Goal: Task Accomplishment & Management: Use online tool/utility

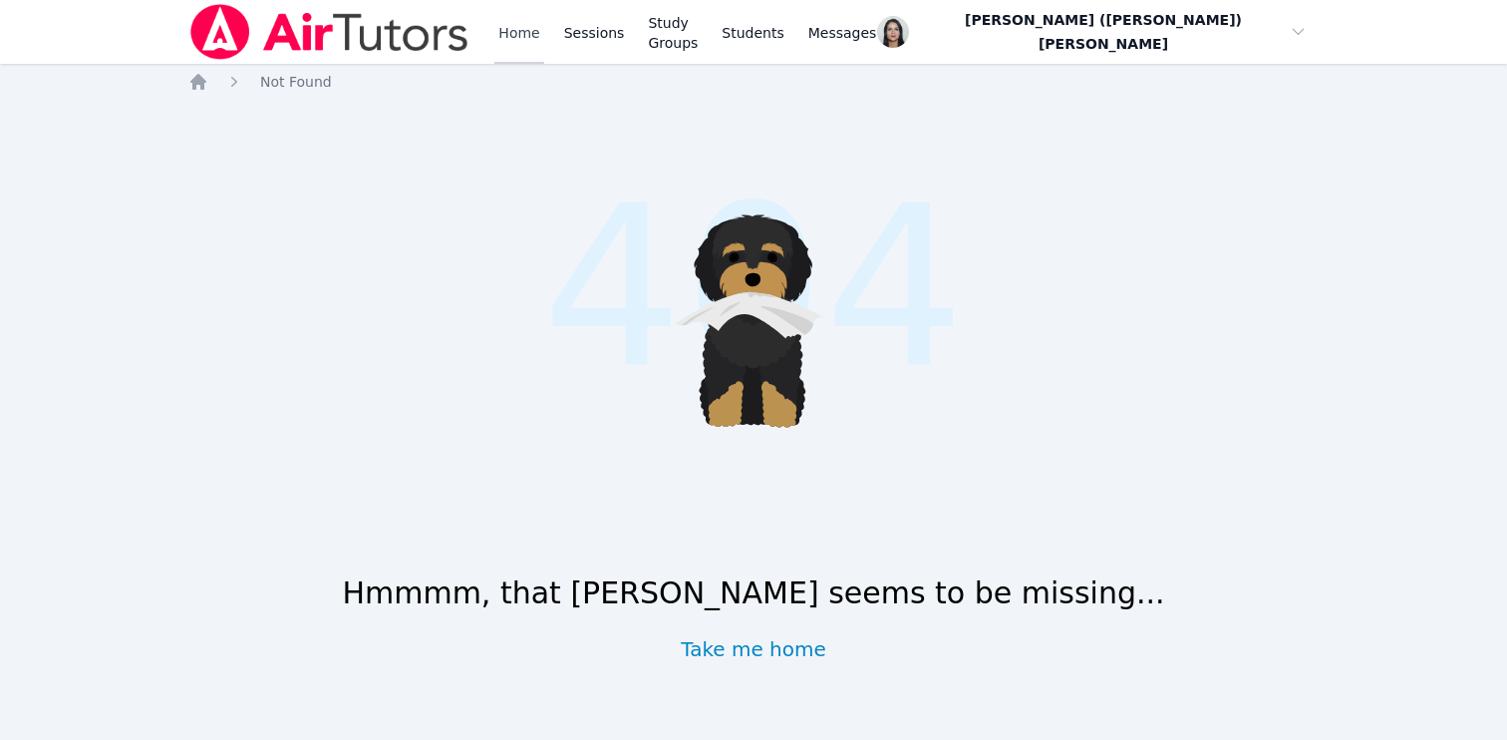
click at [503, 47] on link "Home" at bounding box center [518, 32] width 49 height 64
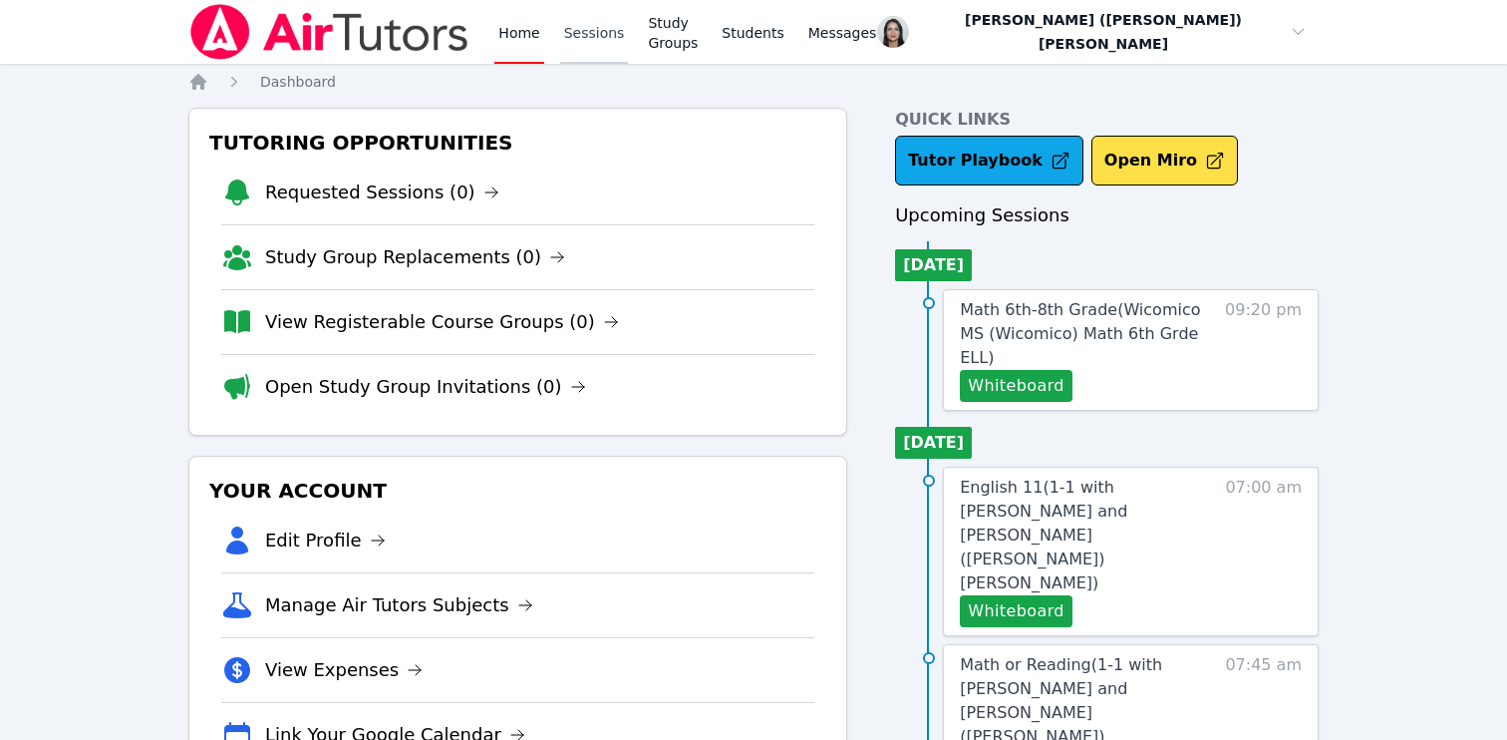
click at [581, 32] on link "Sessions" at bounding box center [594, 32] width 69 height 64
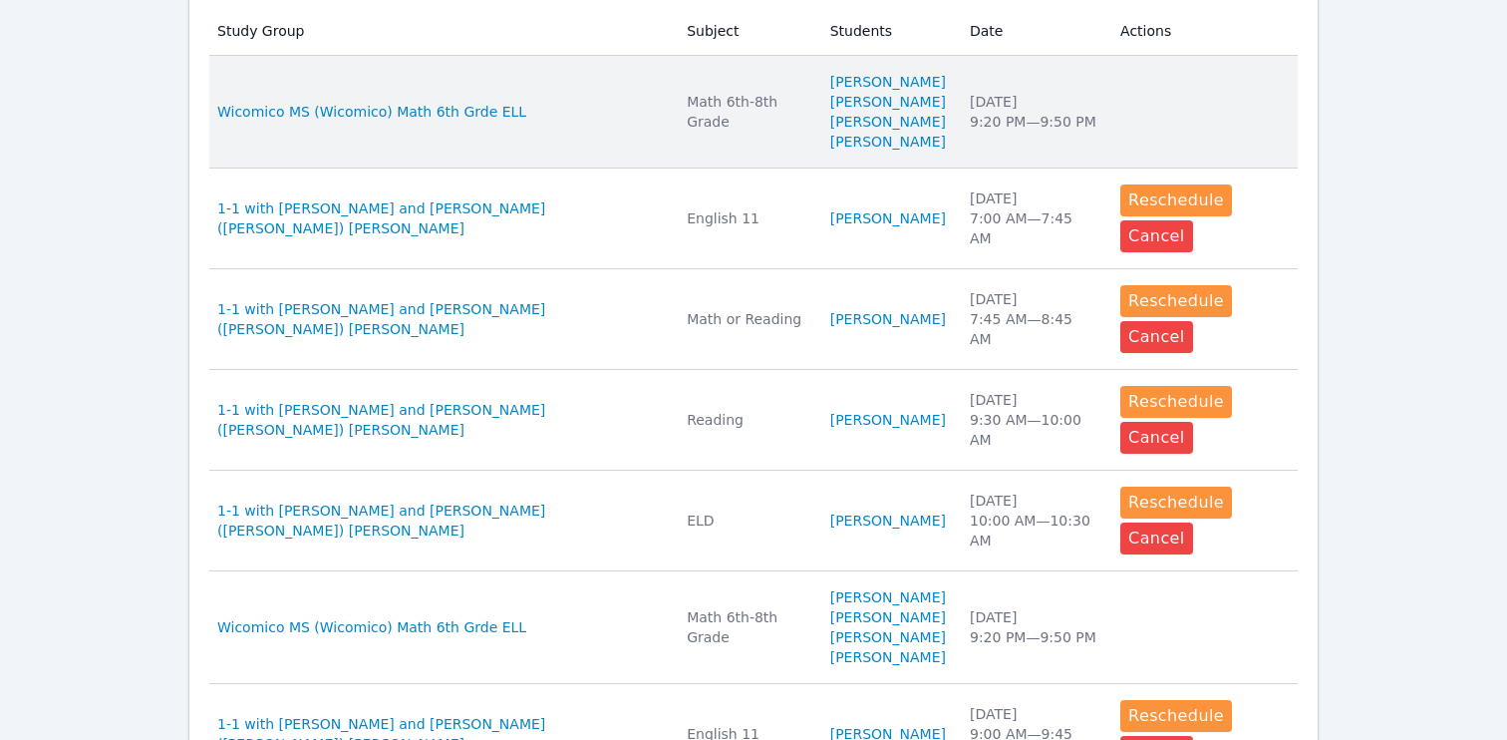
scroll to position [644, 0]
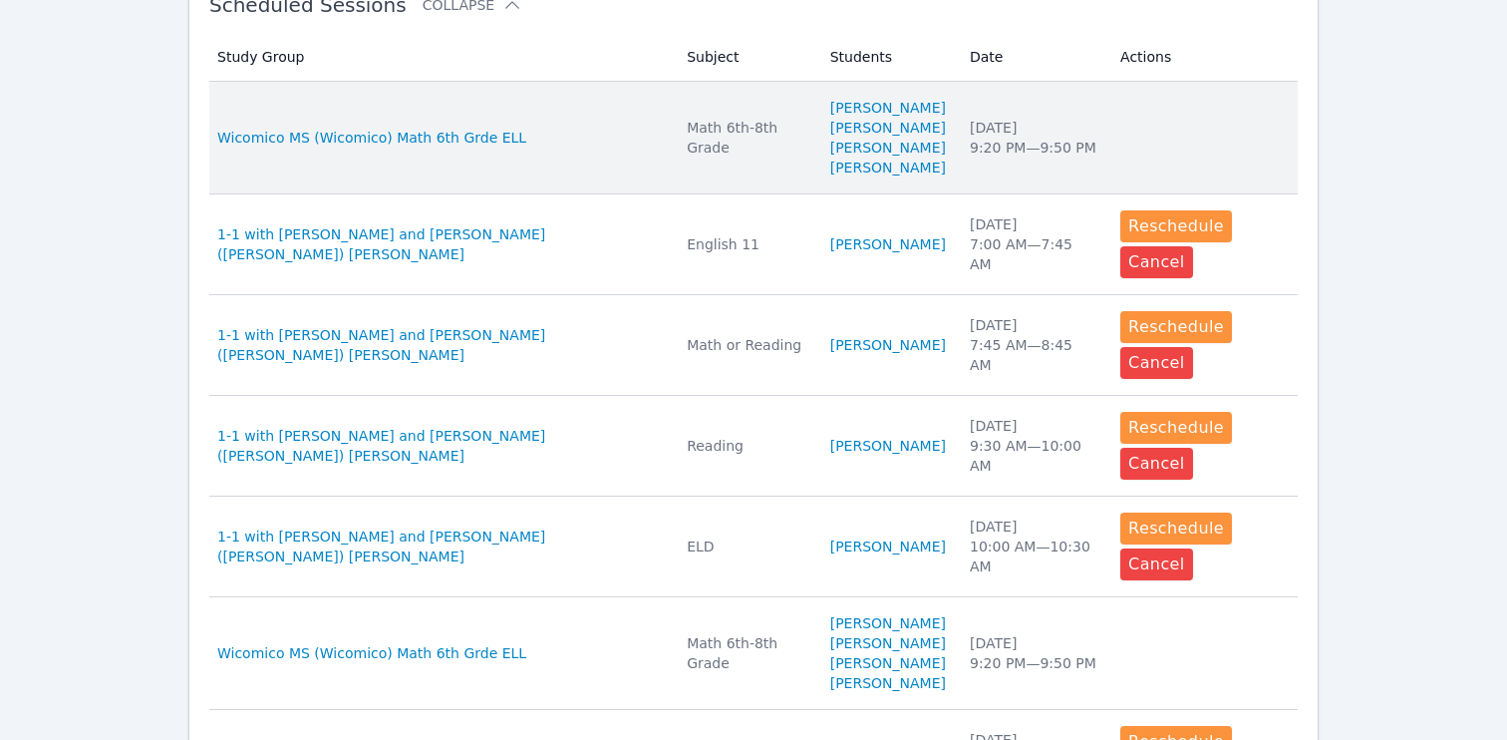
click at [1049, 133] on div "[DATE] 9:20 PM — 9:50 PM" at bounding box center [1033, 138] width 127 height 40
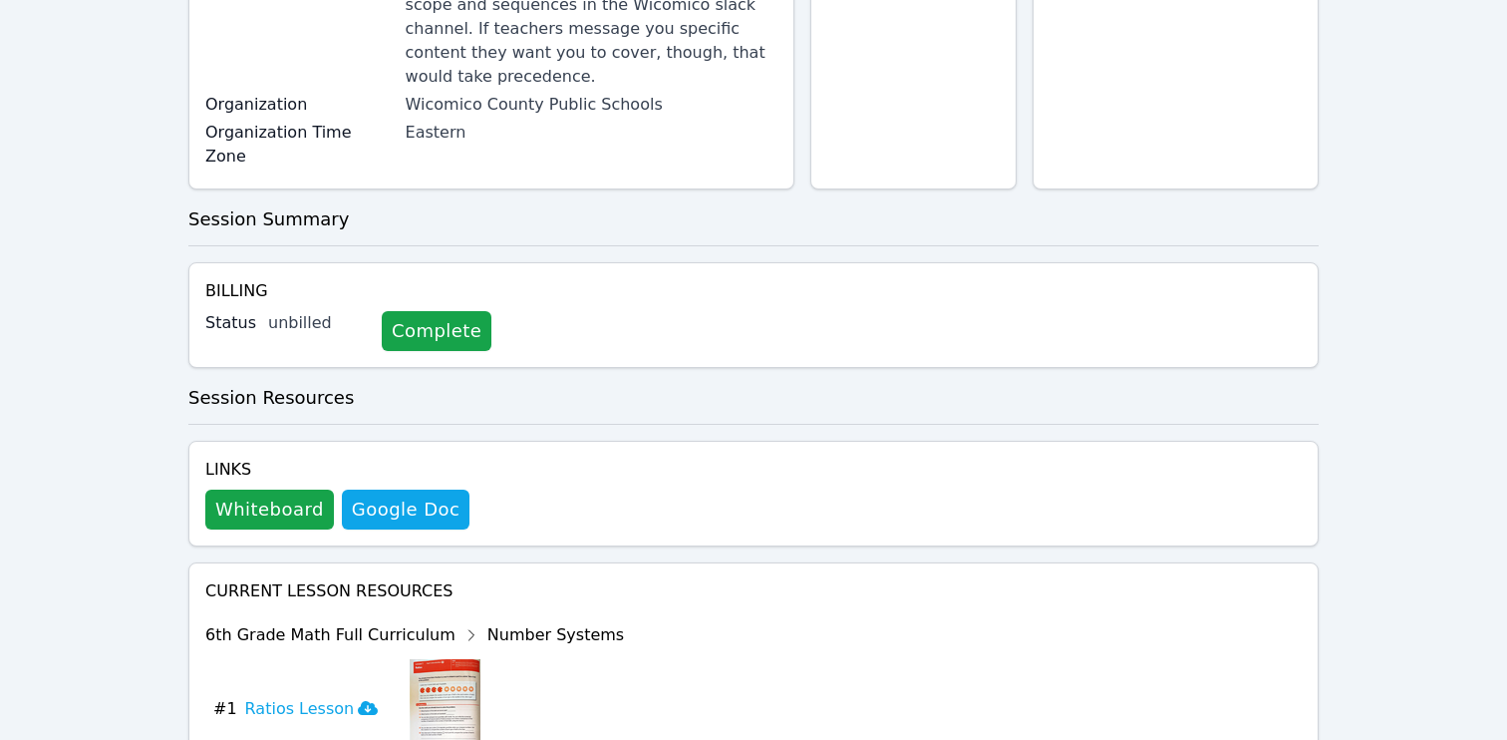
scroll to position [591, 0]
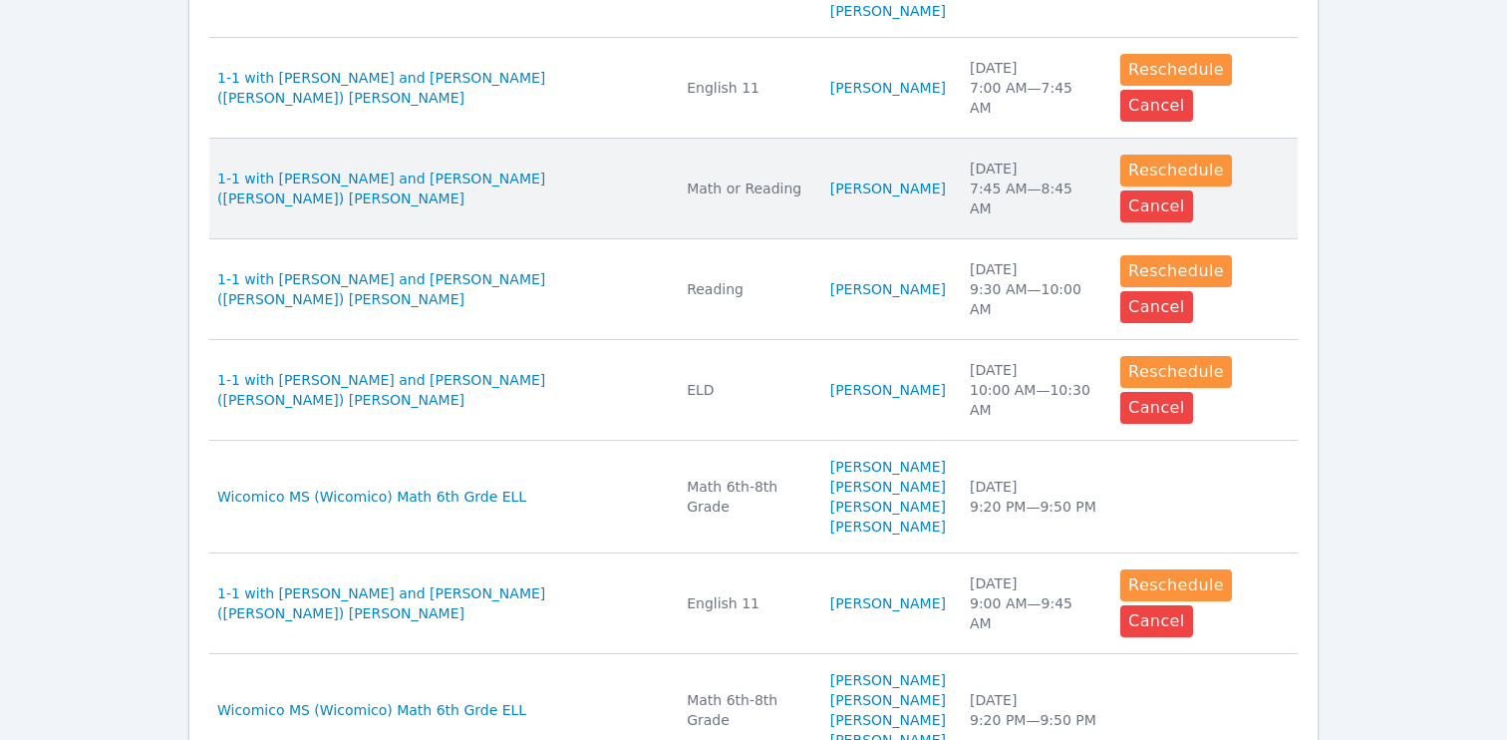
scroll to position [960, 0]
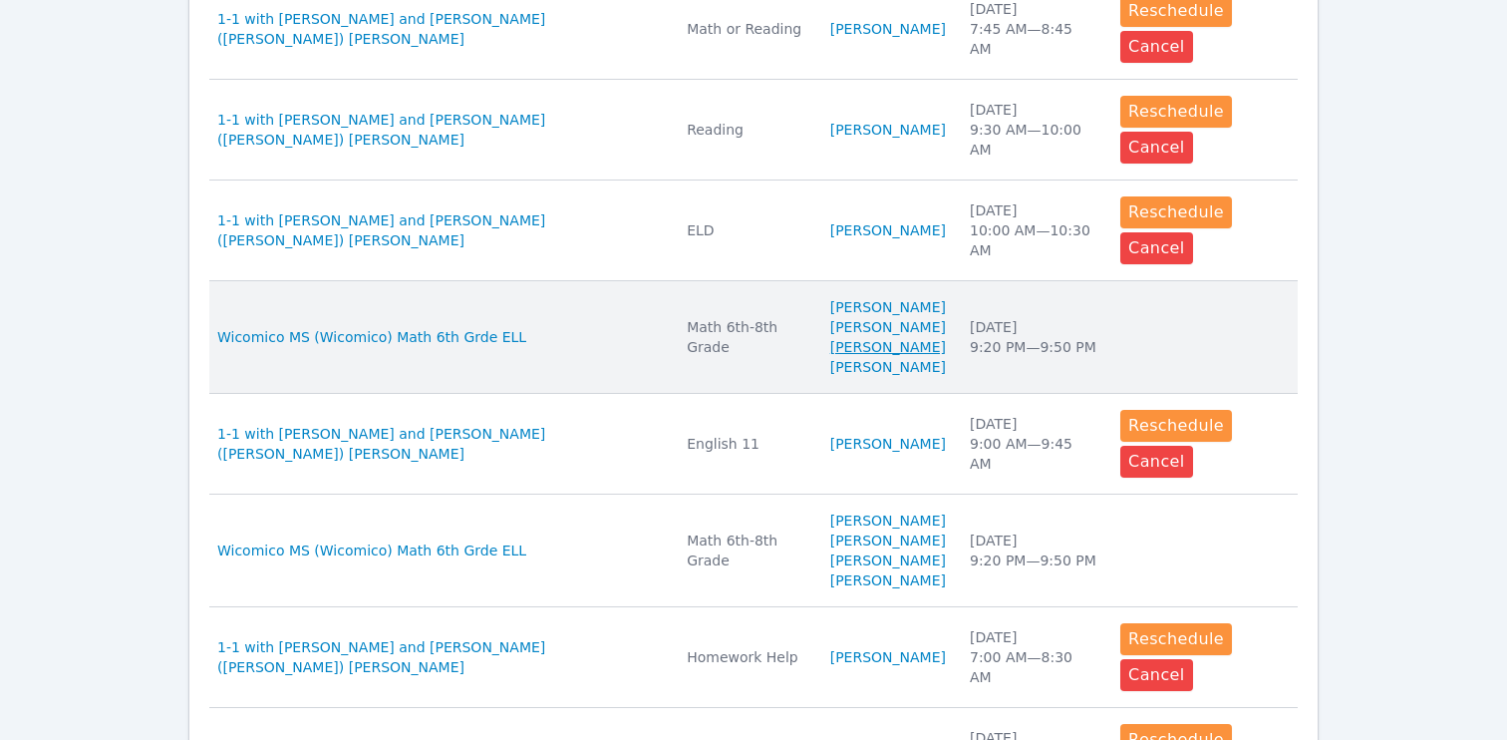
click at [853, 357] on link "[PERSON_NAME]" at bounding box center [888, 347] width 116 height 20
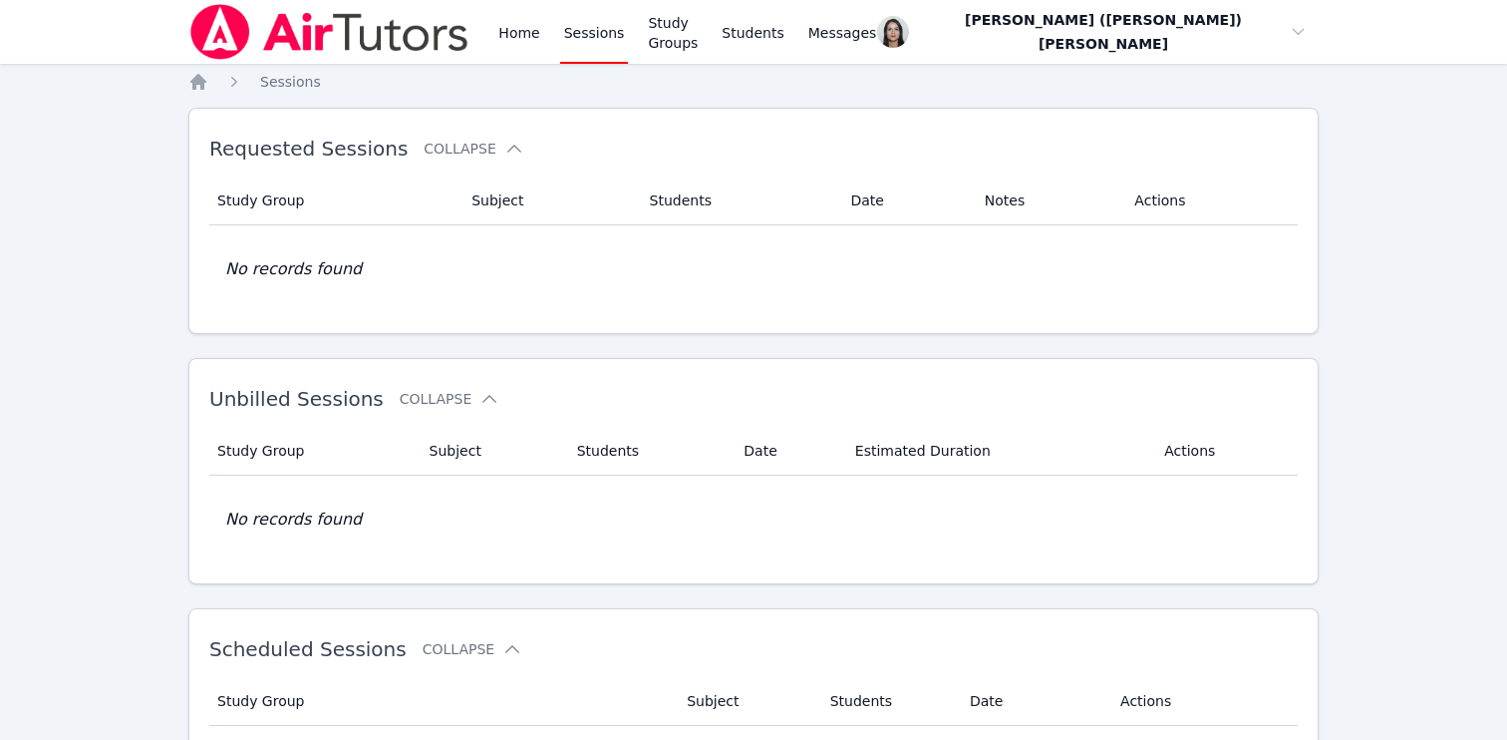
scroll to position [960, 0]
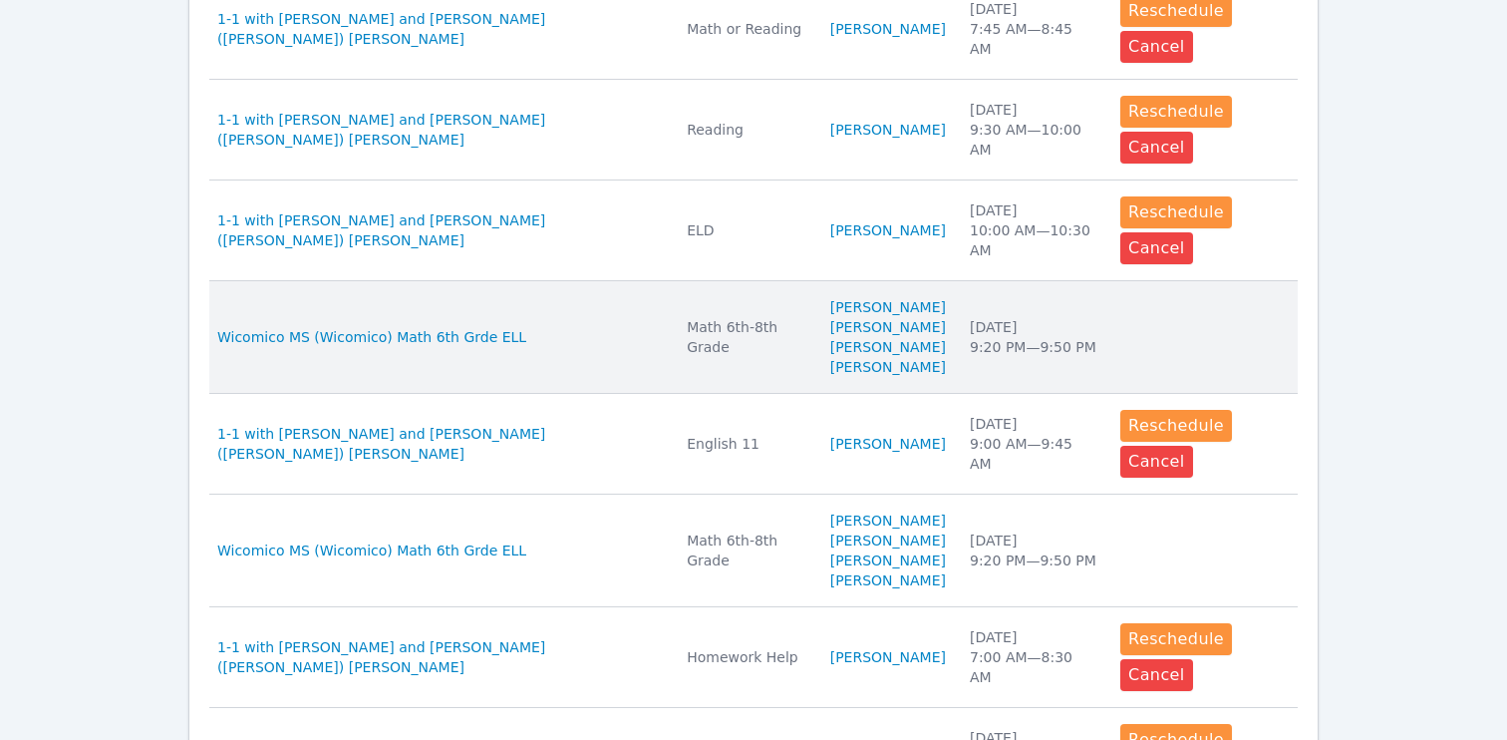
click at [1156, 384] on td "Actions" at bounding box center [1202, 337] width 189 height 113
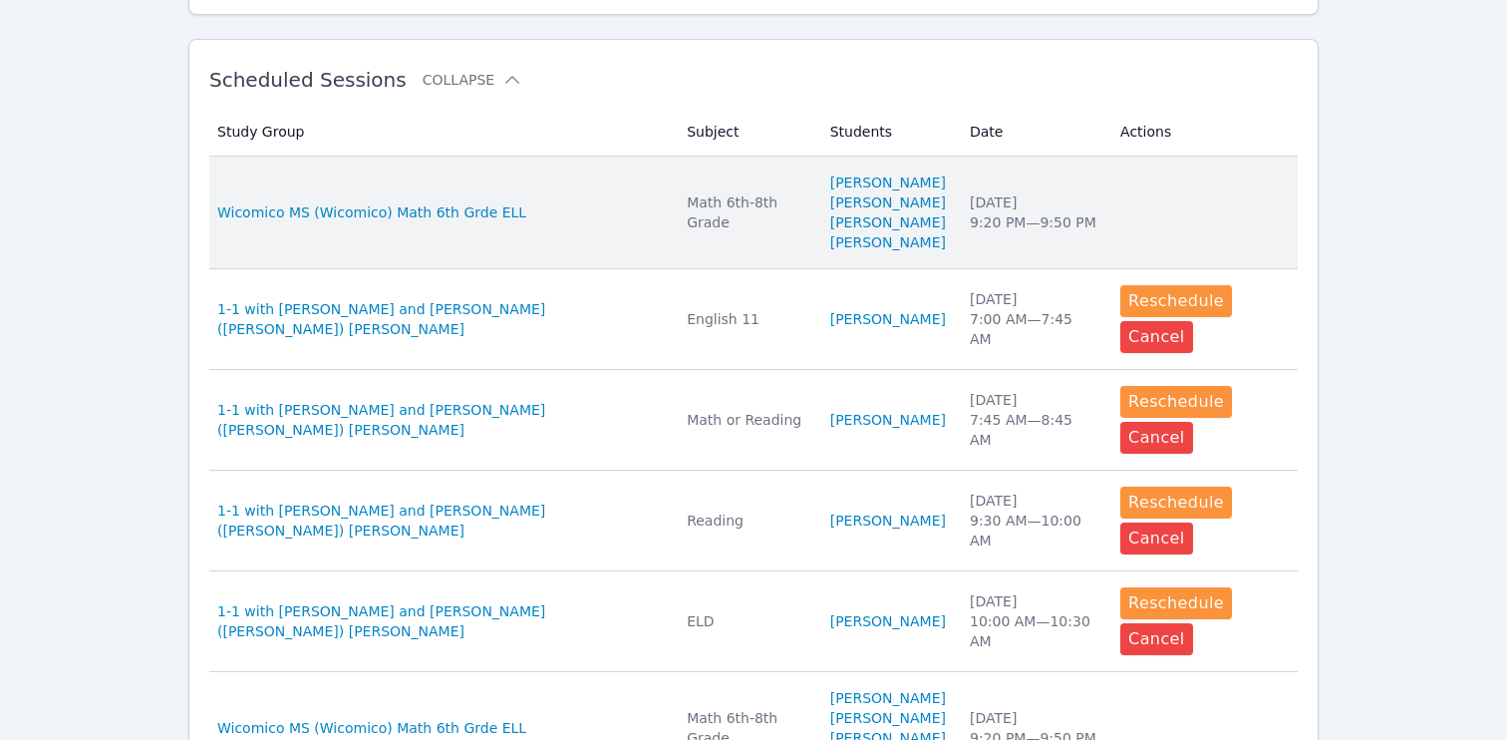
scroll to position [596, 0]
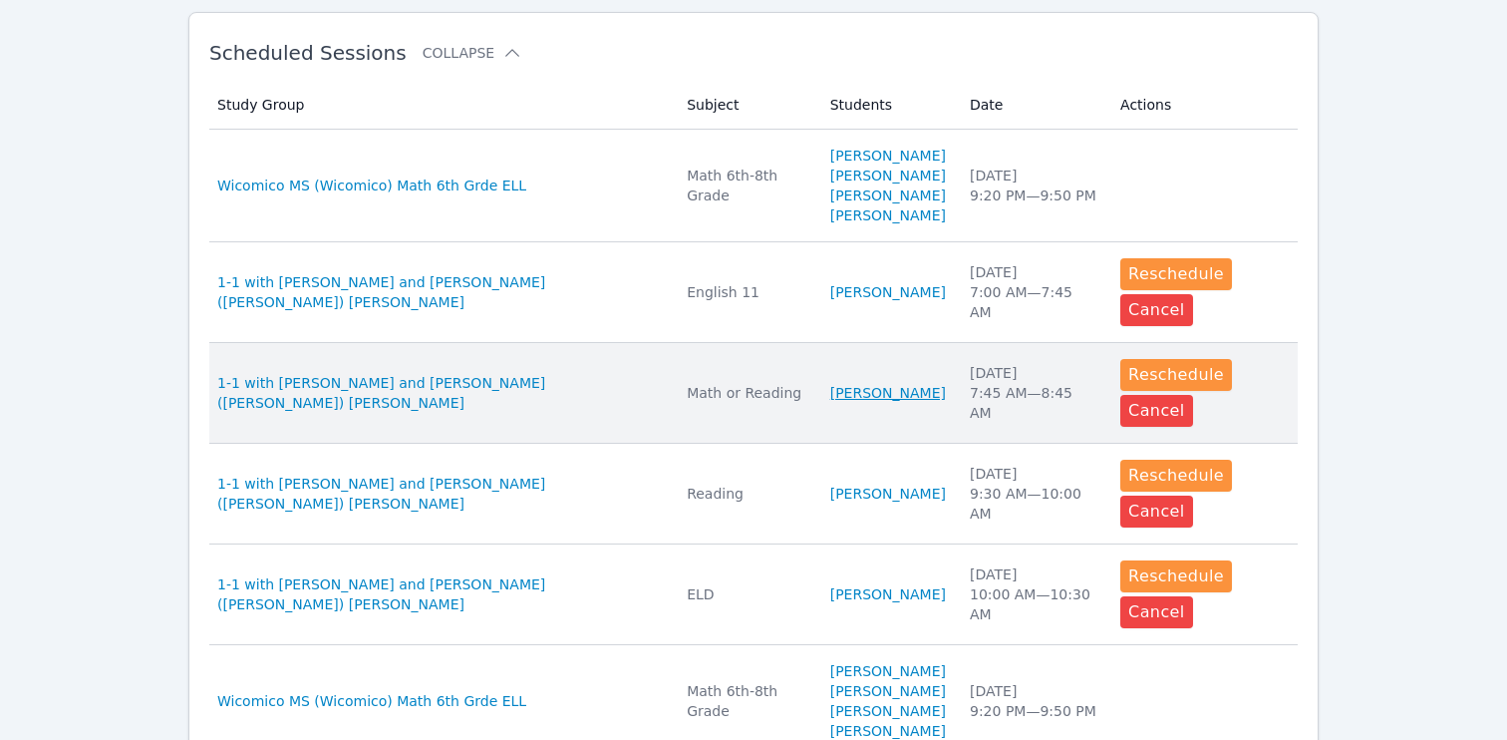
click at [840, 403] on link "[PERSON_NAME]" at bounding box center [888, 393] width 116 height 20
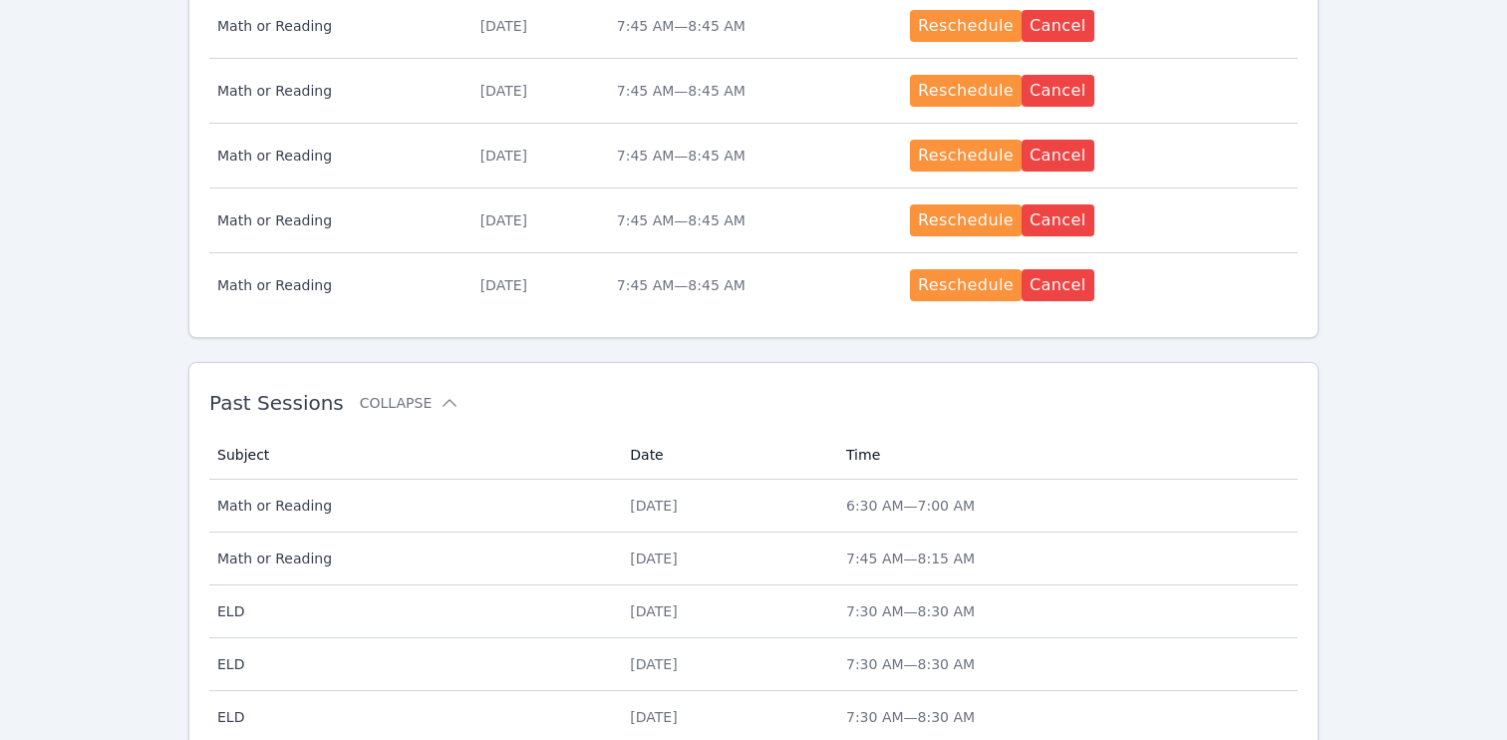
scroll to position [1089, 0]
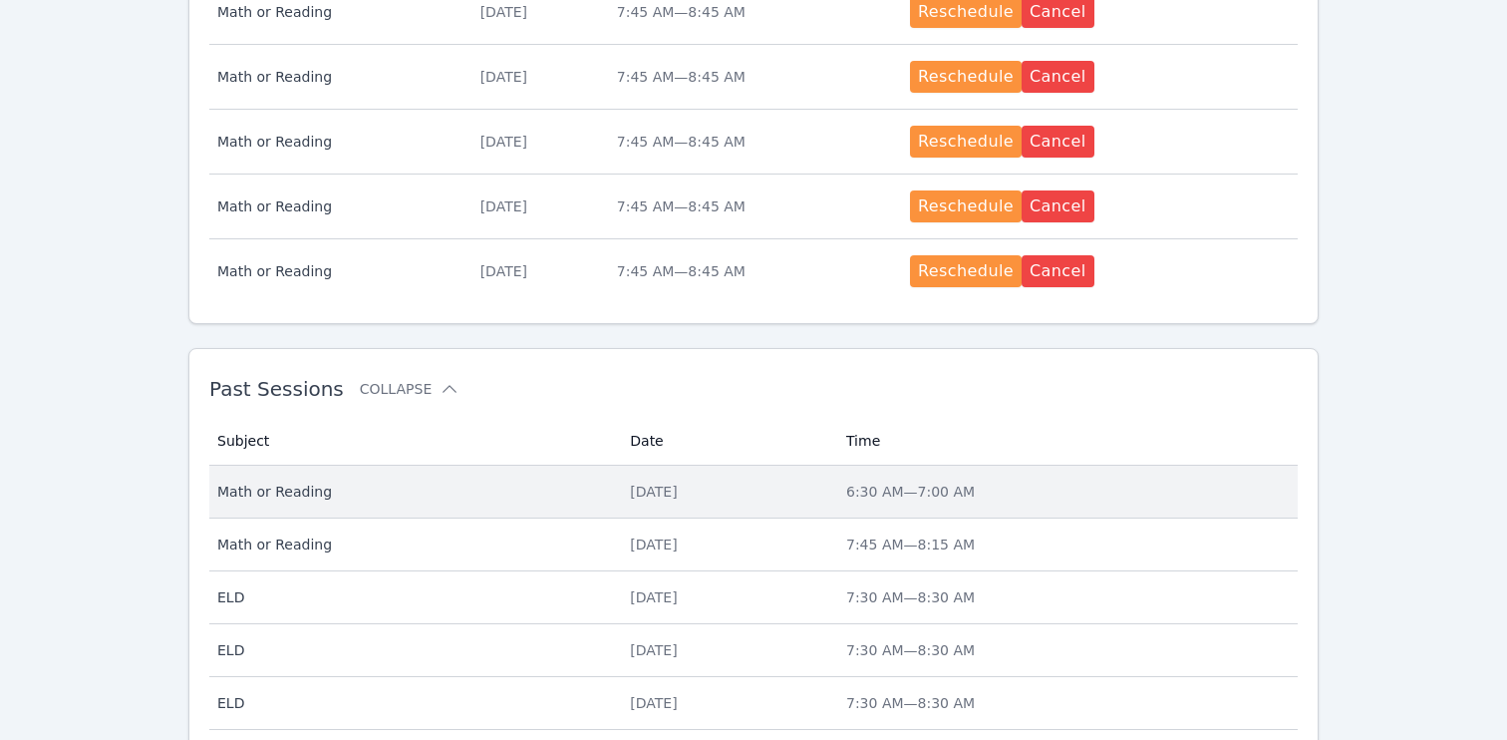
click at [710, 502] on td "Date [DATE]" at bounding box center [726, 491] width 216 height 53
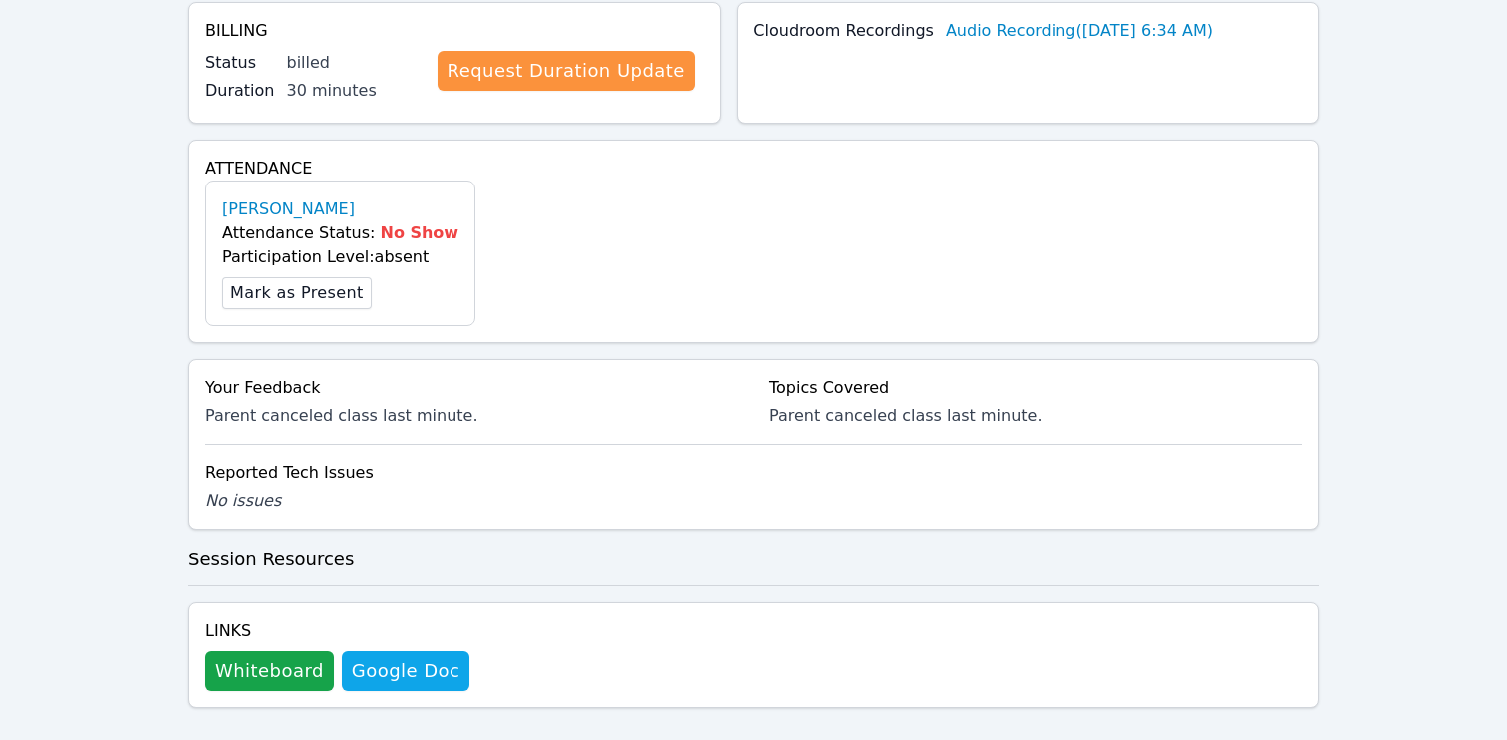
scroll to position [548, 0]
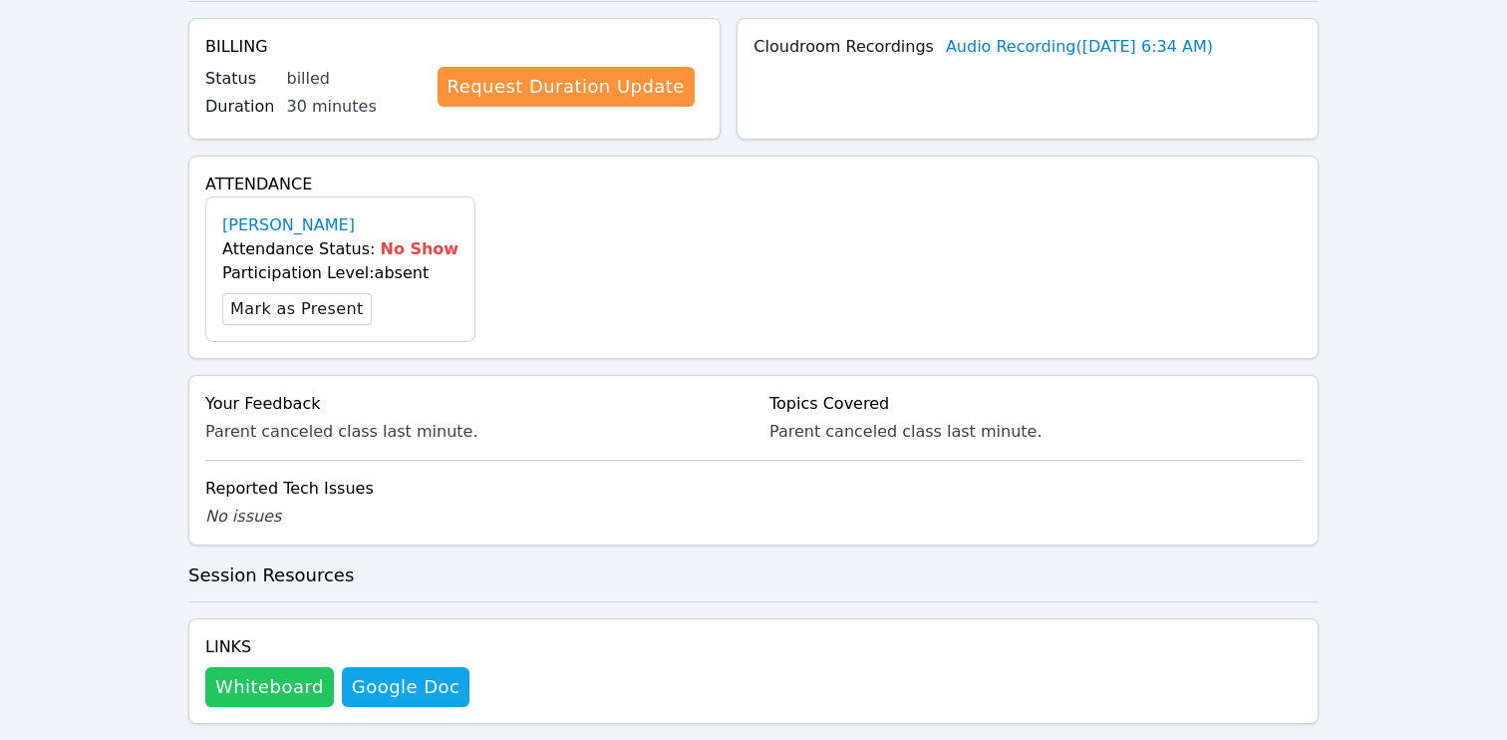
click at [273, 667] on button "Whiteboard" at bounding box center [269, 687] width 129 height 40
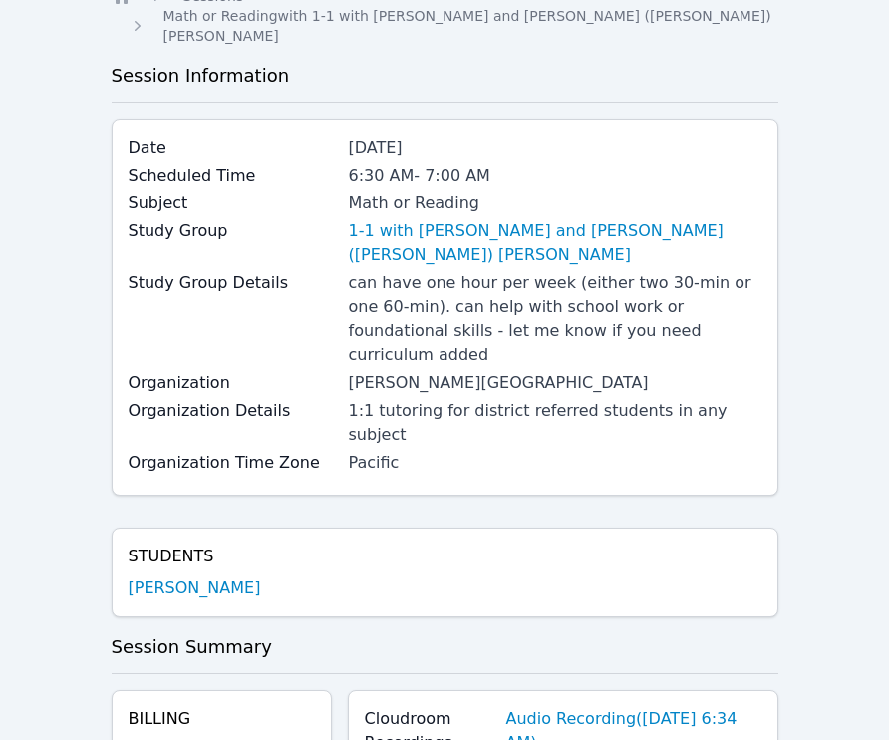
scroll to position [0, 0]
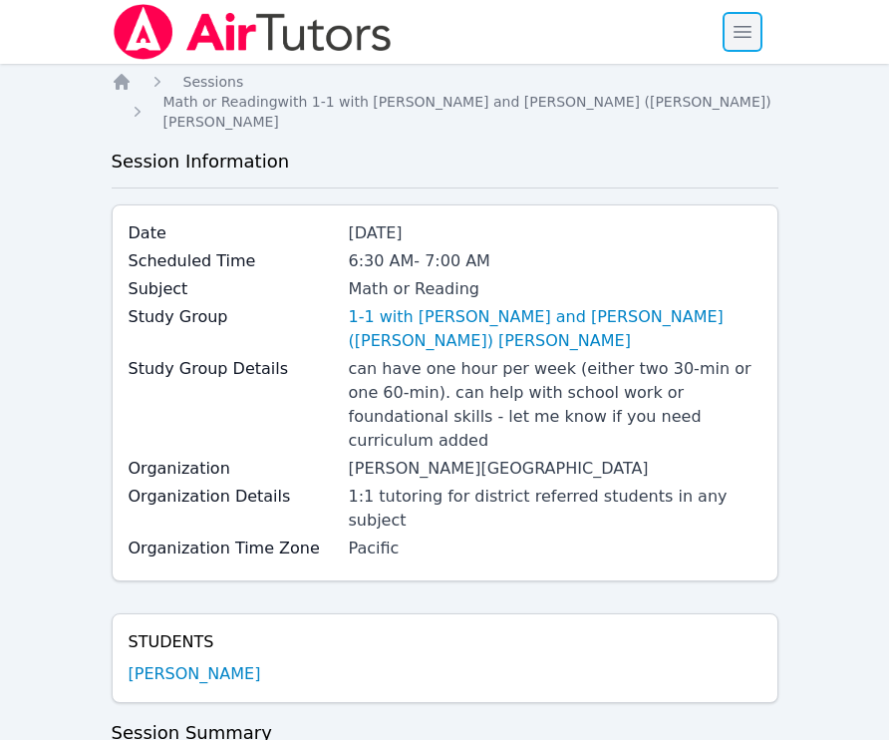
click at [745, 53] on span "button" at bounding box center [743, 32] width 44 height 44
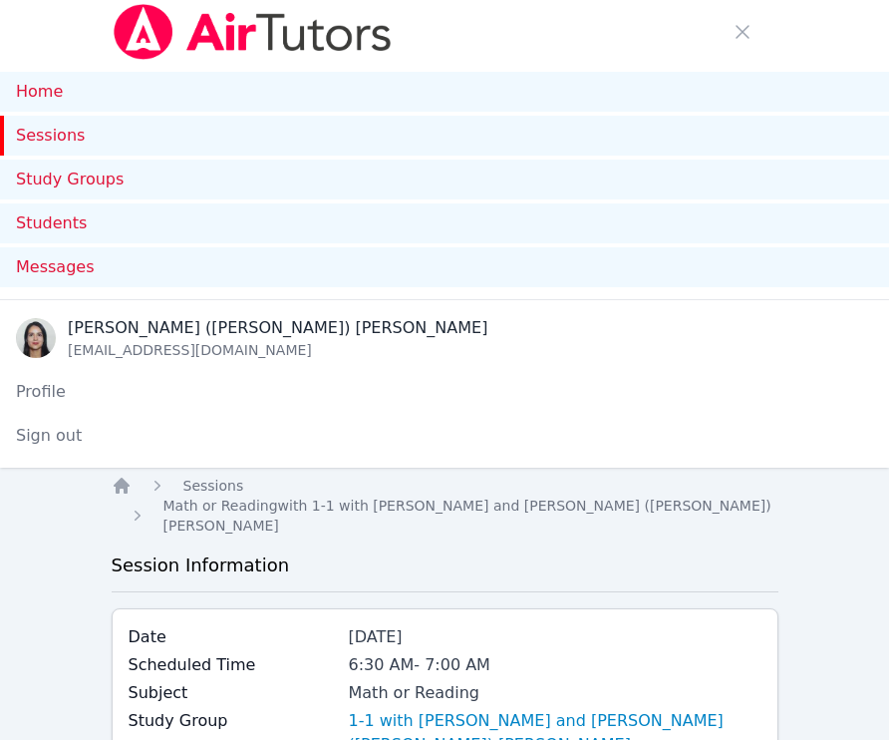
click at [38, 143] on link "Sessions" at bounding box center [444, 136] width 889 height 40
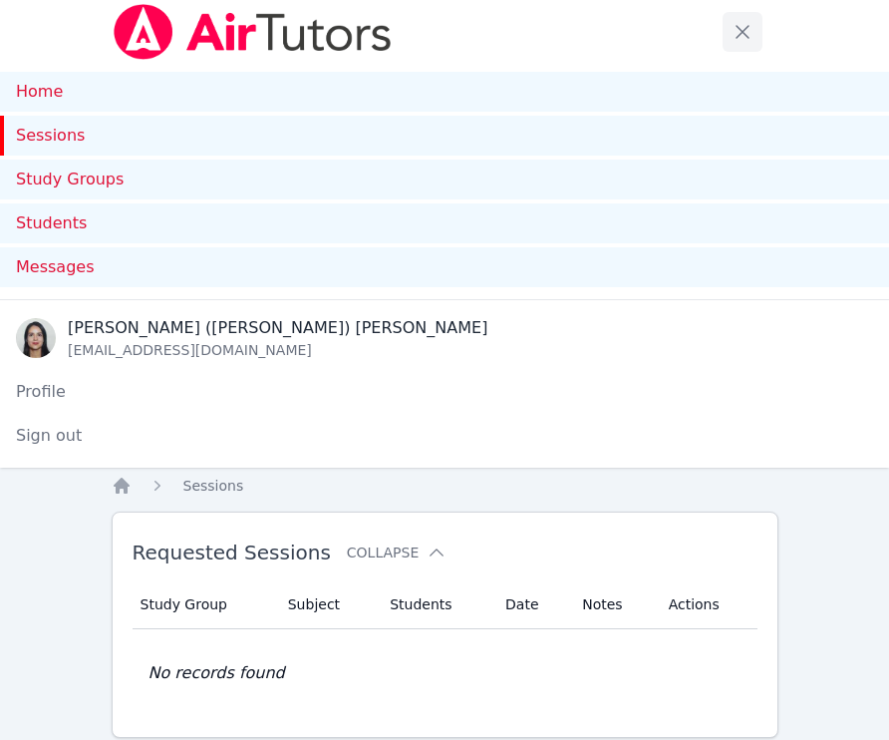
click at [731, 35] on span "button" at bounding box center [743, 32] width 44 height 44
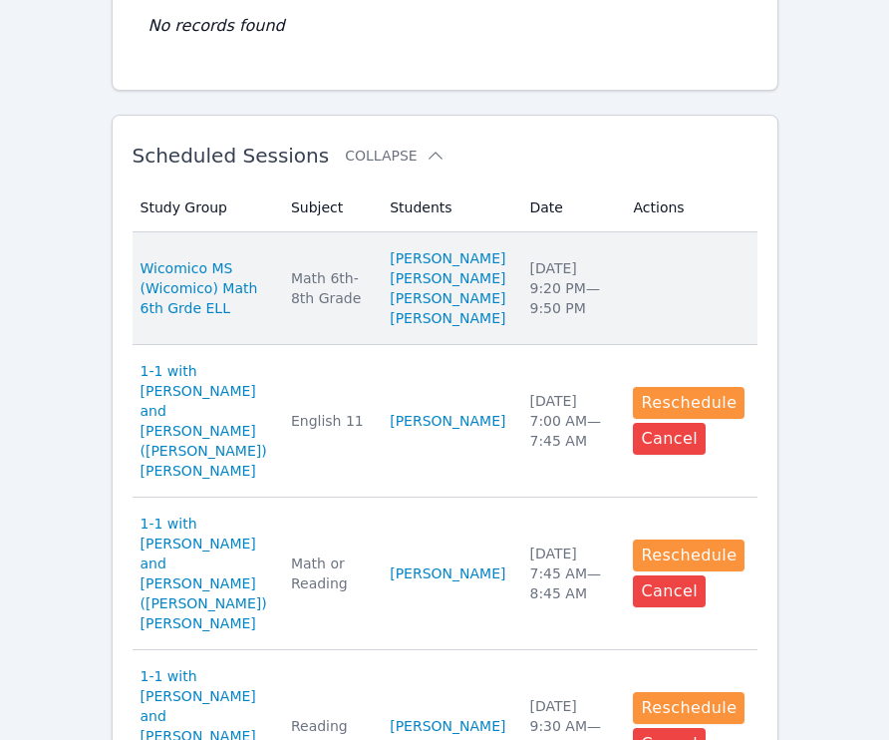
scroll to position [605, 0]
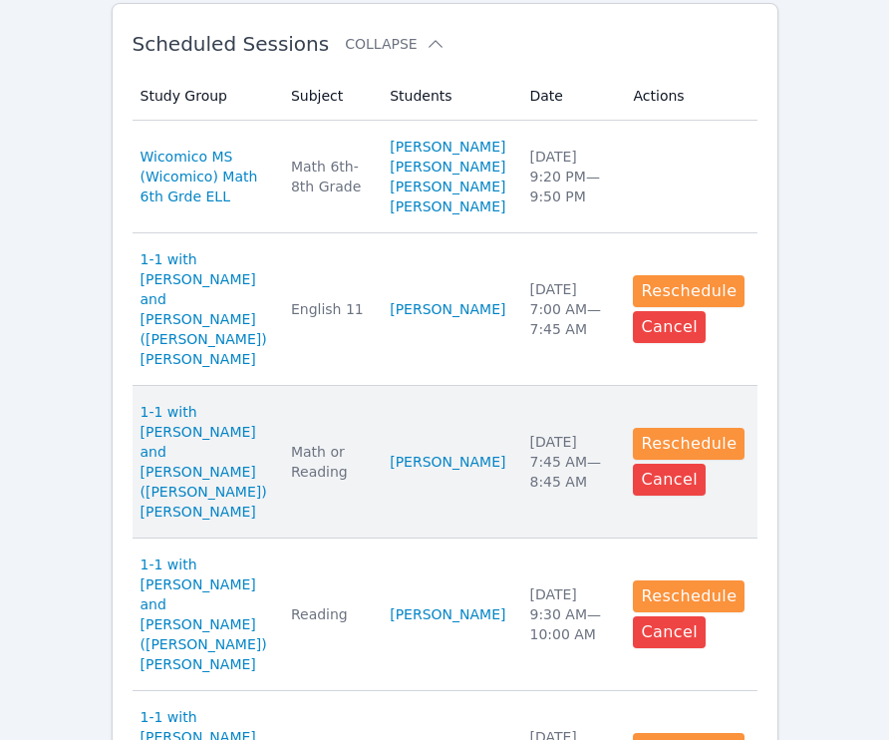
click at [353, 488] on td "Subject Math or Reading" at bounding box center [328, 462] width 99 height 152
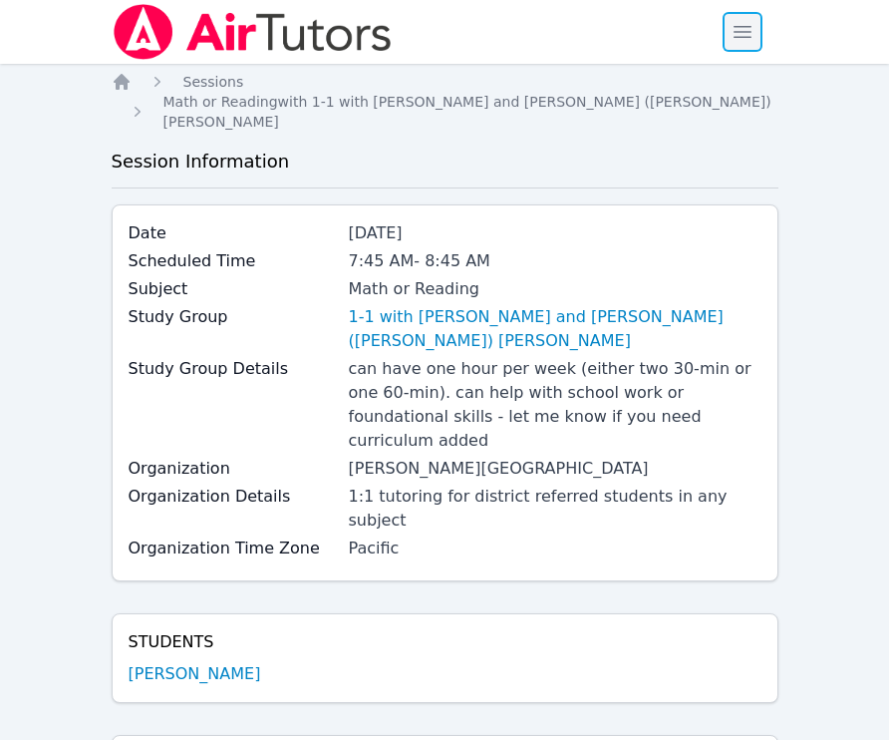
click at [755, 39] on span "button" at bounding box center [743, 32] width 44 height 44
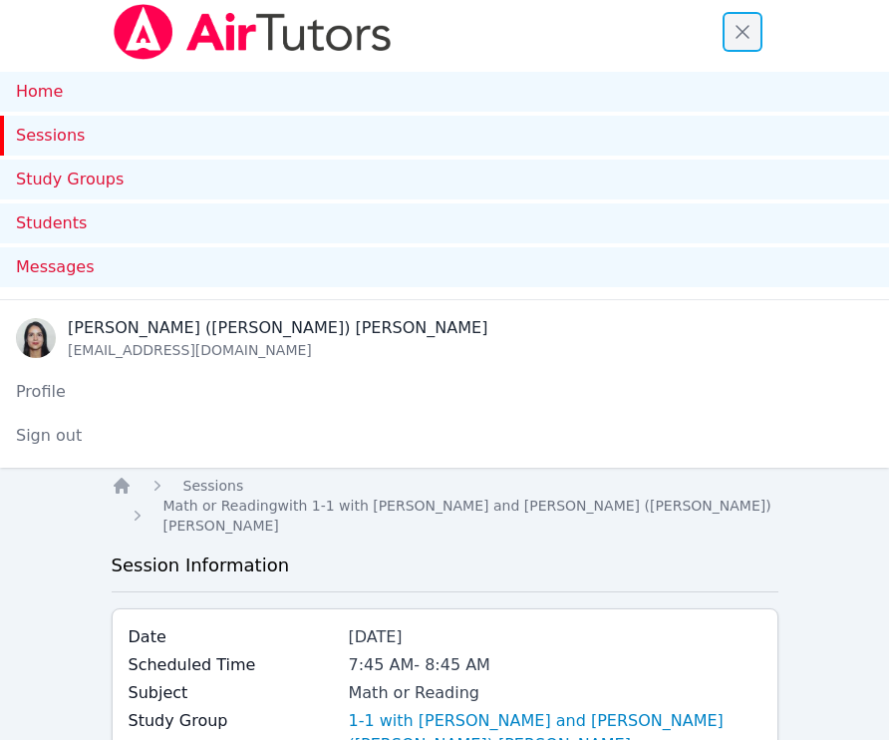
click at [755, 39] on span "button" at bounding box center [743, 32] width 44 height 44
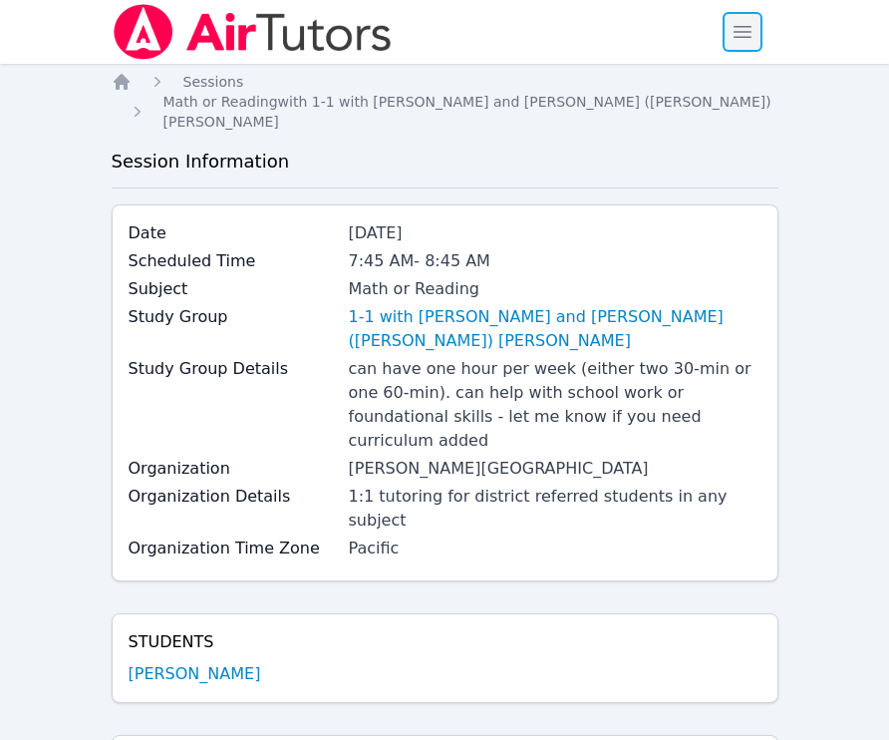
click at [733, 38] on span "button" at bounding box center [743, 32] width 44 height 44
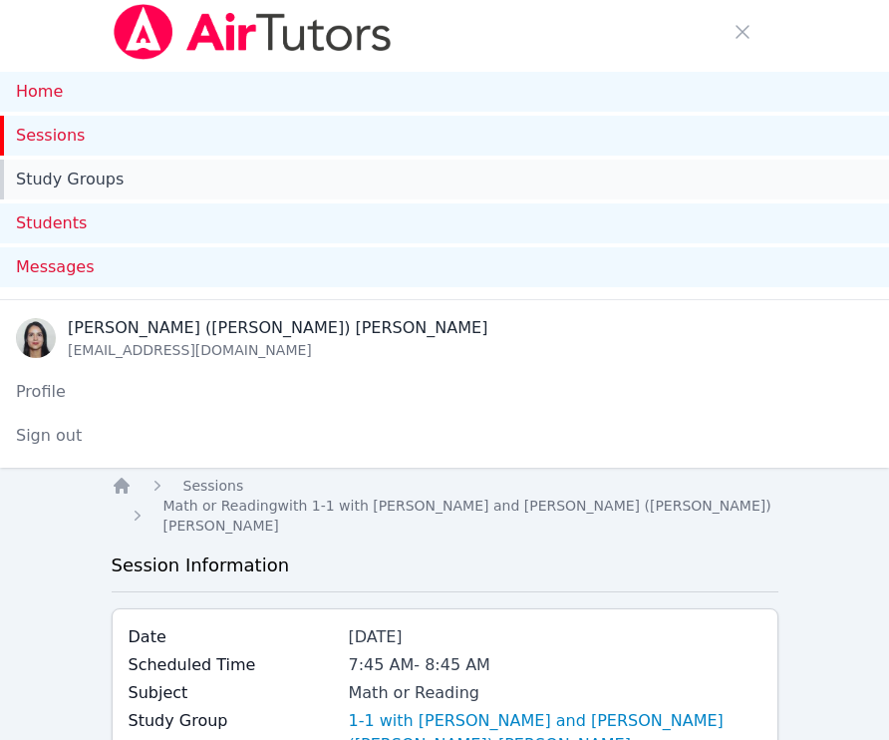
click at [112, 163] on link "Study Groups" at bounding box center [444, 179] width 889 height 40
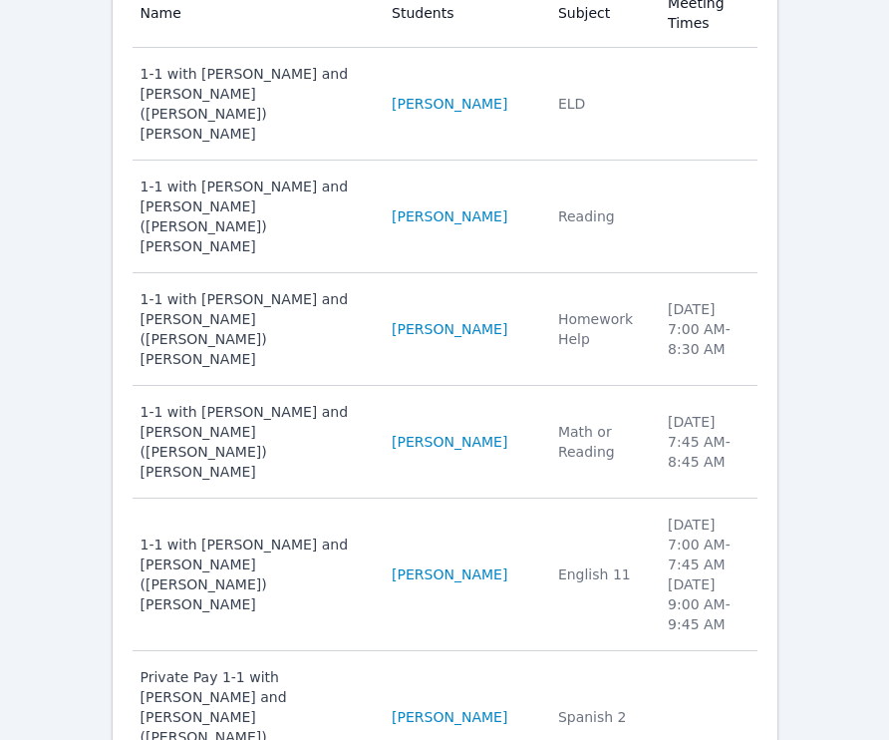
scroll to position [699, 0]
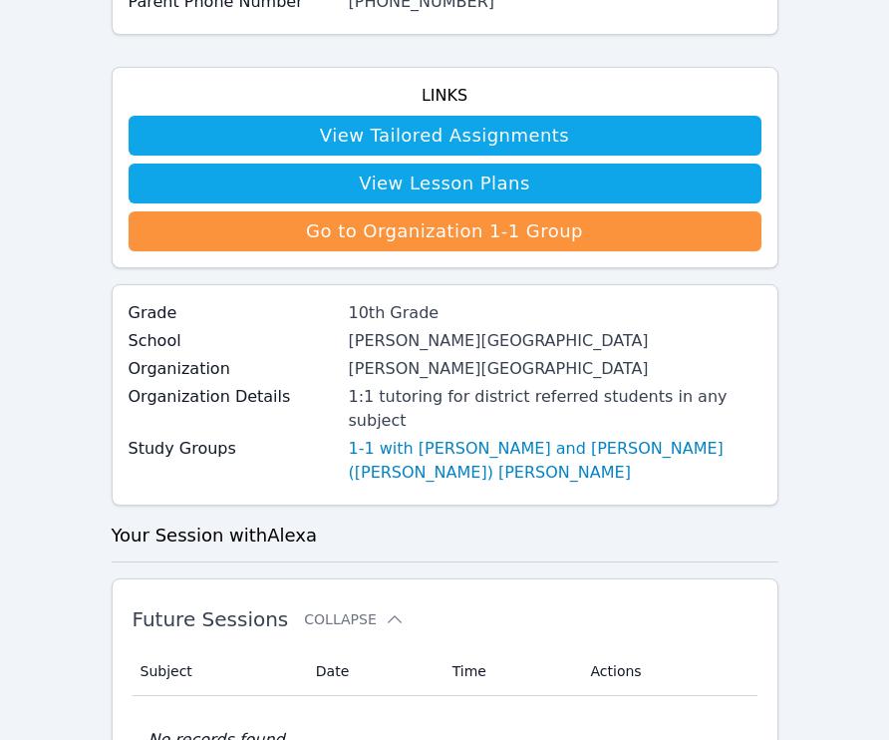
scroll to position [791, 0]
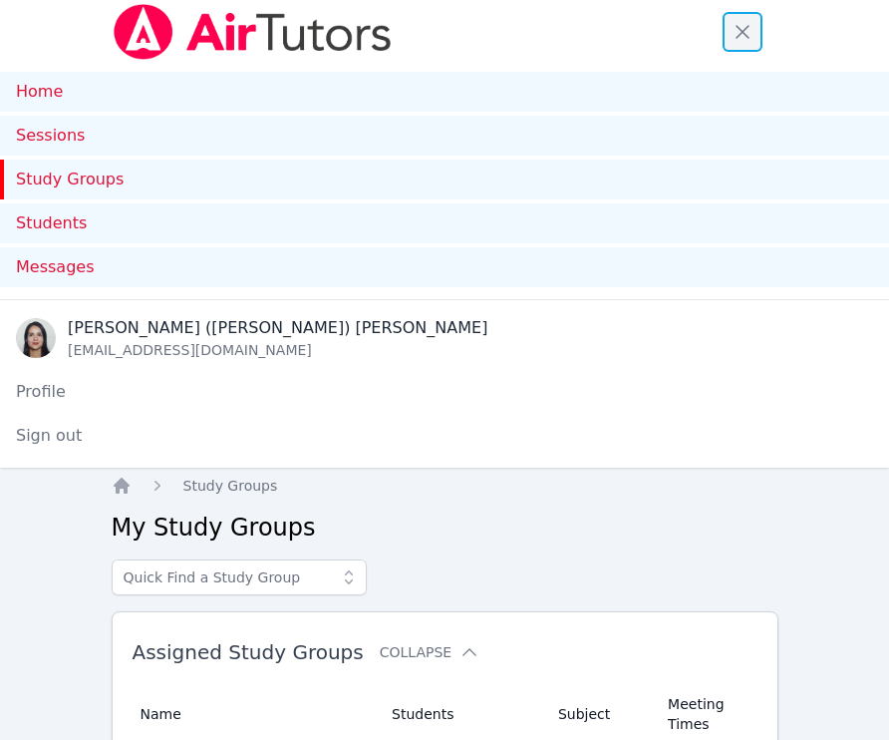
click at [736, 28] on span "button" at bounding box center [743, 32] width 44 height 44
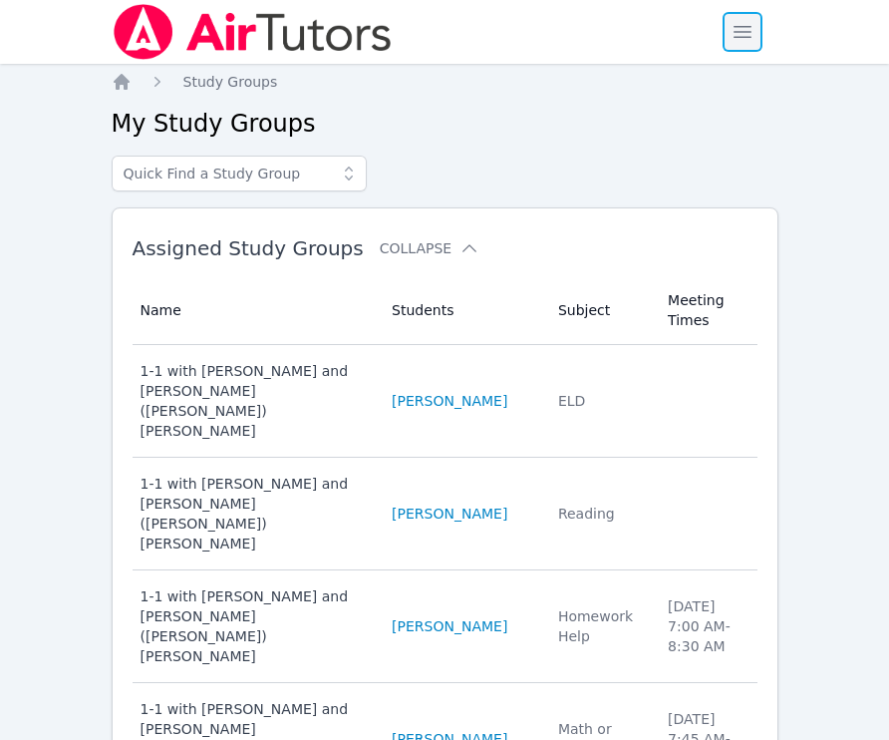
click at [744, 28] on span "button" at bounding box center [743, 32] width 44 height 44
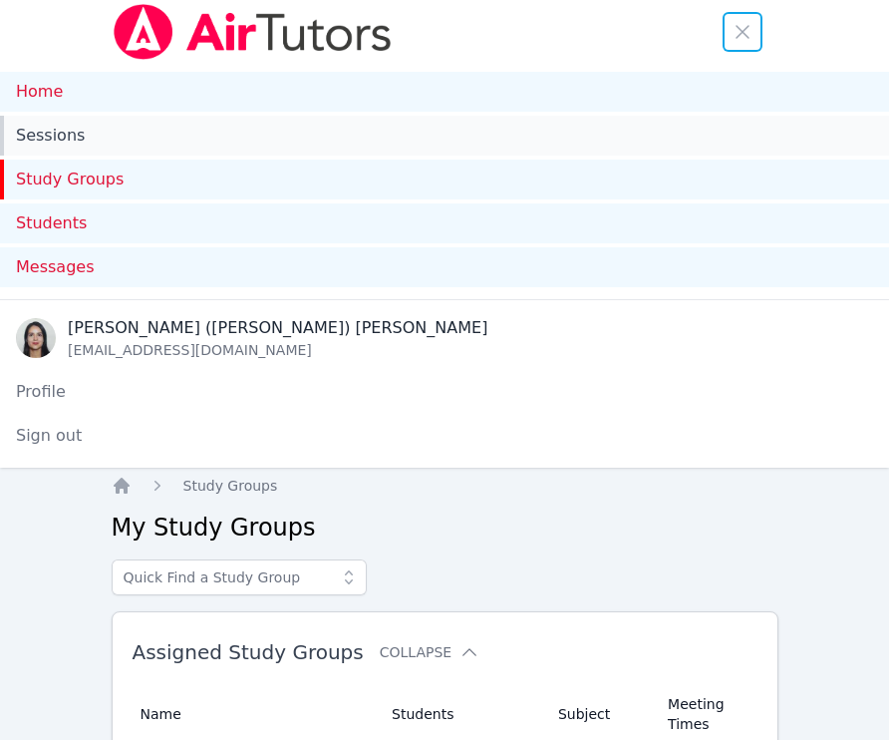
click at [63, 132] on link "Sessions" at bounding box center [444, 136] width 889 height 40
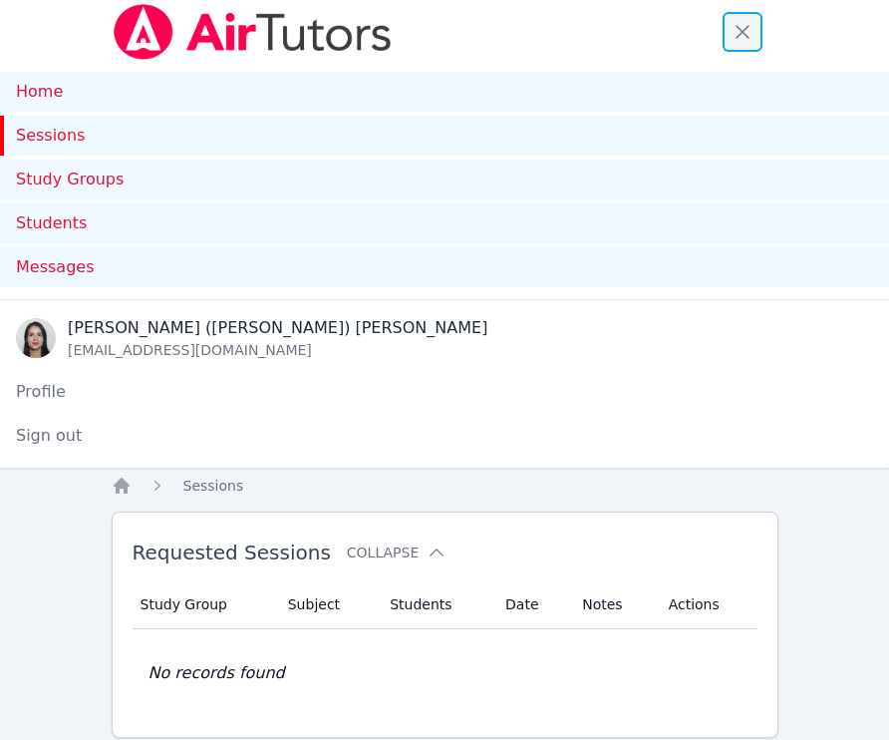
click at [736, 37] on span "button" at bounding box center [743, 32] width 44 height 44
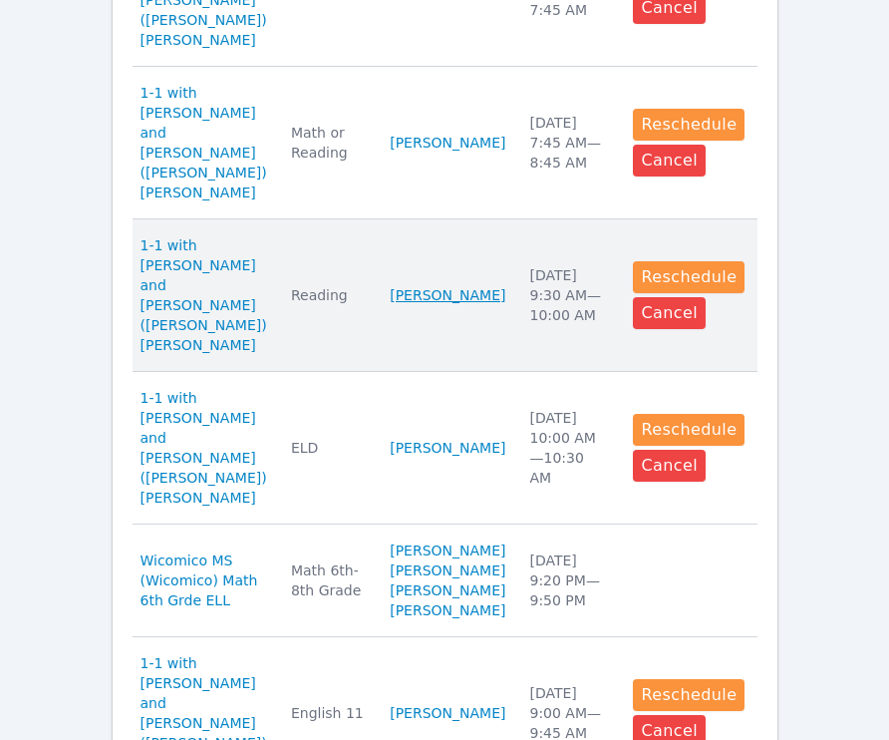
scroll to position [929, 0]
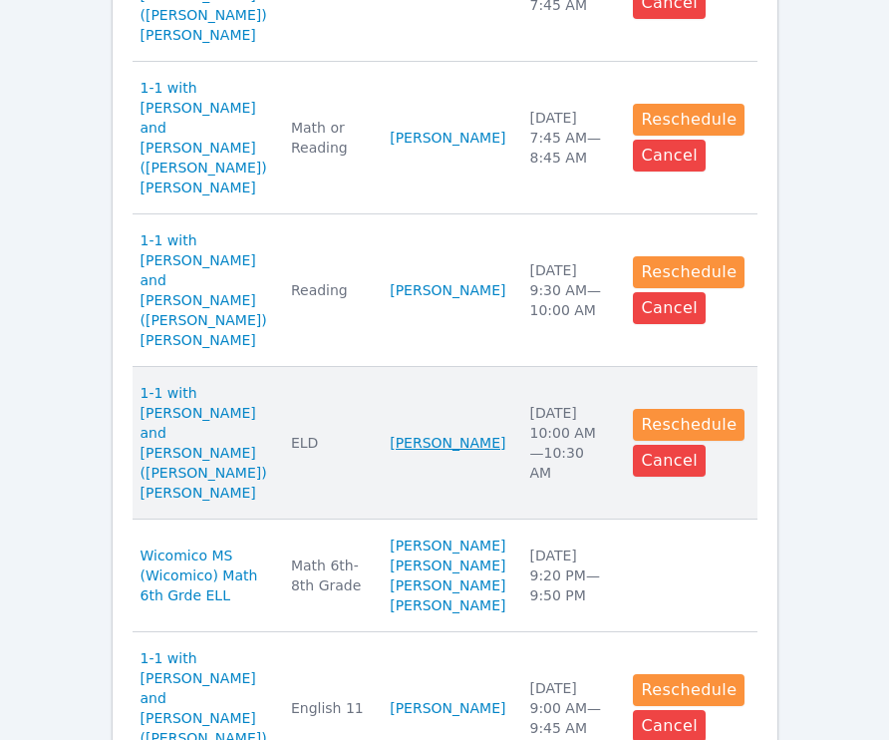
click at [428, 433] on link "[PERSON_NAME]" at bounding box center [448, 443] width 116 height 20
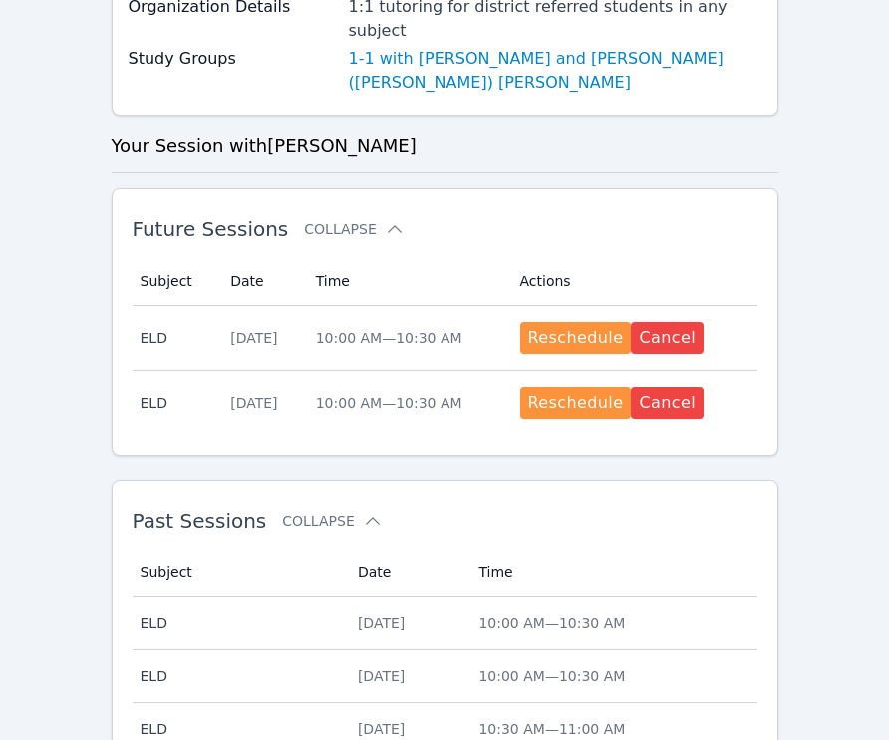
scroll to position [711, 0]
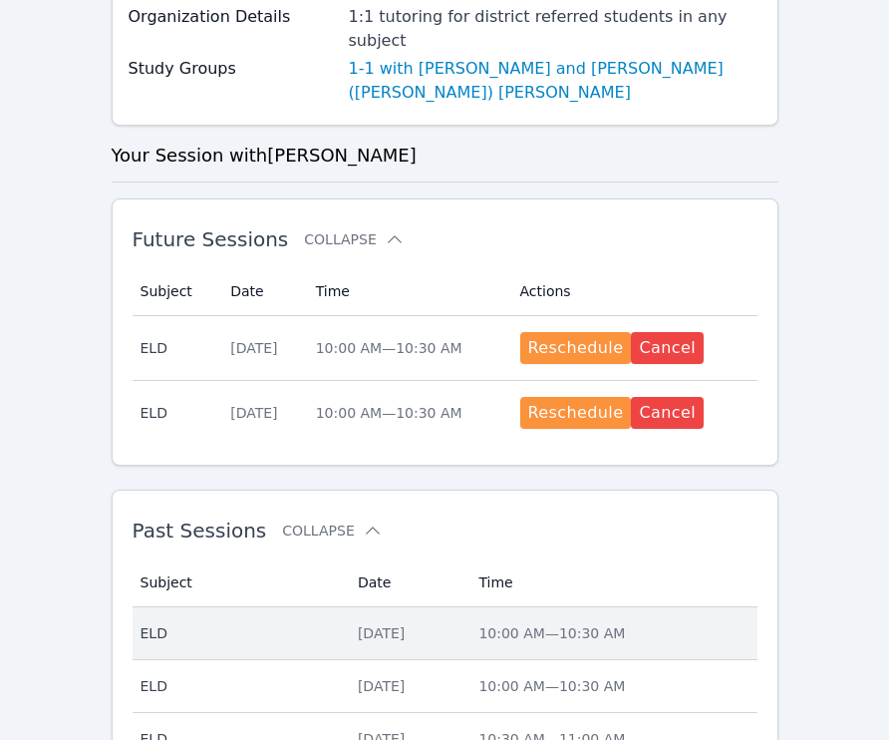
click at [381, 623] on div "[DATE]" at bounding box center [407, 633] width 98 height 20
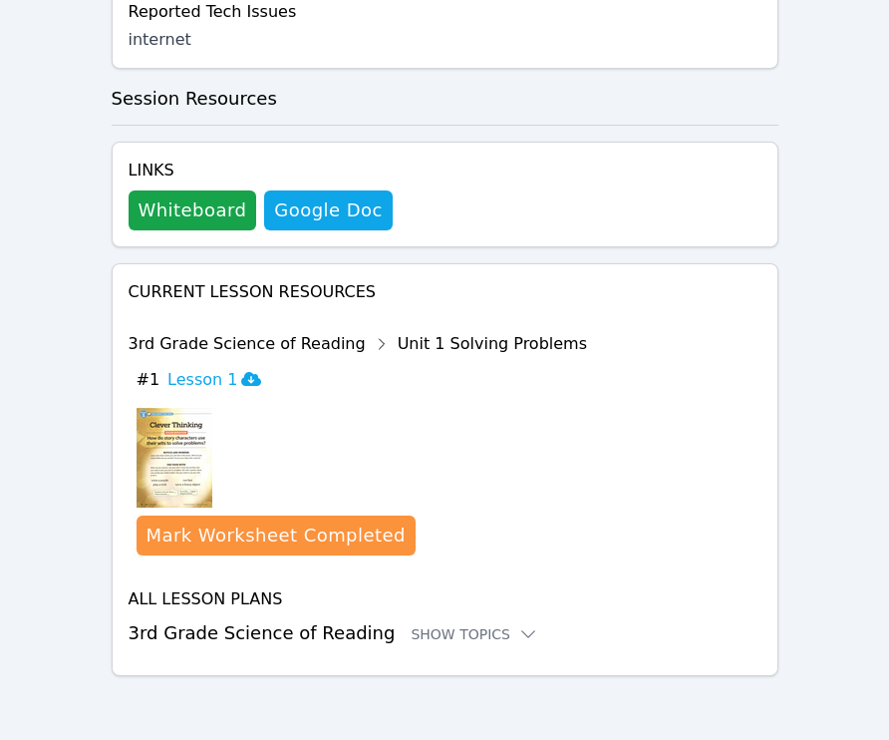
scroll to position [1369, 0]
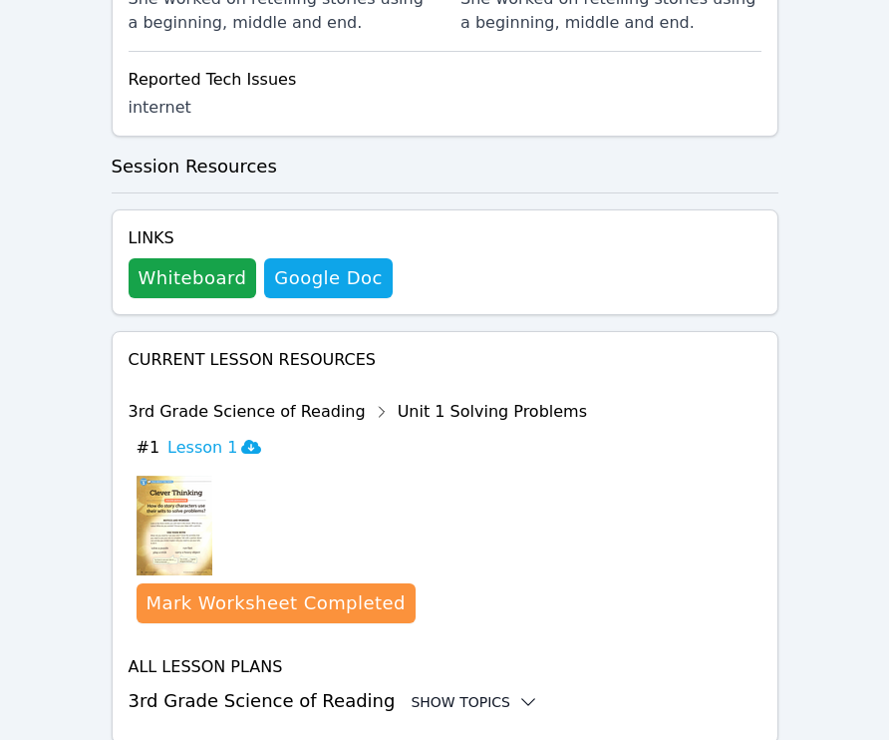
click at [470, 692] on div "Show Topics" at bounding box center [475, 702] width 128 height 20
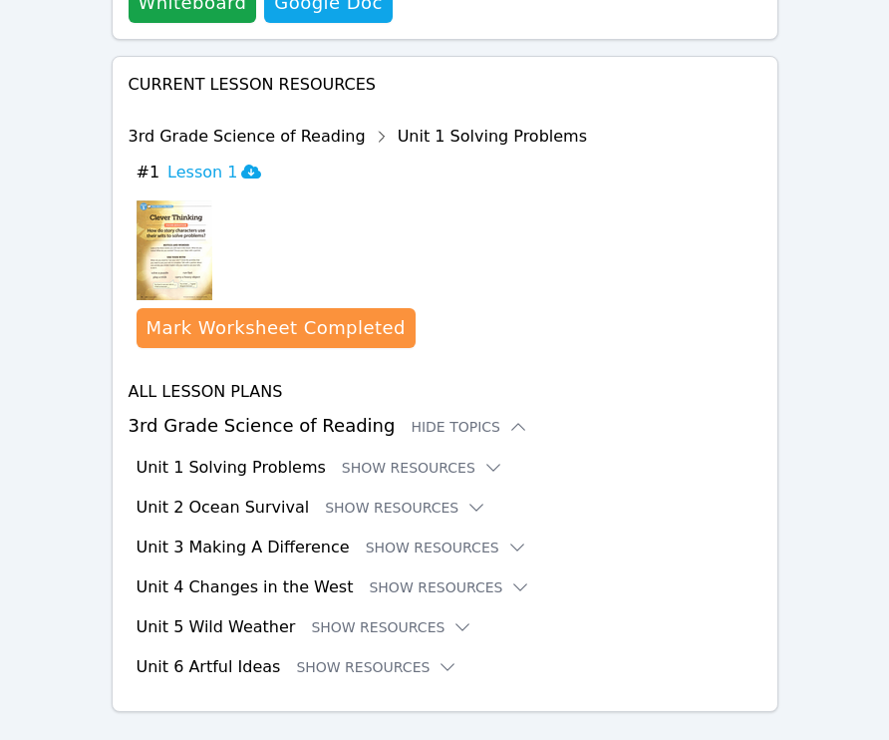
scroll to position [1613, 0]
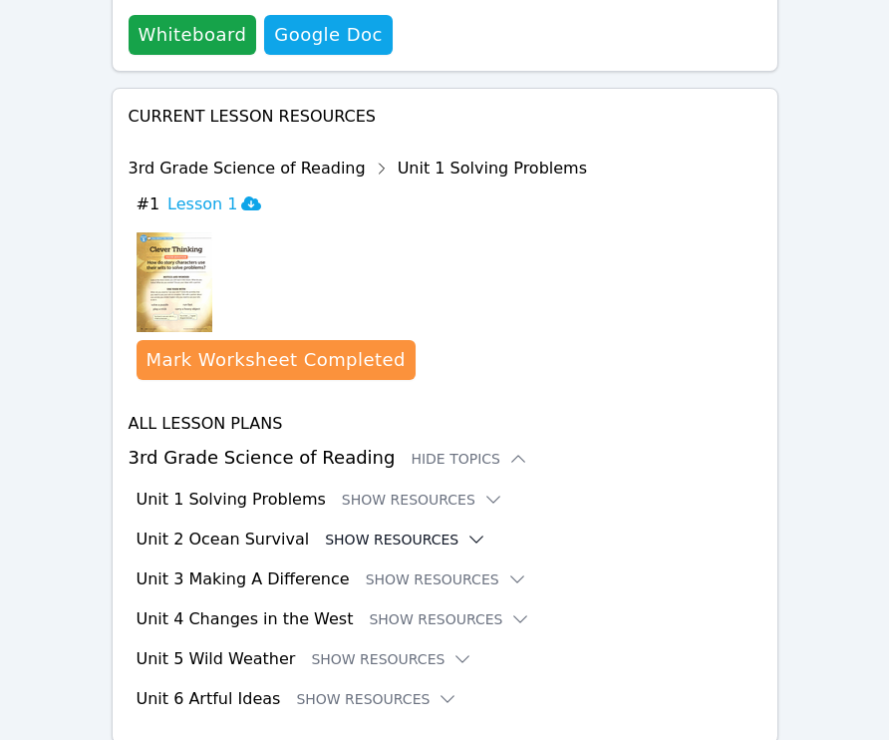
click at [466, 529] on icon at bounding box center [476, 539] width 20 height 20
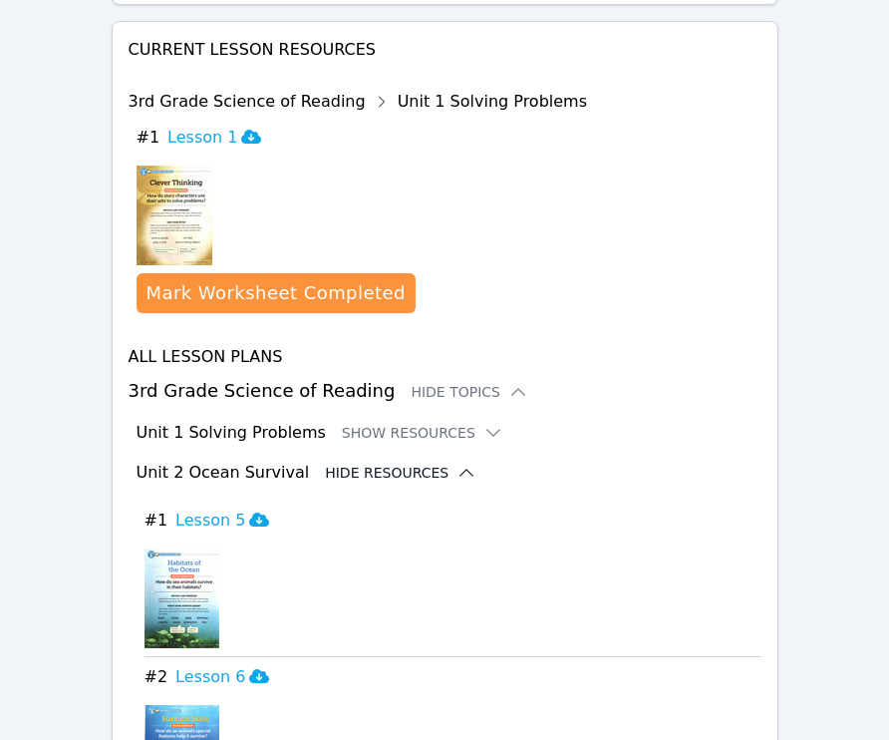
scroll to position [1565, 0]
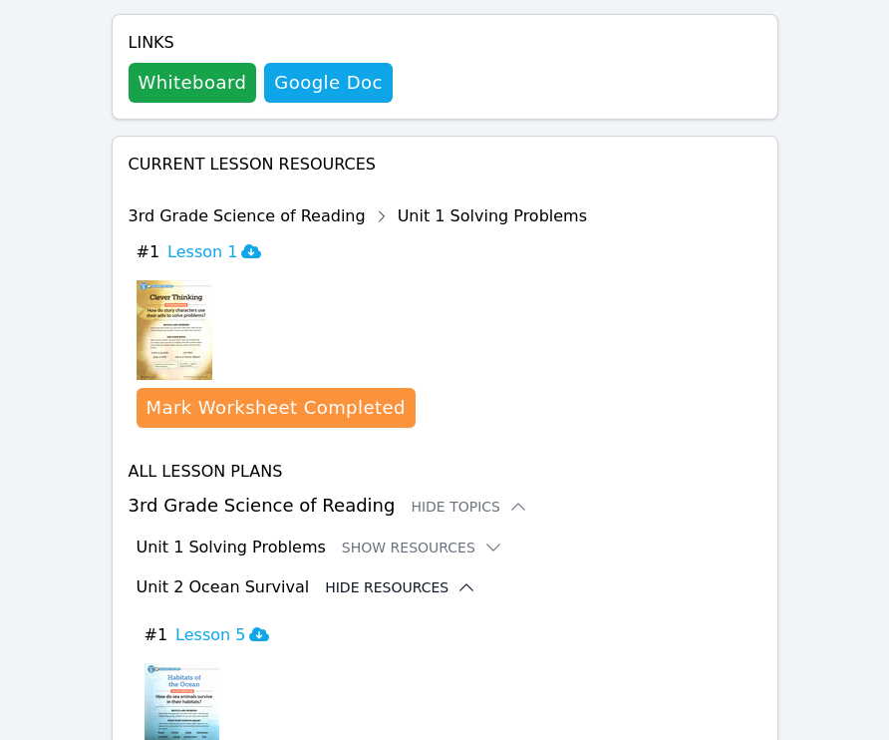
click at [391, 575] on div "Unit 2 Ocean Survival Hide Resources" at bounding box center [449, 587] width 625 height 24
click at [425, 577] on button "Hide Resources" at bounding box center [400, 587] width 151 height 20
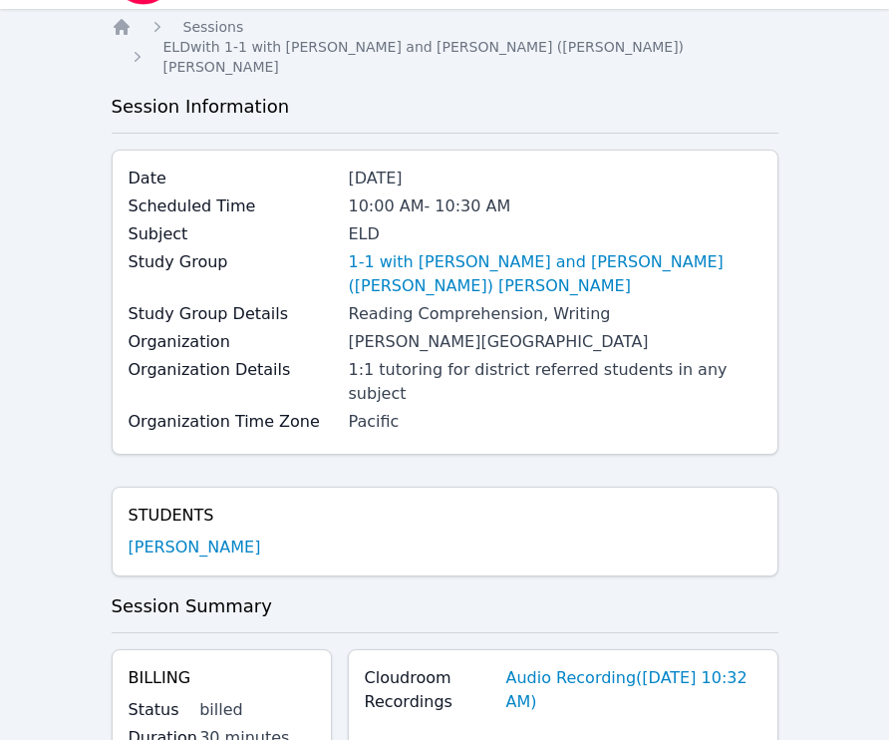
scroll to position [0, 0]
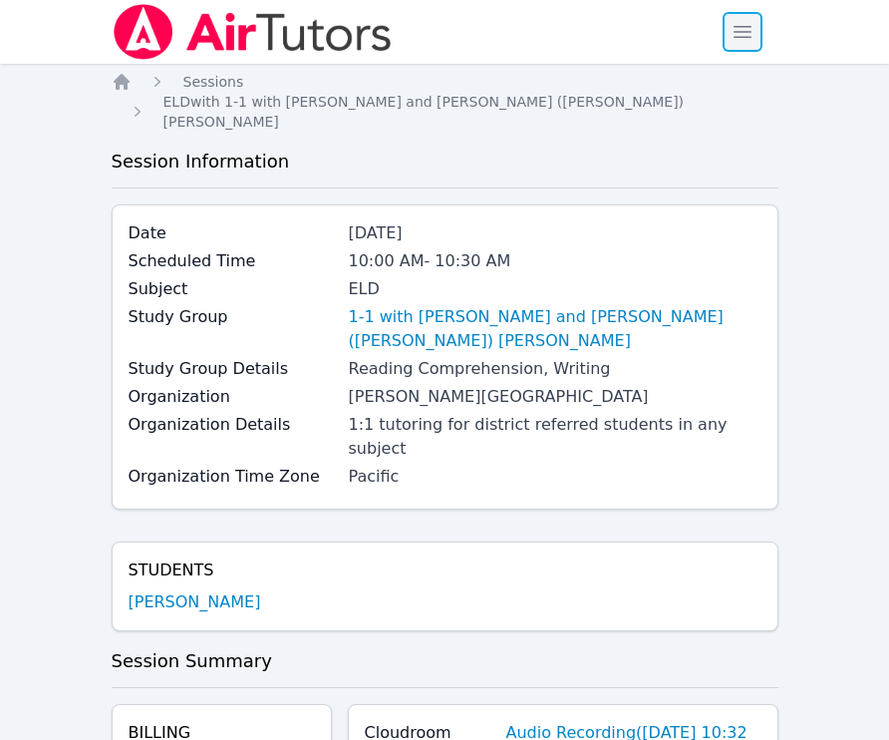
click at [743, 50] on span "button" at bounding box center [743, 32] width 44 height 44
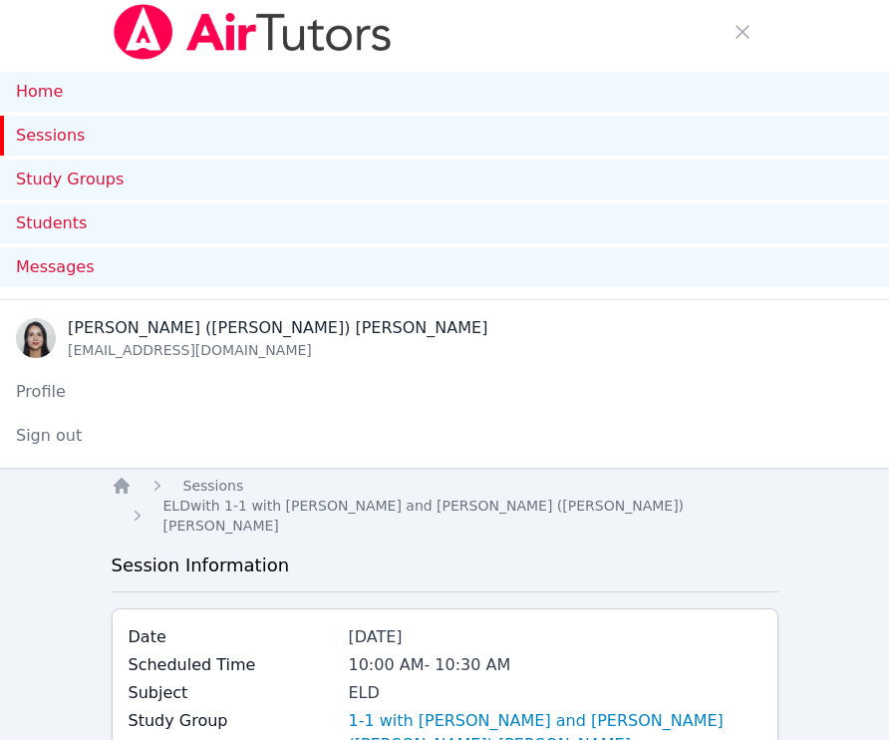
click at [48, 136] on link "Sessions" at bounding box center [444, 136] width 889 height 40
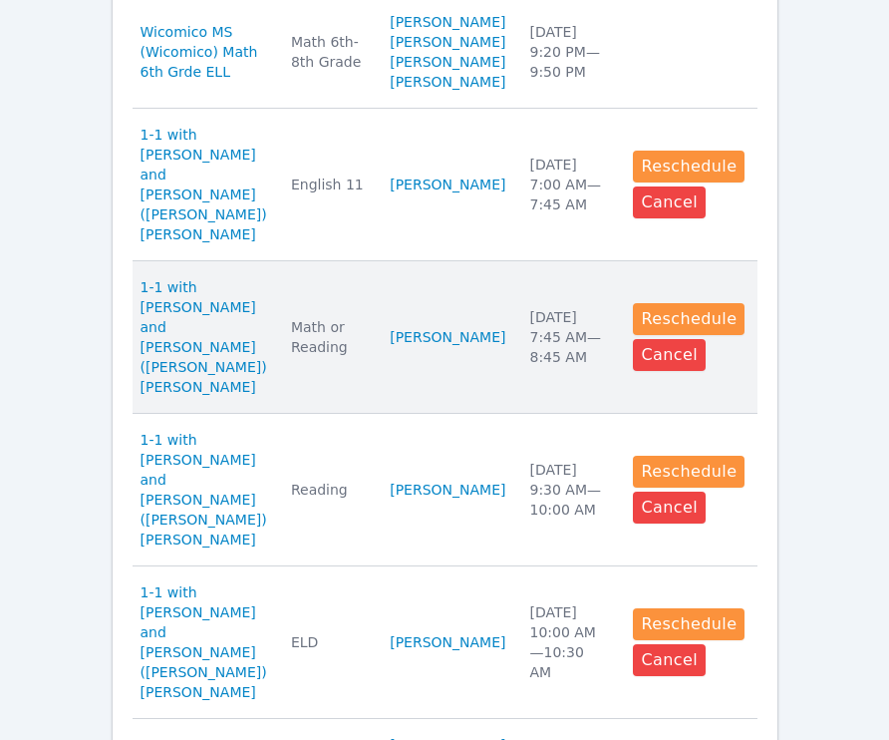
click at [466, 358] on td "Students [PERSON_NAME]" at bounding box center [448, 337] width 140 height 152
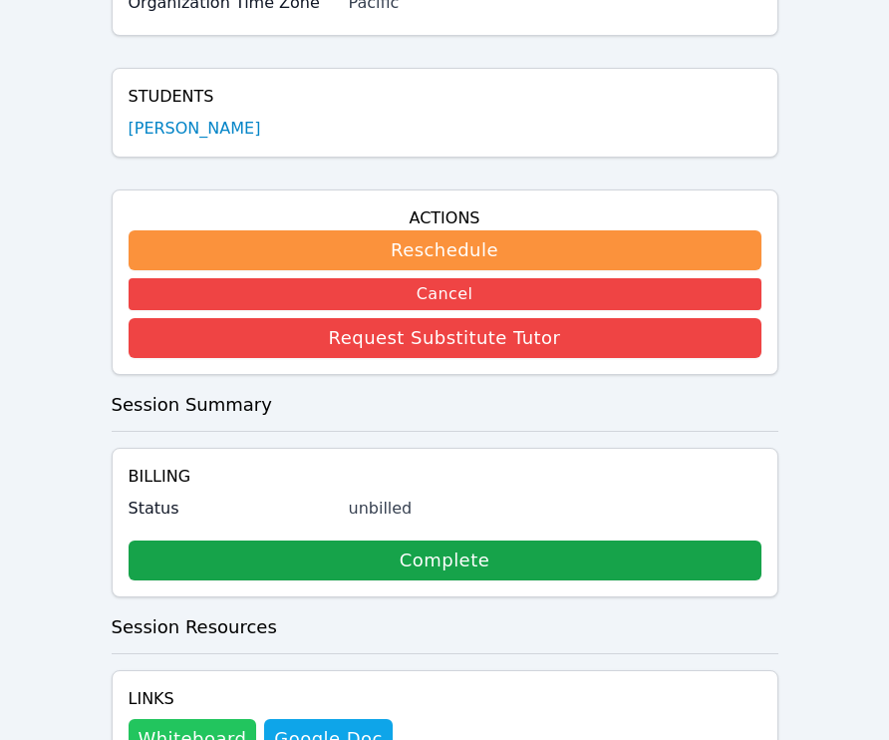
click at [218, 719] on button "Whiteboard" at bounding box center [193, 739] width 129 height 40
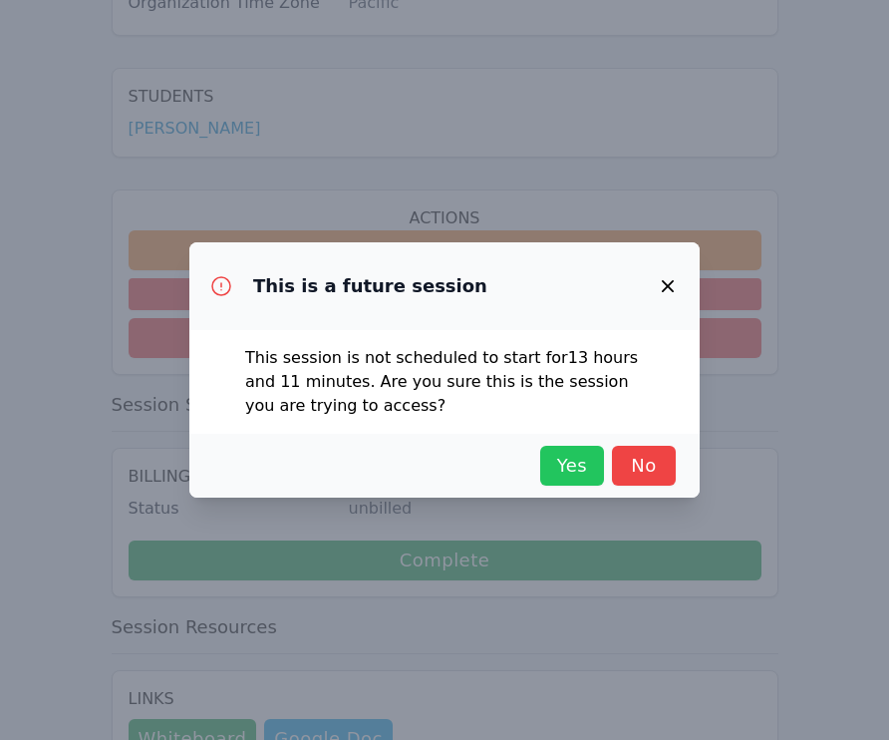
click at [568, 473] on span "Yes" at bounding box center [572, 465] width 44 height 28
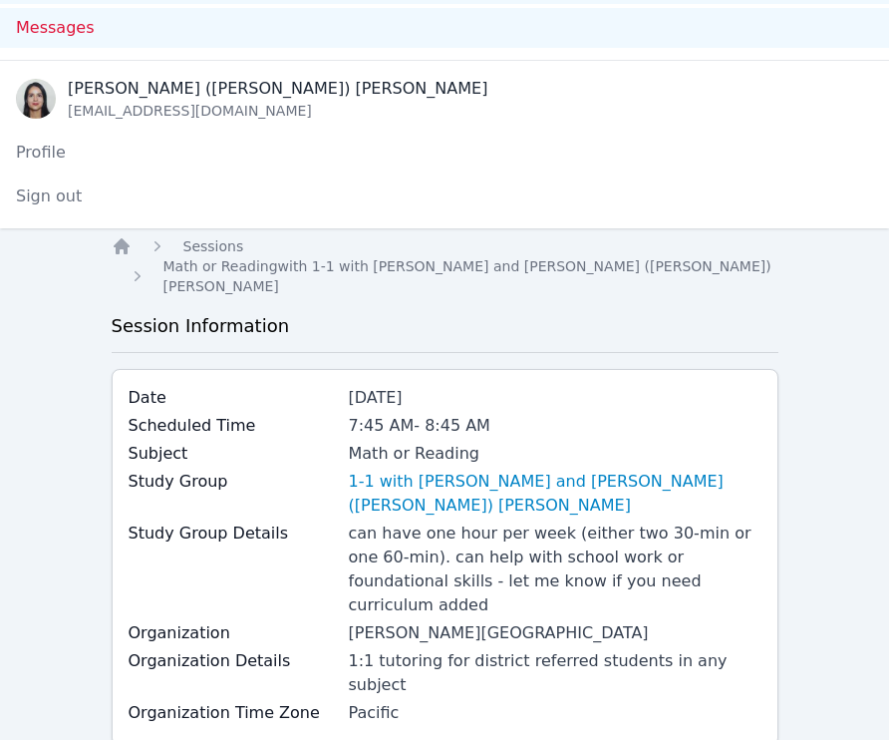
scroll to position [0, 0]
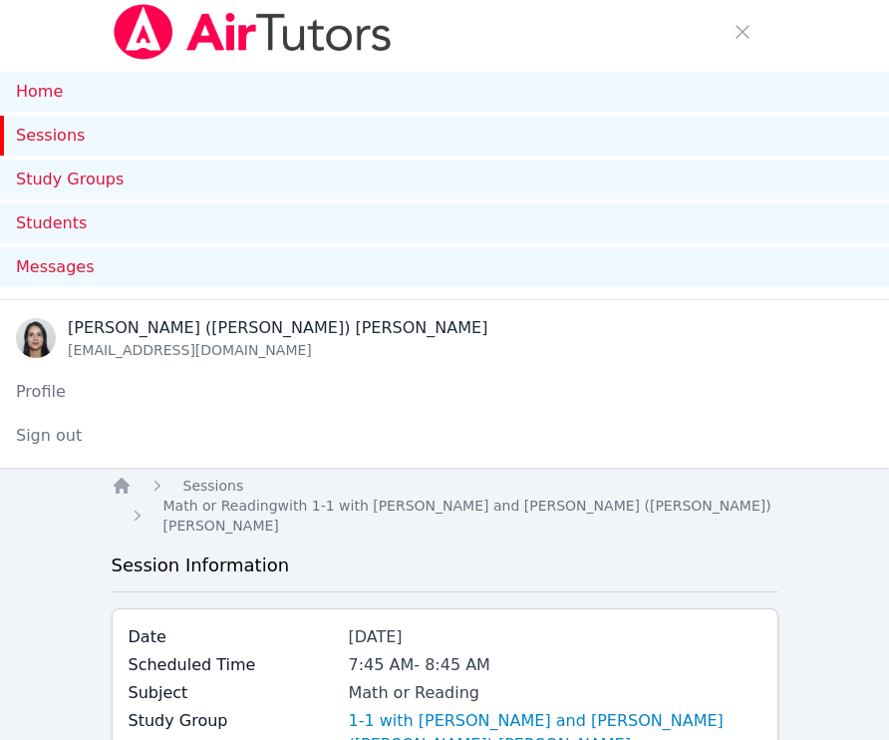
click at [56, 137] on link "Sessions" at bounding box center [444, 136] width 889 height 40
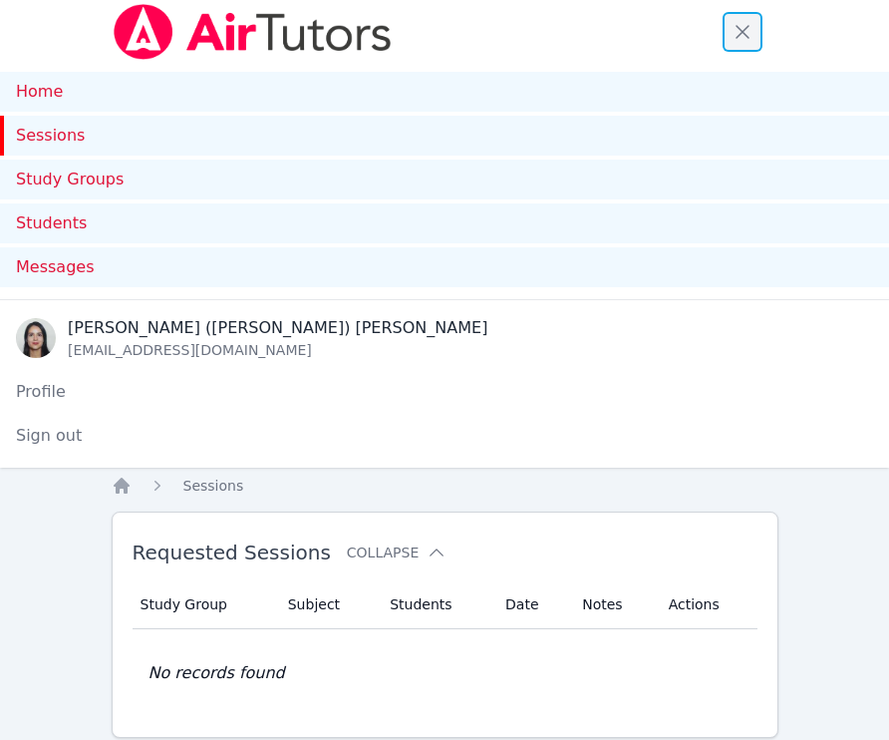
click at [740, 30] on span "button" at bounding box center [743, 32] width 44 height 44
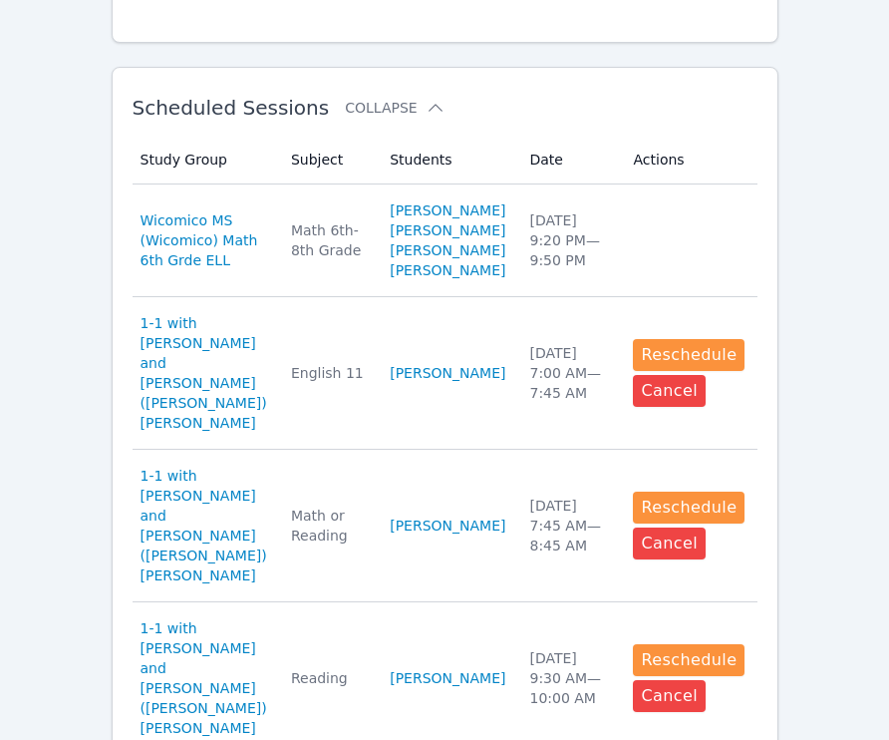
scroll to position [542, 0]
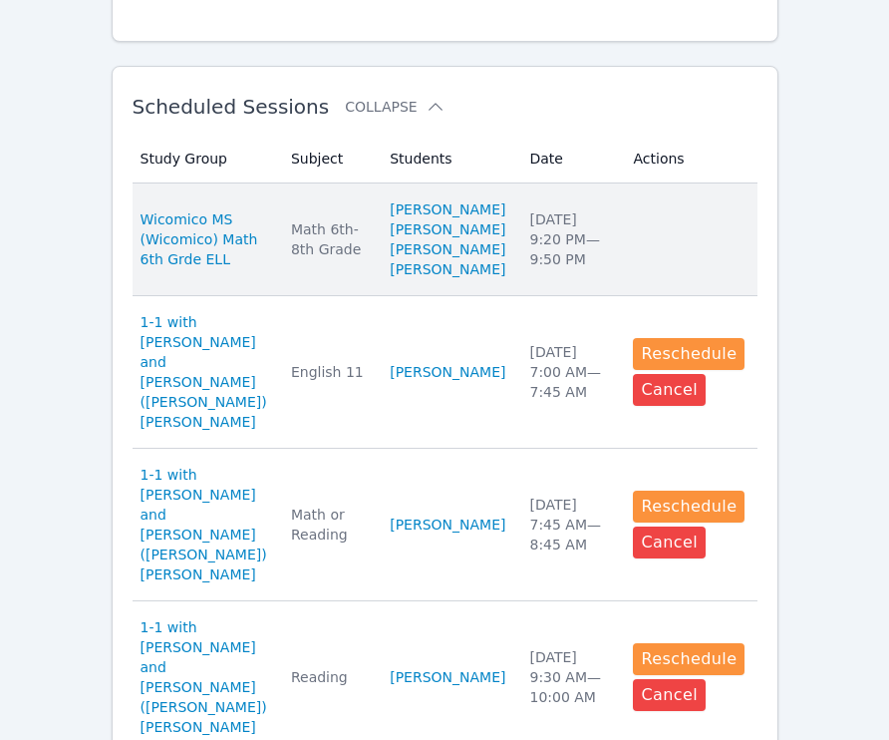
click at [628, 207] on td "Actions" at bounding box center [689, 239] width 136 height 113
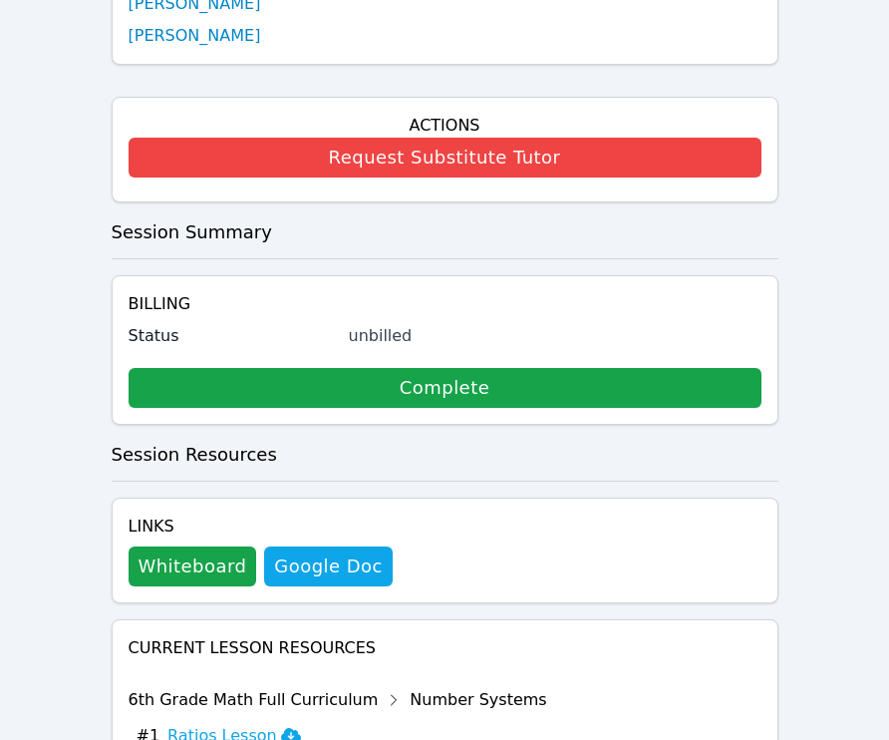
scroll to position [726, 0]
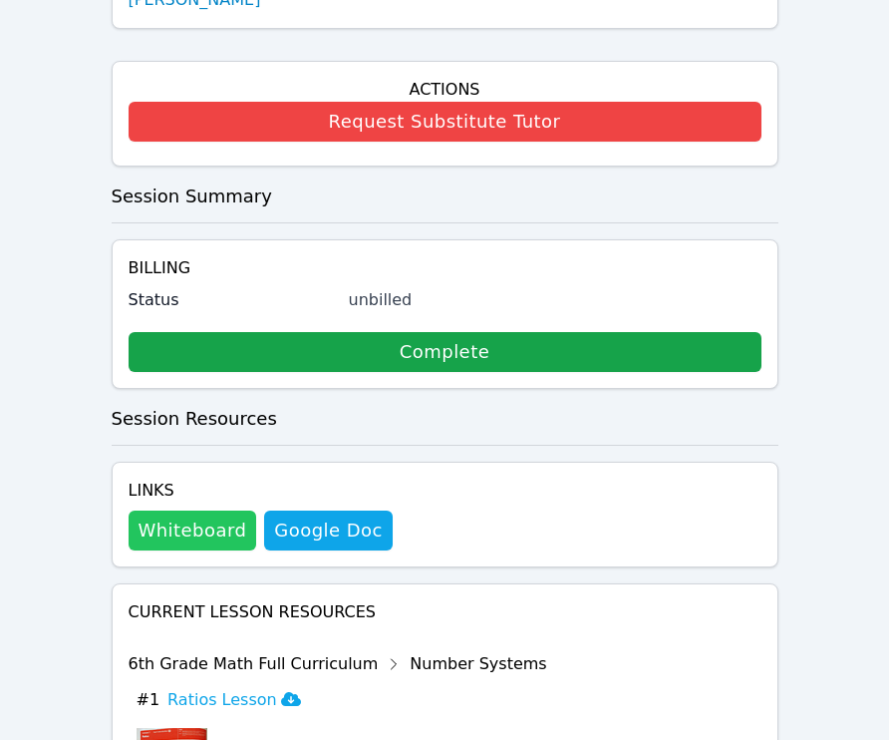
click at [198, 529] on button "Whiteboard" at bounding box center [193, 530] width 129 height 40
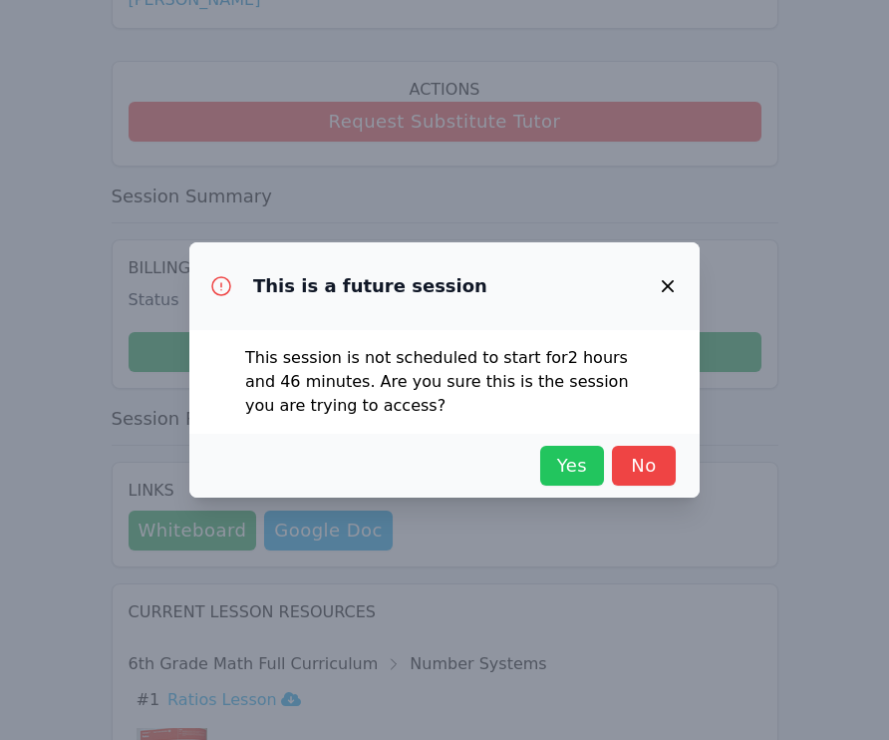
click at [574, 460] on span "Yes" at bounding box center [572, 465] width 44 height 28
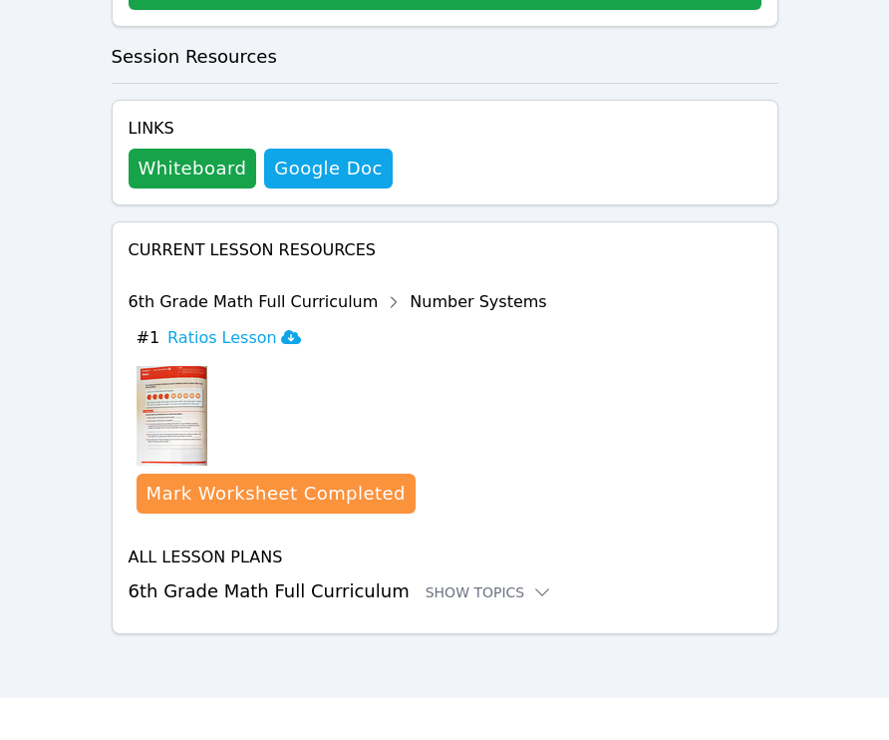
scroll to position [1045, 0]
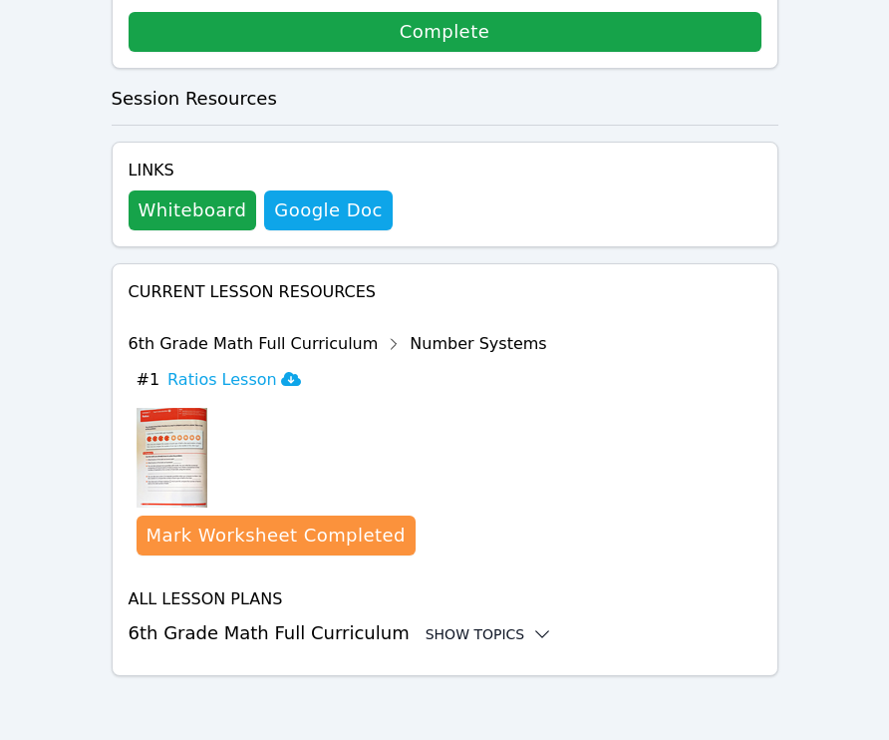
click at [453, 627] on div "Show Topics" at bounding box center [490, 634] width 128 height 20
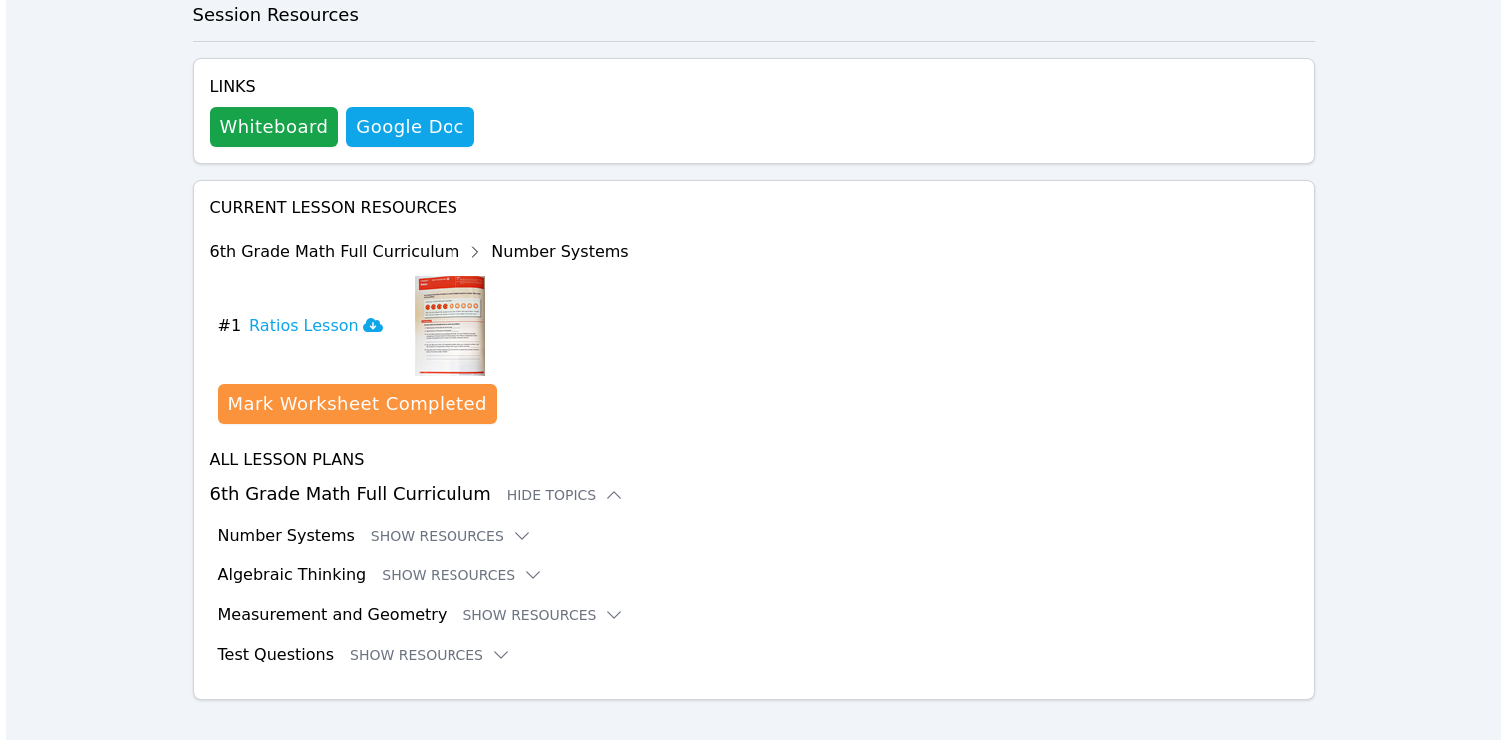
scroll to position [754, 0]
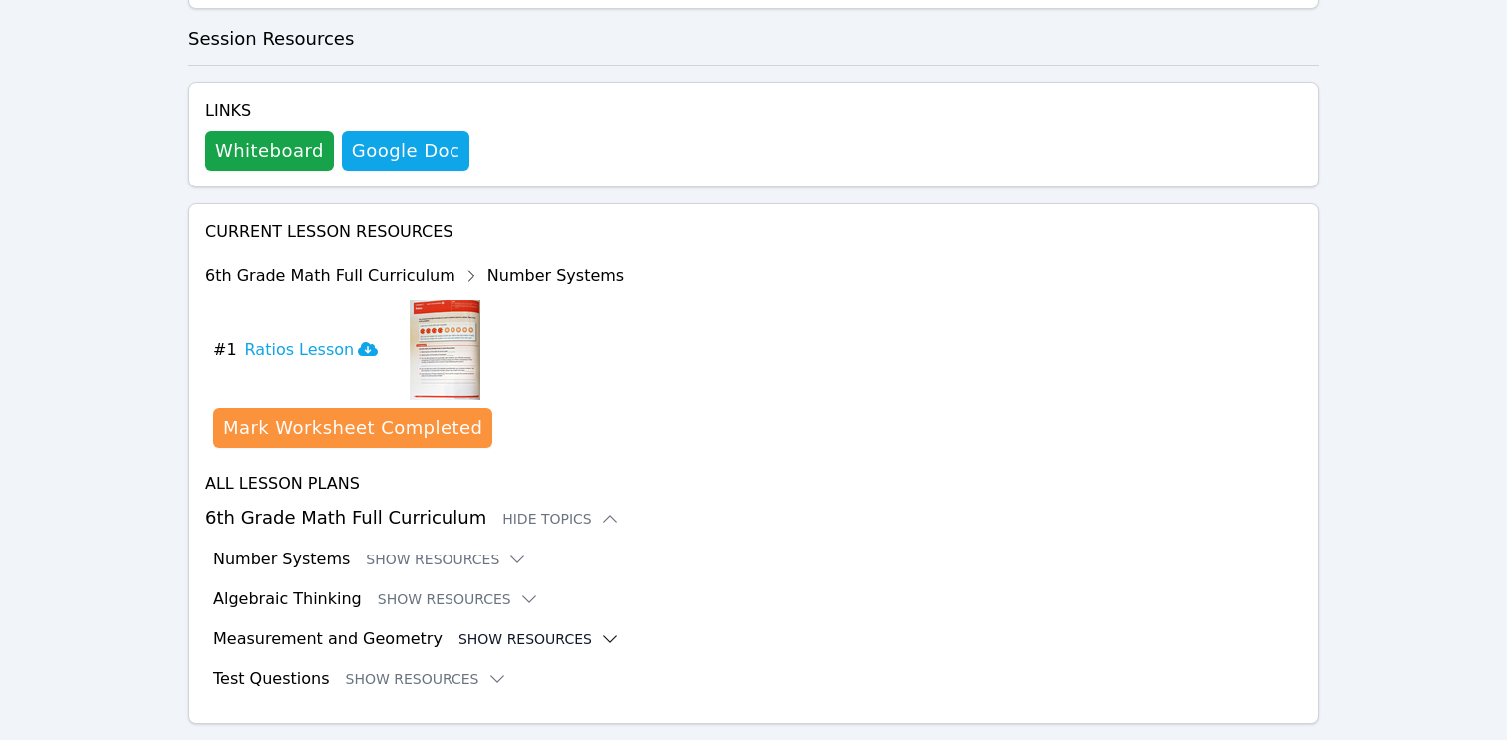
click at [513, 629] on button "Show Resources" at bounding box center [538, 639] width 161 height 20
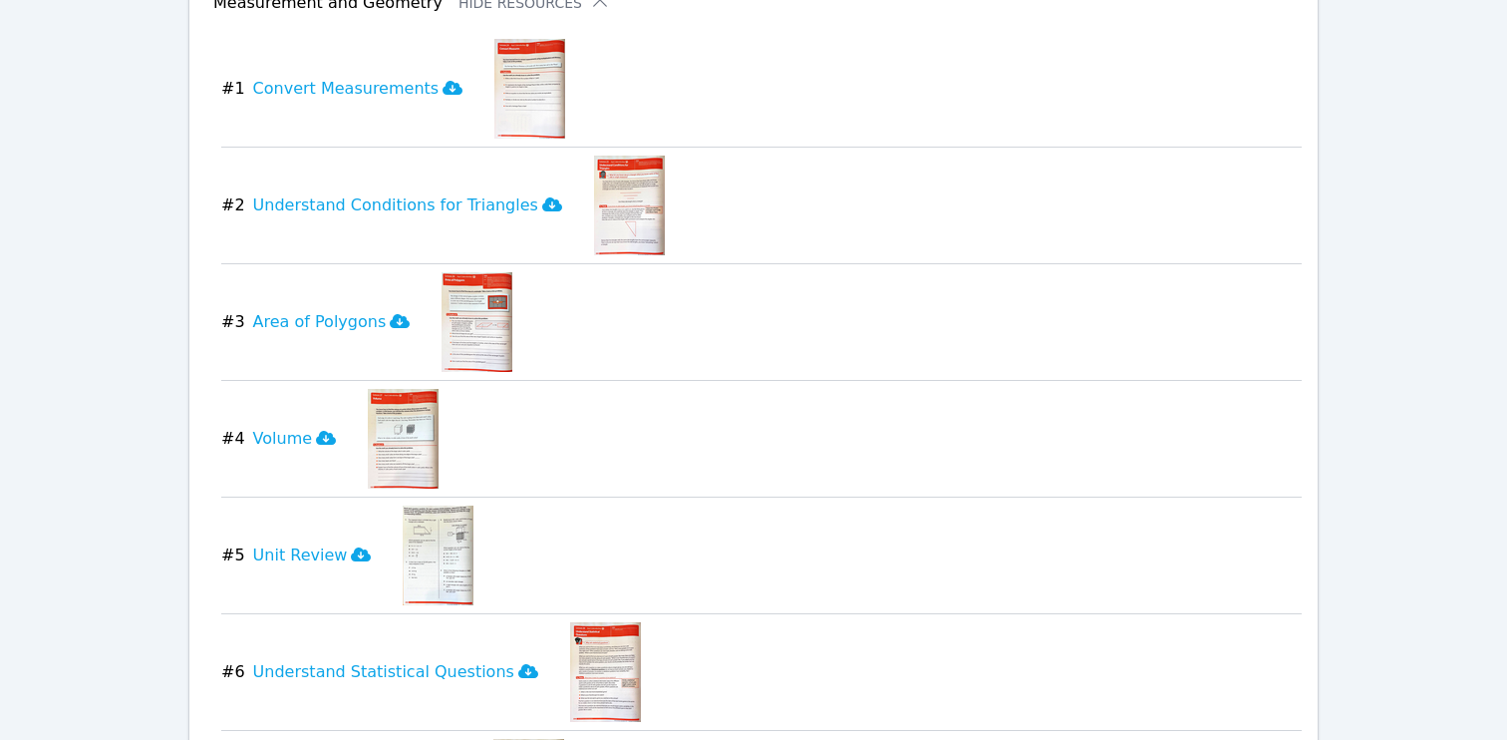
scroll to position [1383, 0]
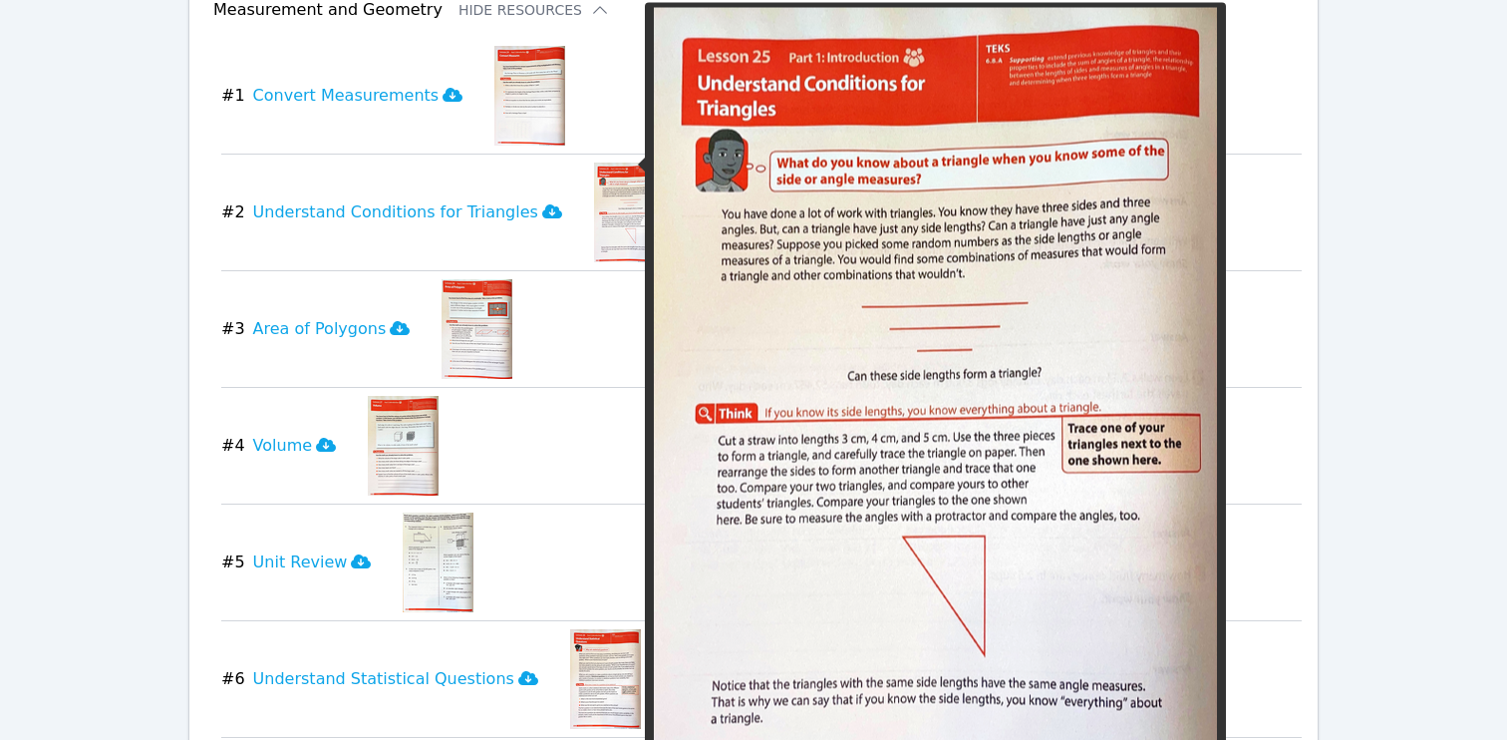
click at [608, 162] on img at bounding box center [629, 212] width 71 height 100
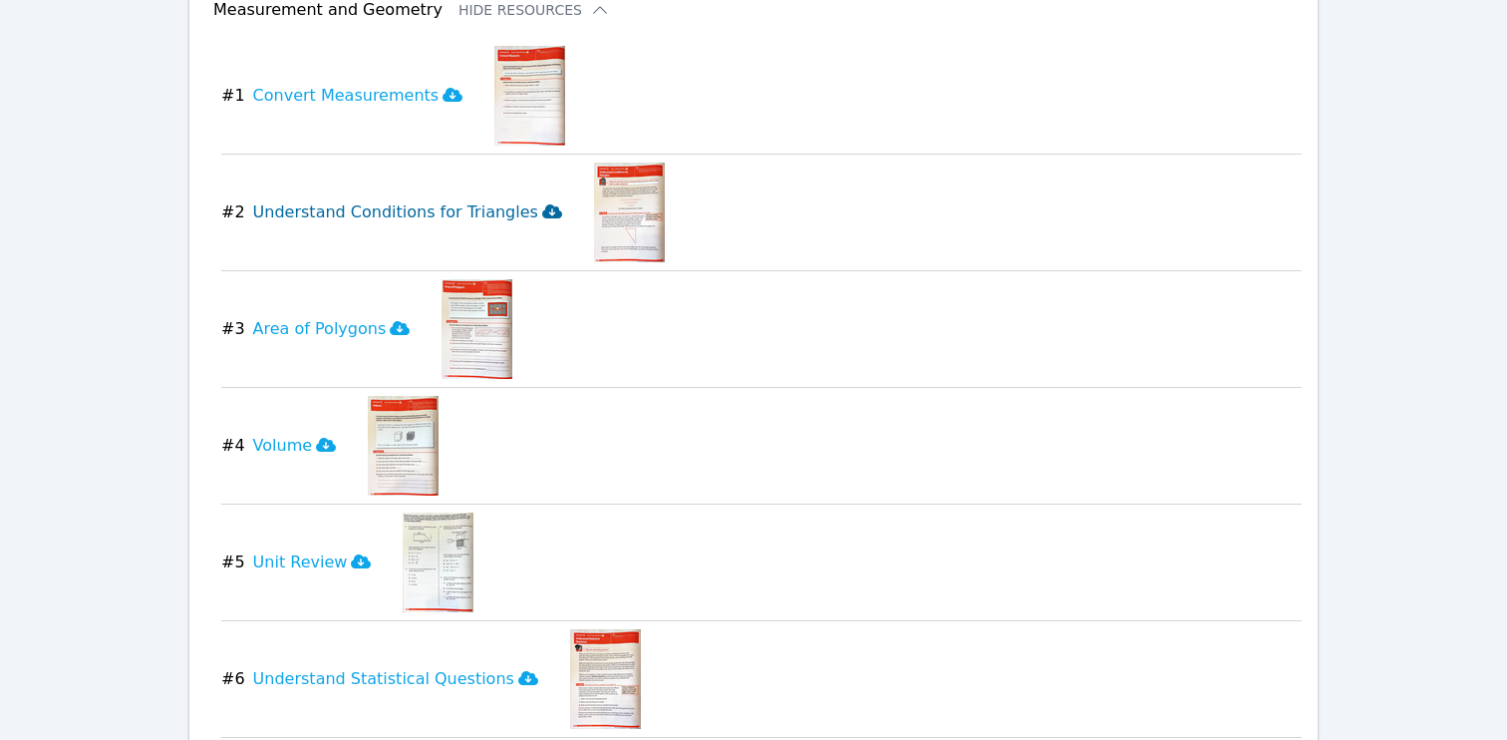
click at [542, 203] on icon at bounding box center [552, 211] width 20 height 16
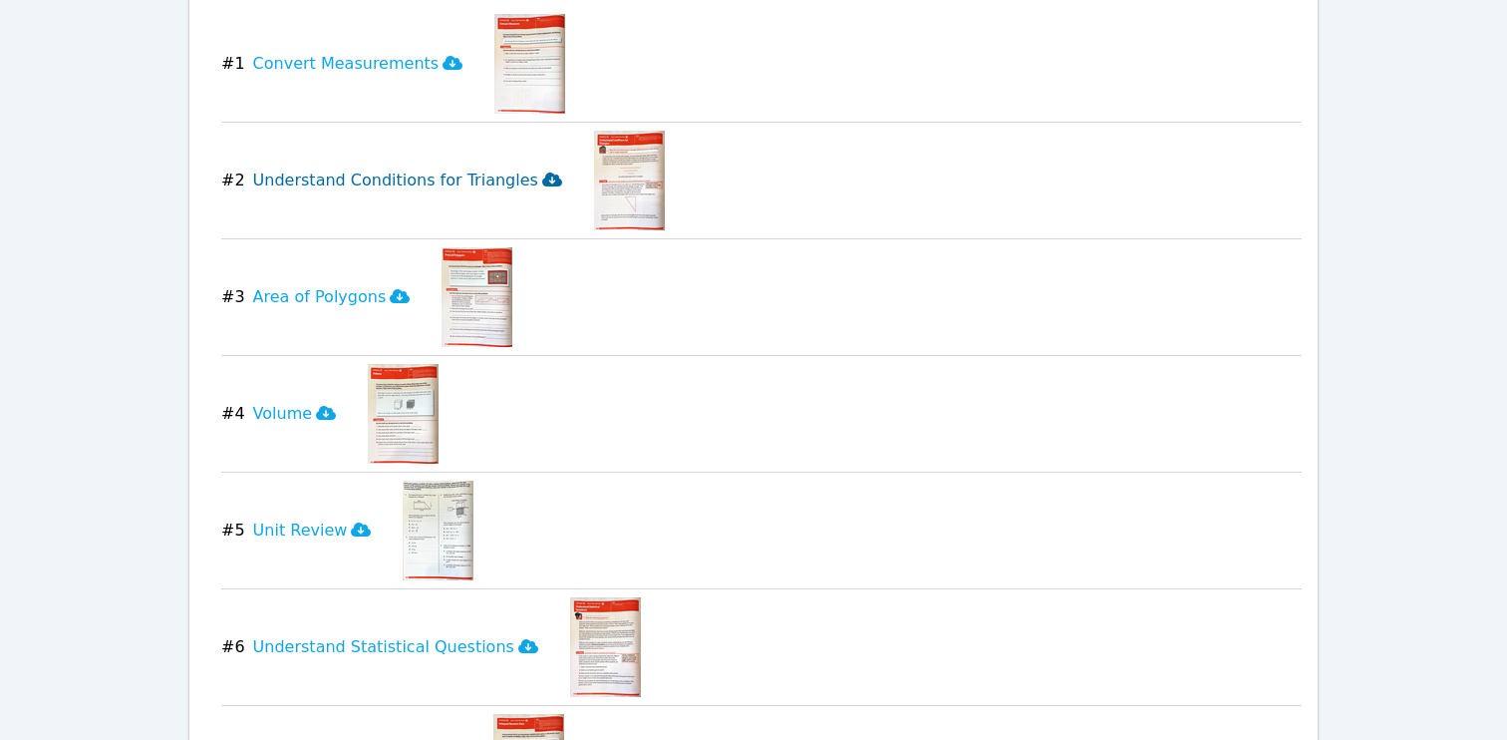
scroll to position [1416, 0]
click at [361, 284] on h3 "Area of Polygons" at bounding box center [331, 296] width 157 height 24
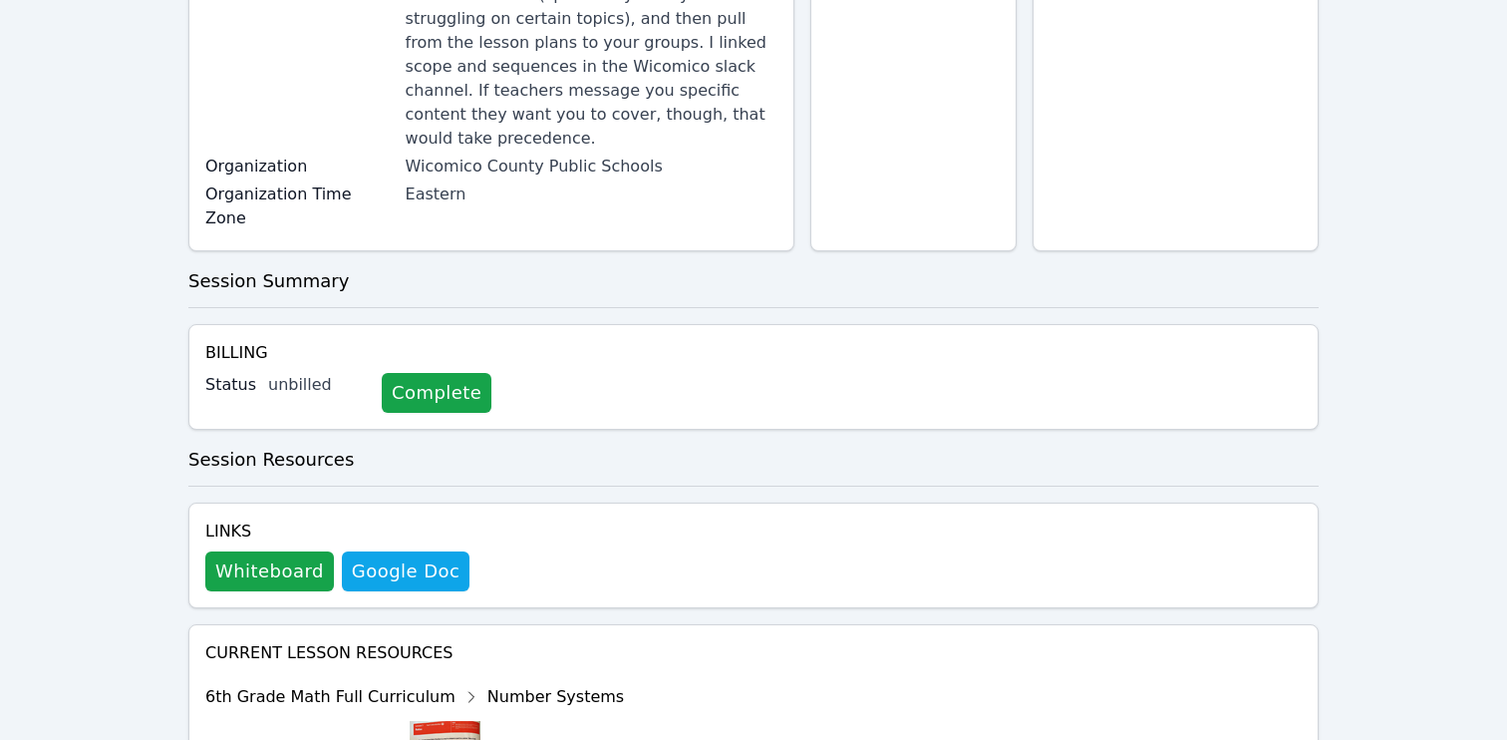
scroll to position [0, 0]
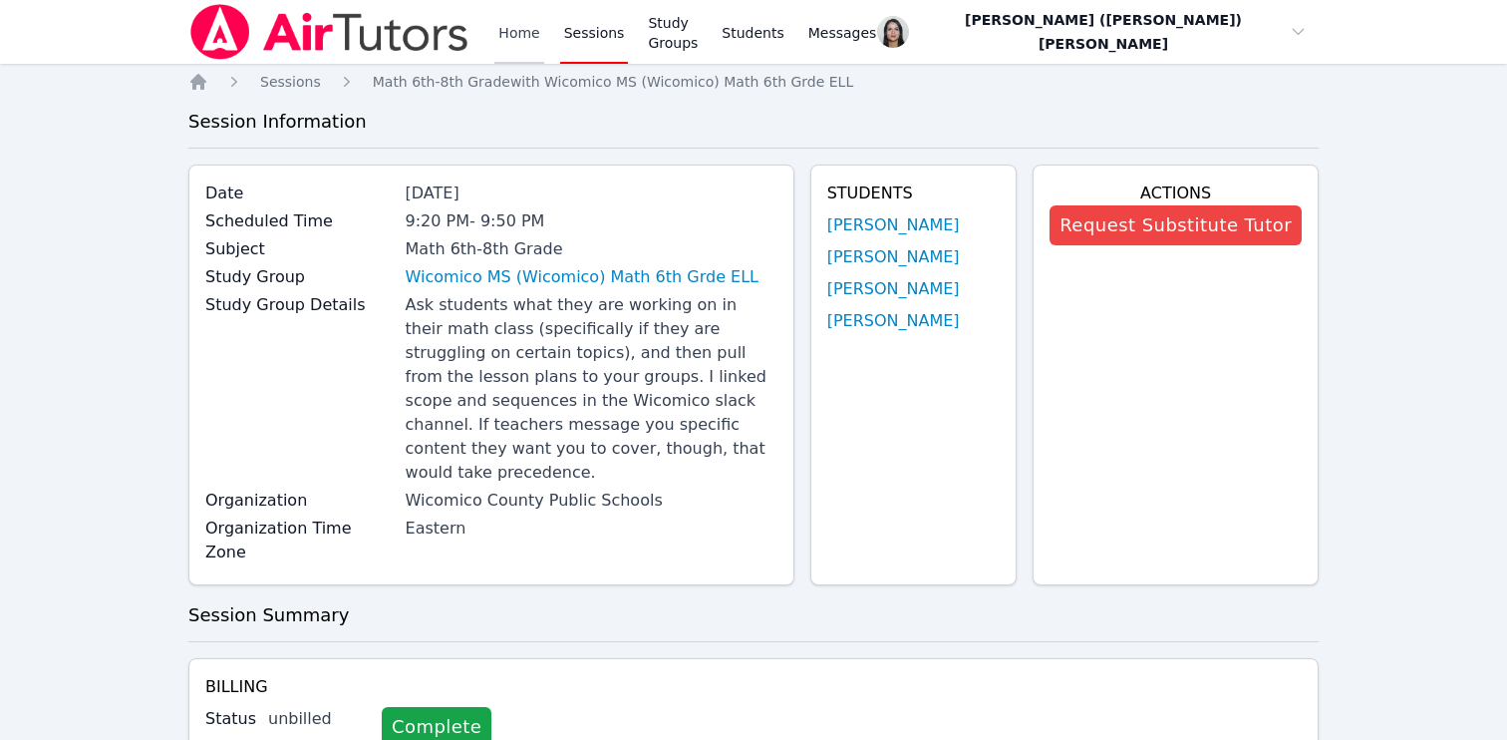
click at [502, 36] on link "Home" at bounding box center [518, 32] width 49 height 64
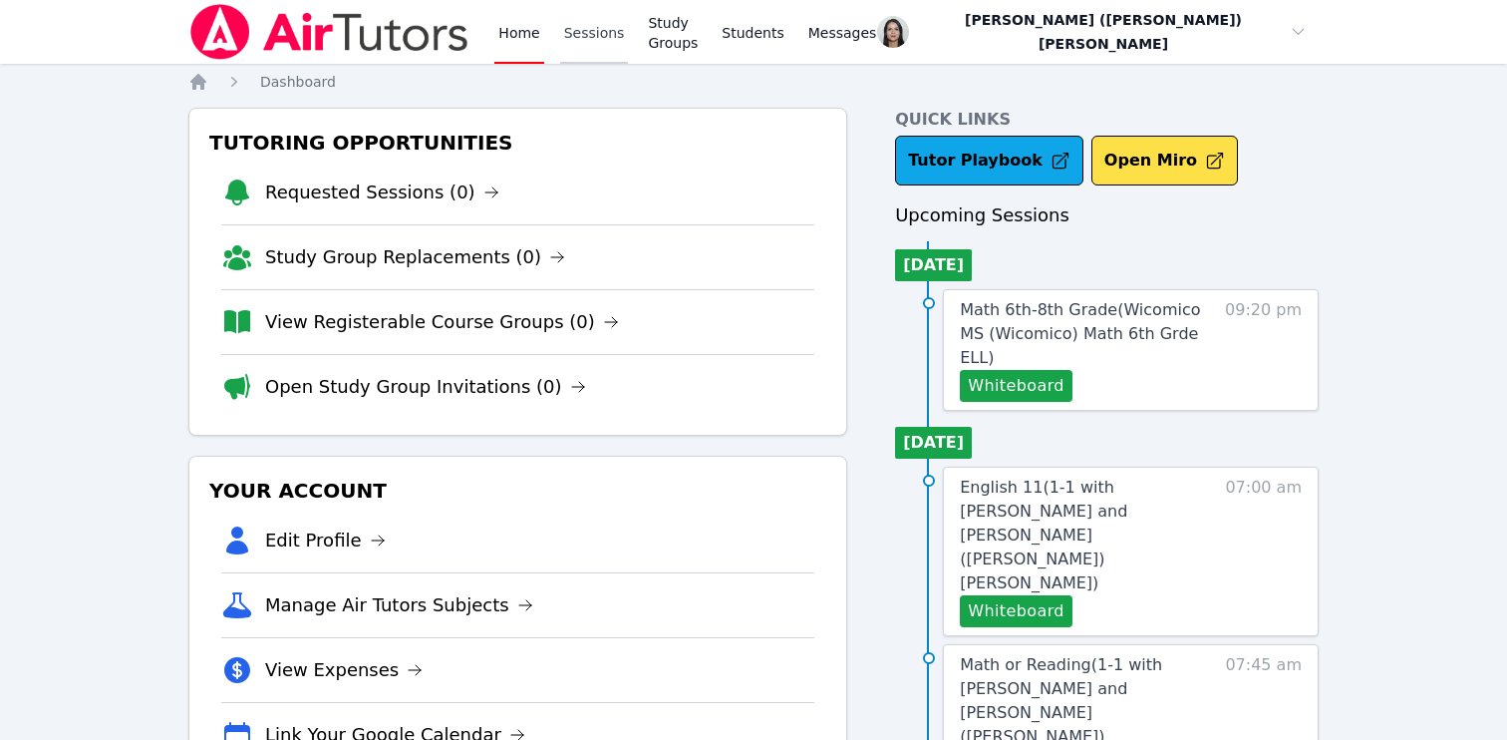
click at [602, 39] on link "Sessions" at bounding box center [594, 32] width 69 height 64
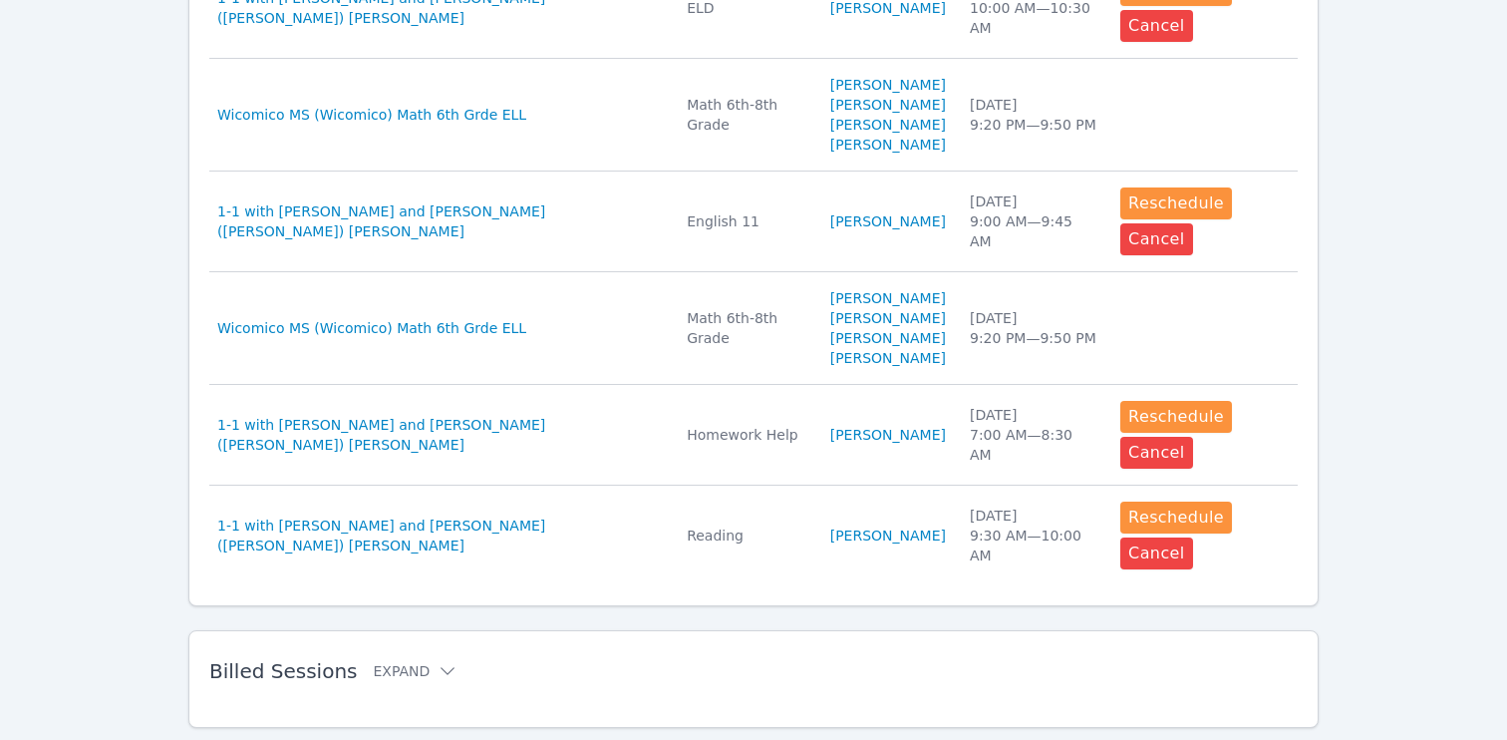
scroll to position [1294, 0]
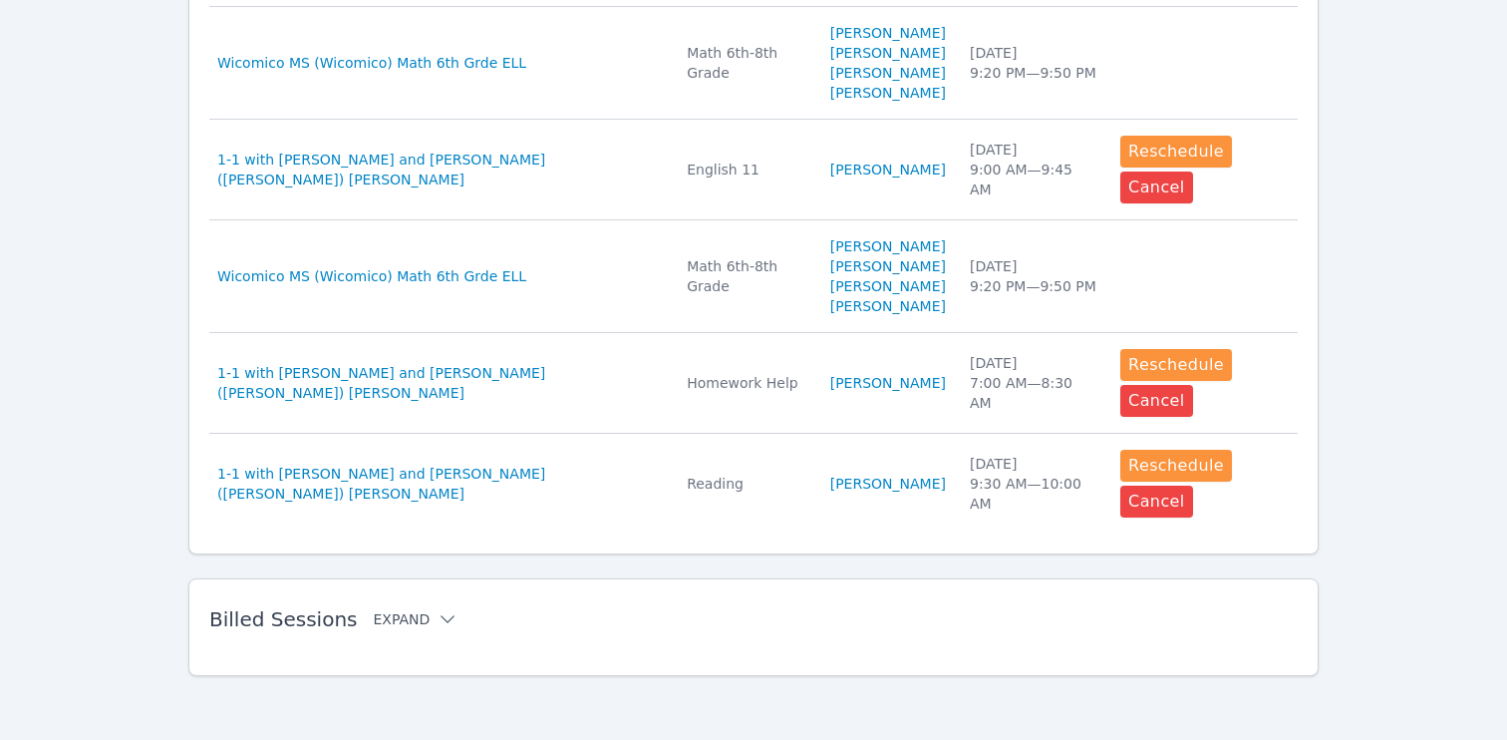
click at [438, 624] on icon at bounding box center [448, 619] width 20 height 20
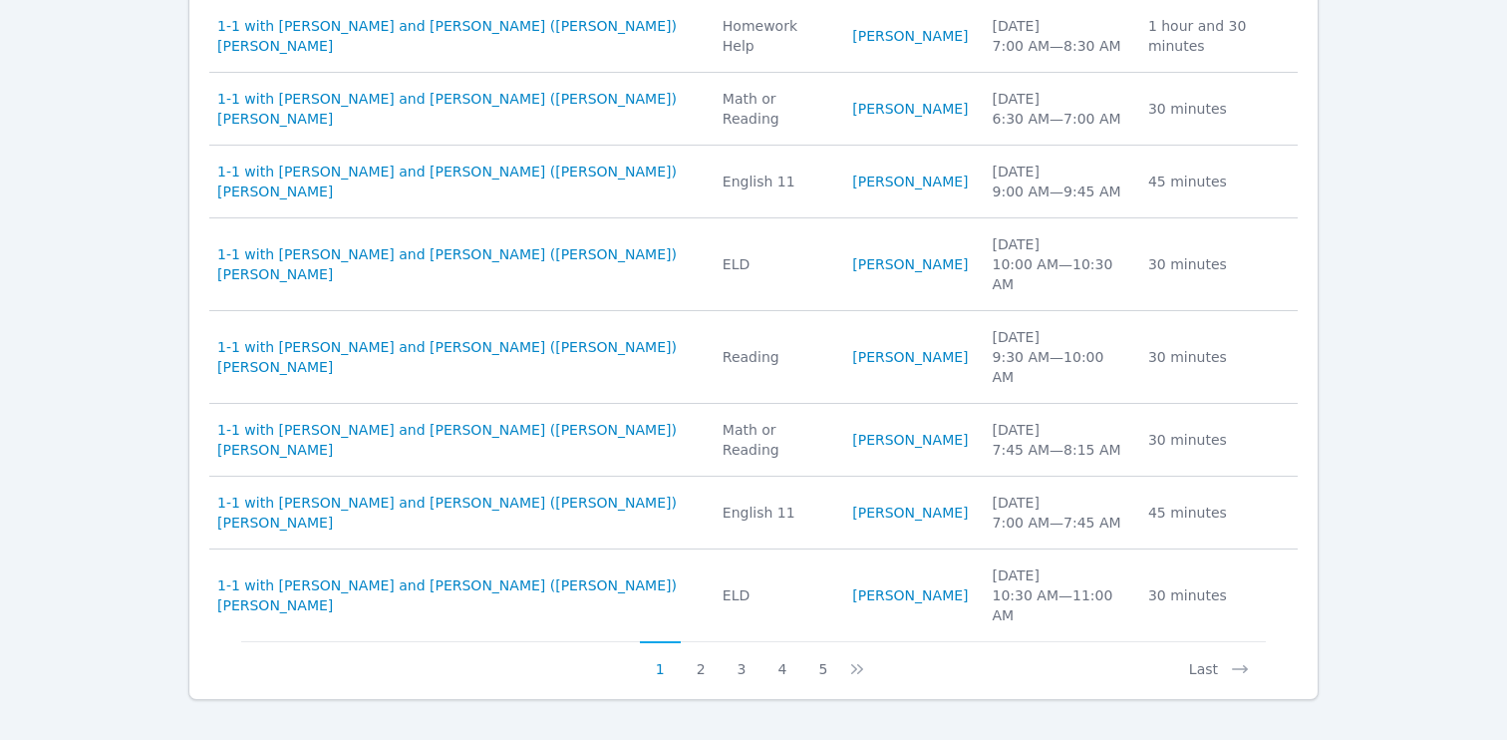
scroll to position [2139, 0]
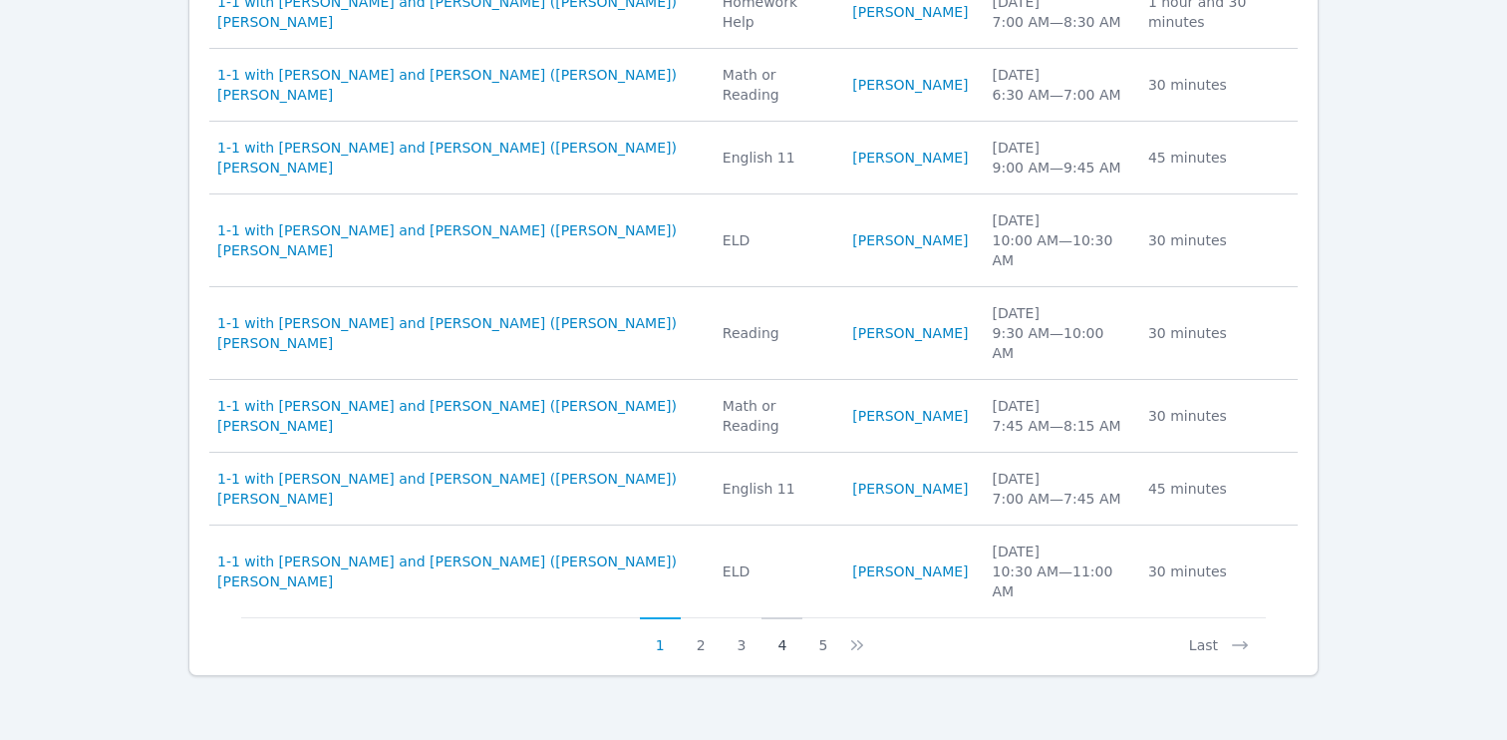
click at [783, 642] on button "4" at bounding box center [781, 636] width 41 height 38
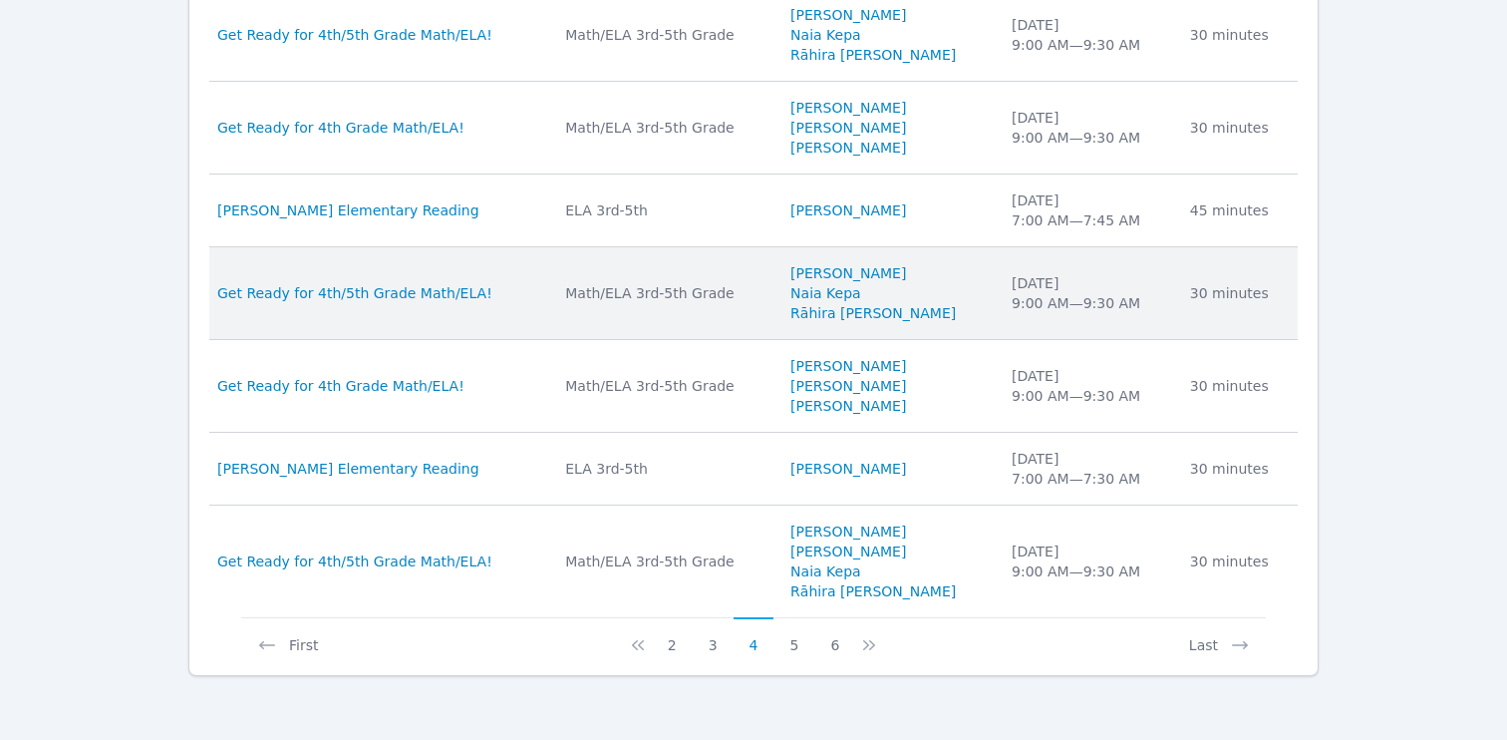
scroll to position [2251, 0]
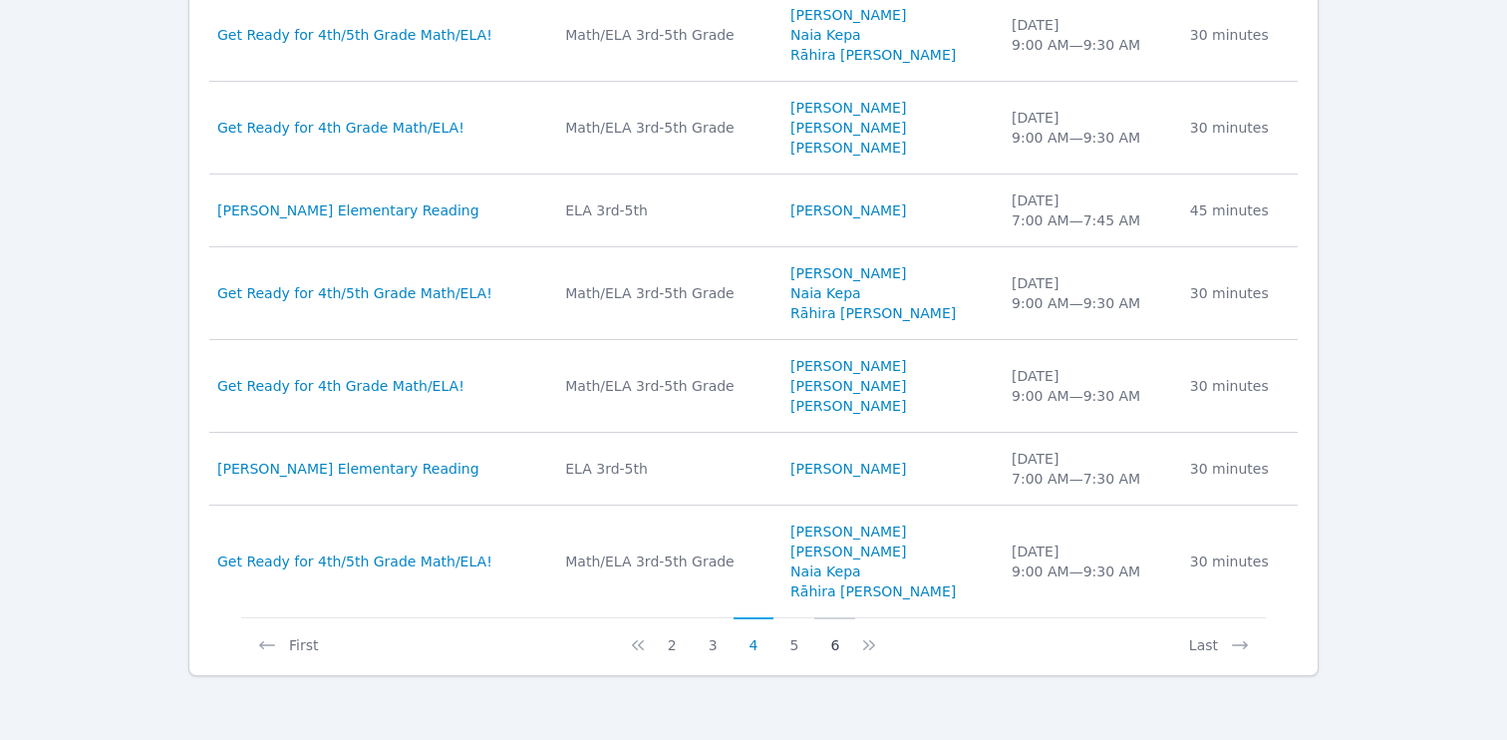
click at [834, 653] on button "6" at bounding box center [834, 636] width 41 height 38
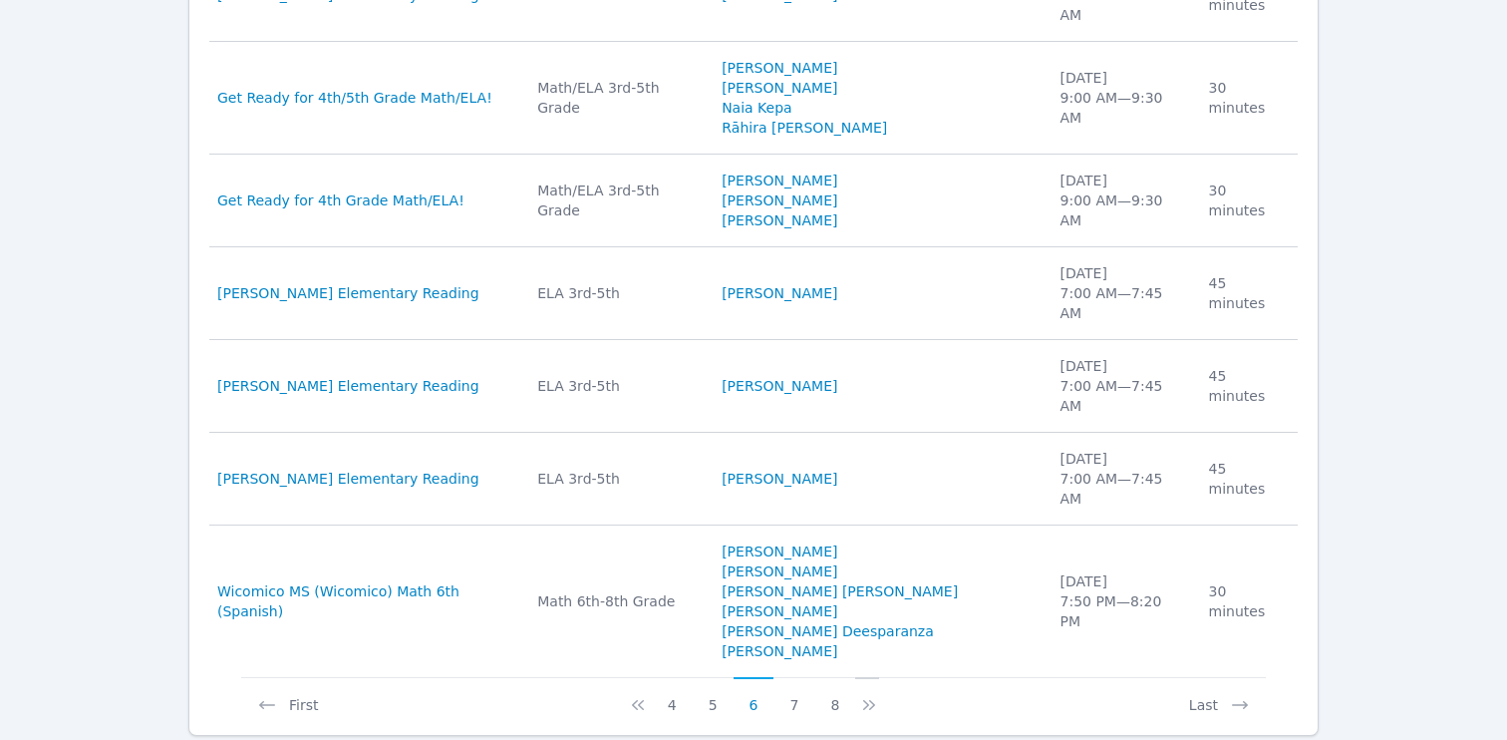
click at [870, 695] on icon at bounding box center [869, 705] width 20 height 20
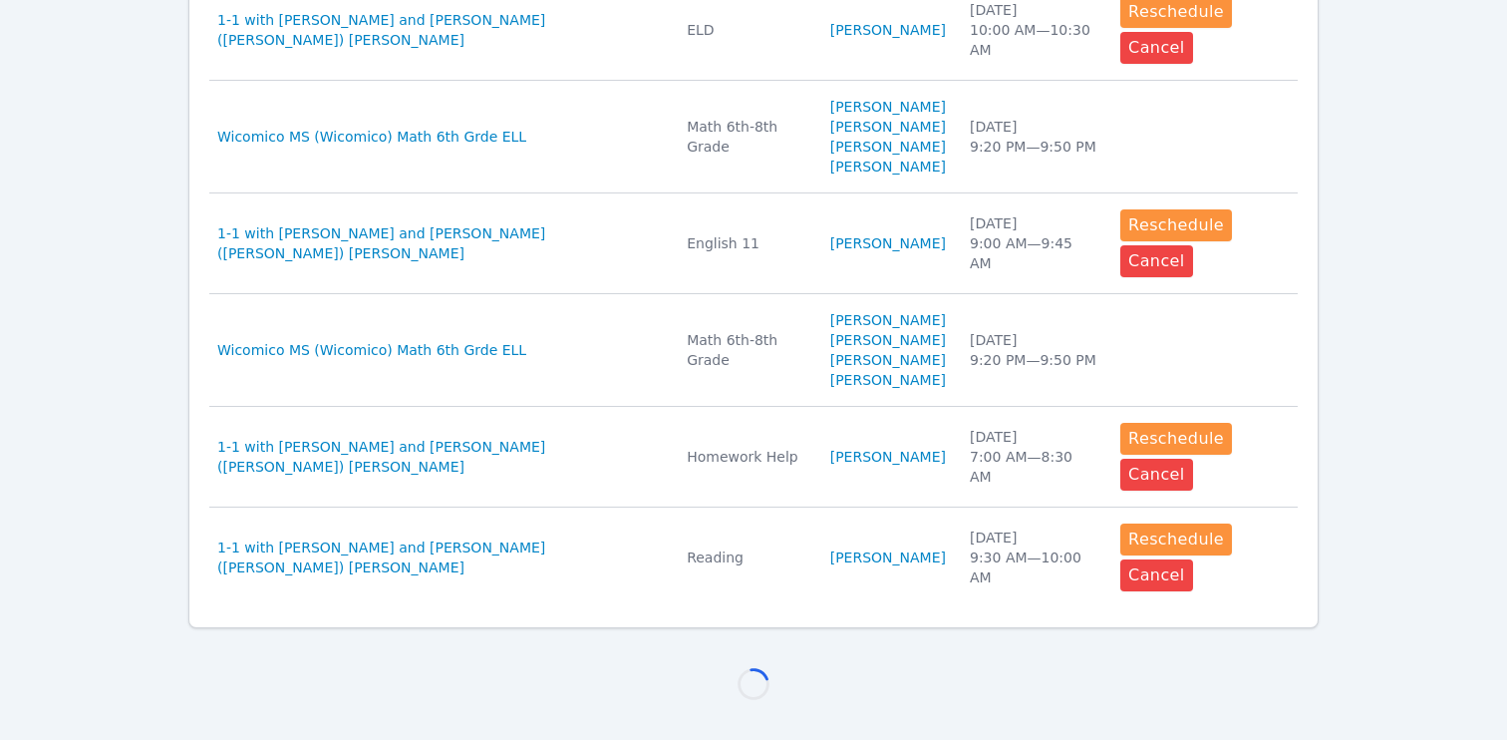
scroll to position [2139, 0]
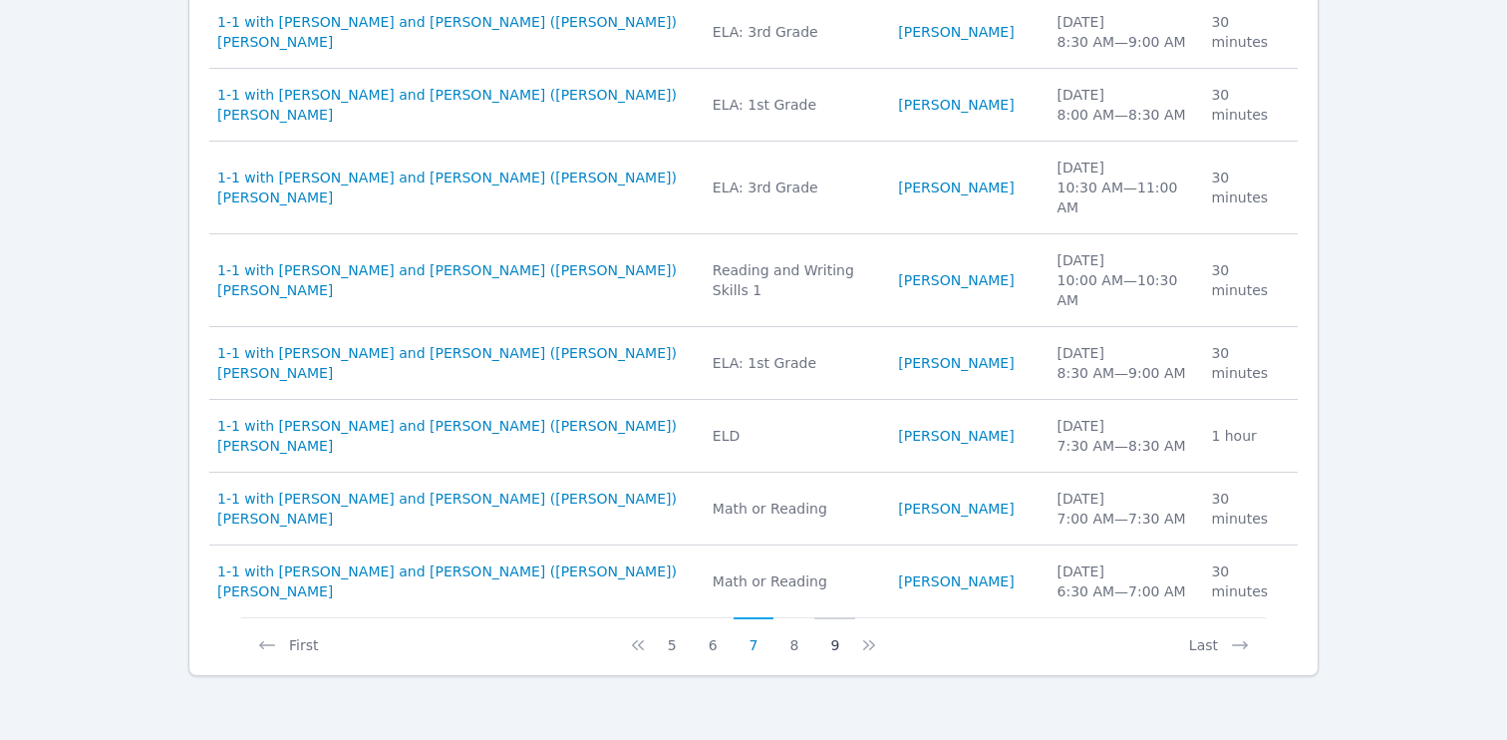
click at [838, 633] on button "9" at bounding box center [834, 636] width 41 height 38
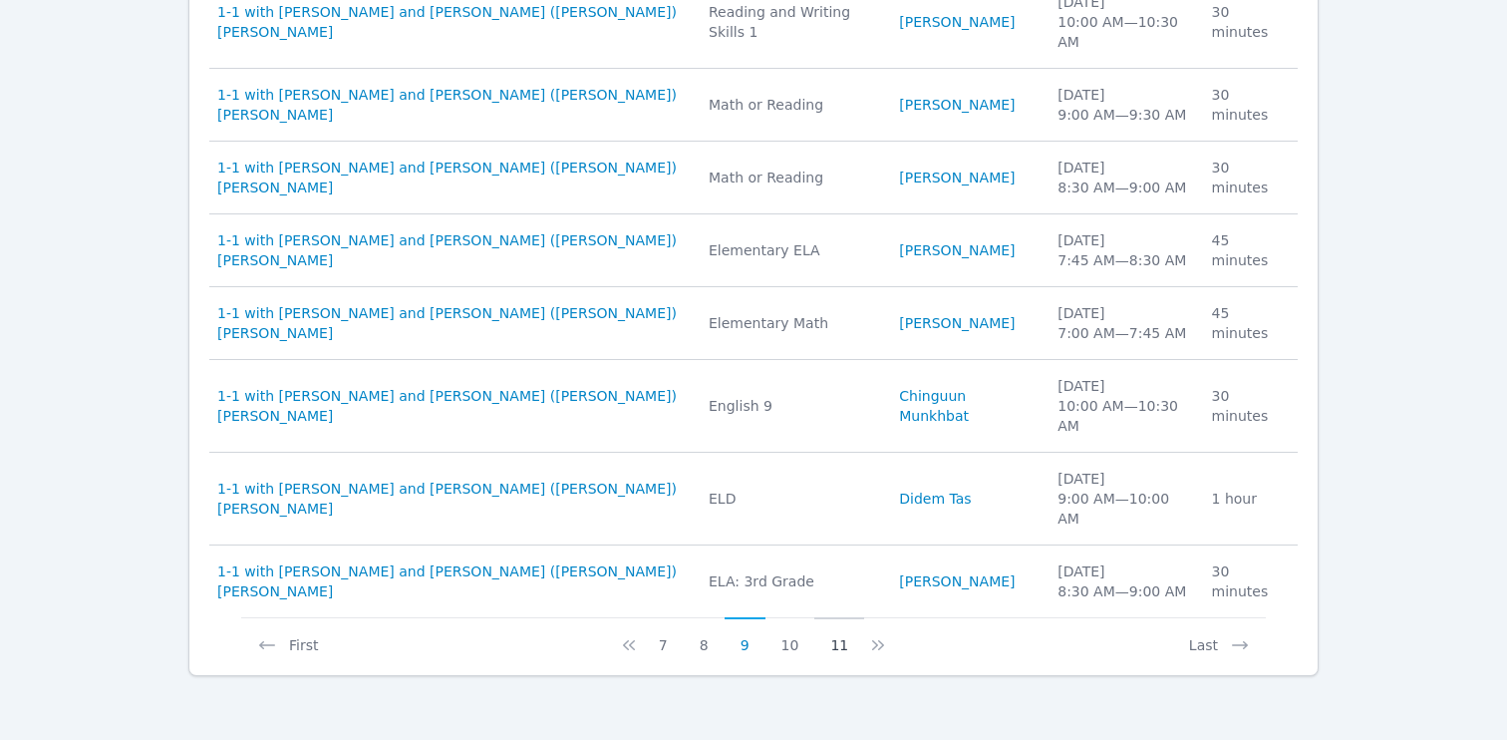
click at [840, 646] on button "11" at bounding box center [839, 636] width 50 height 38
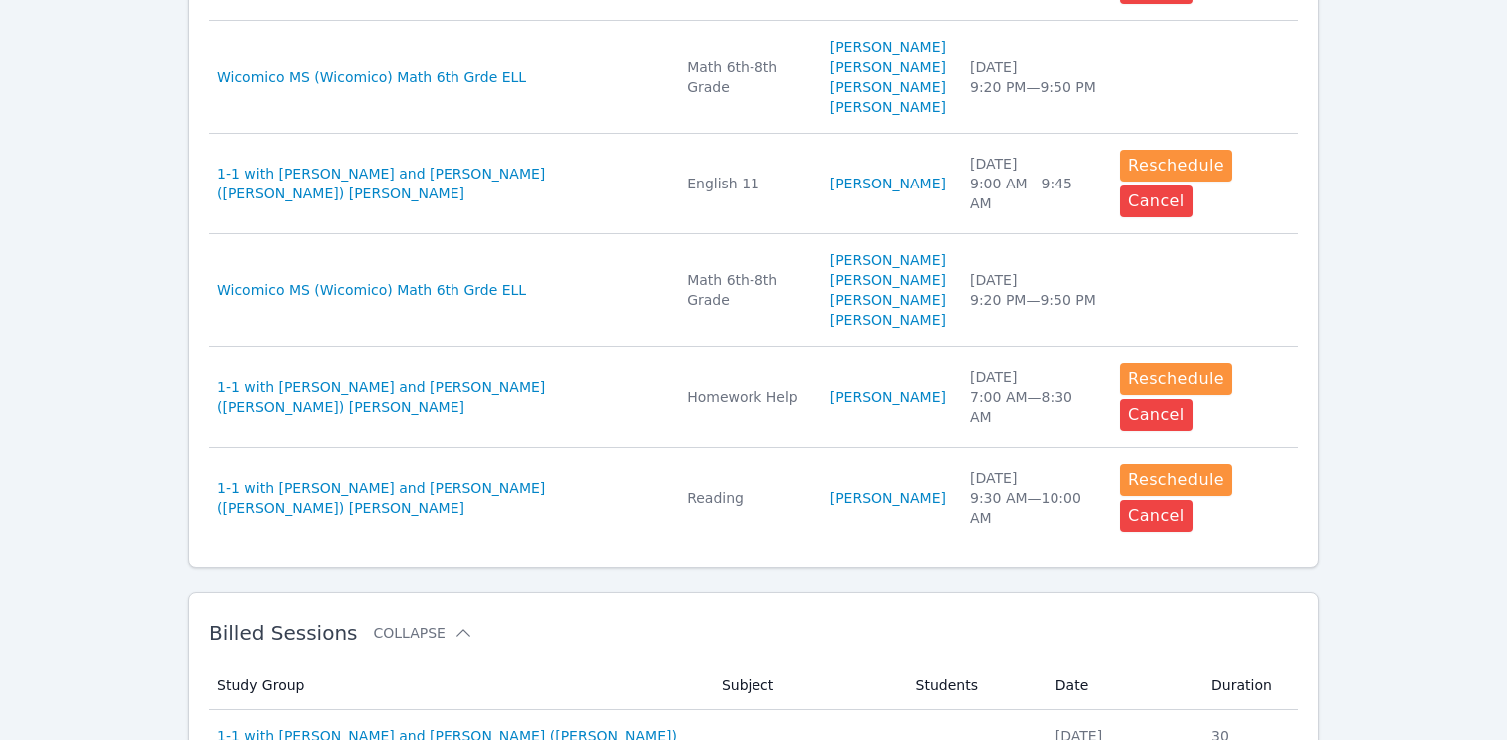
scroll to position [2119, 0]
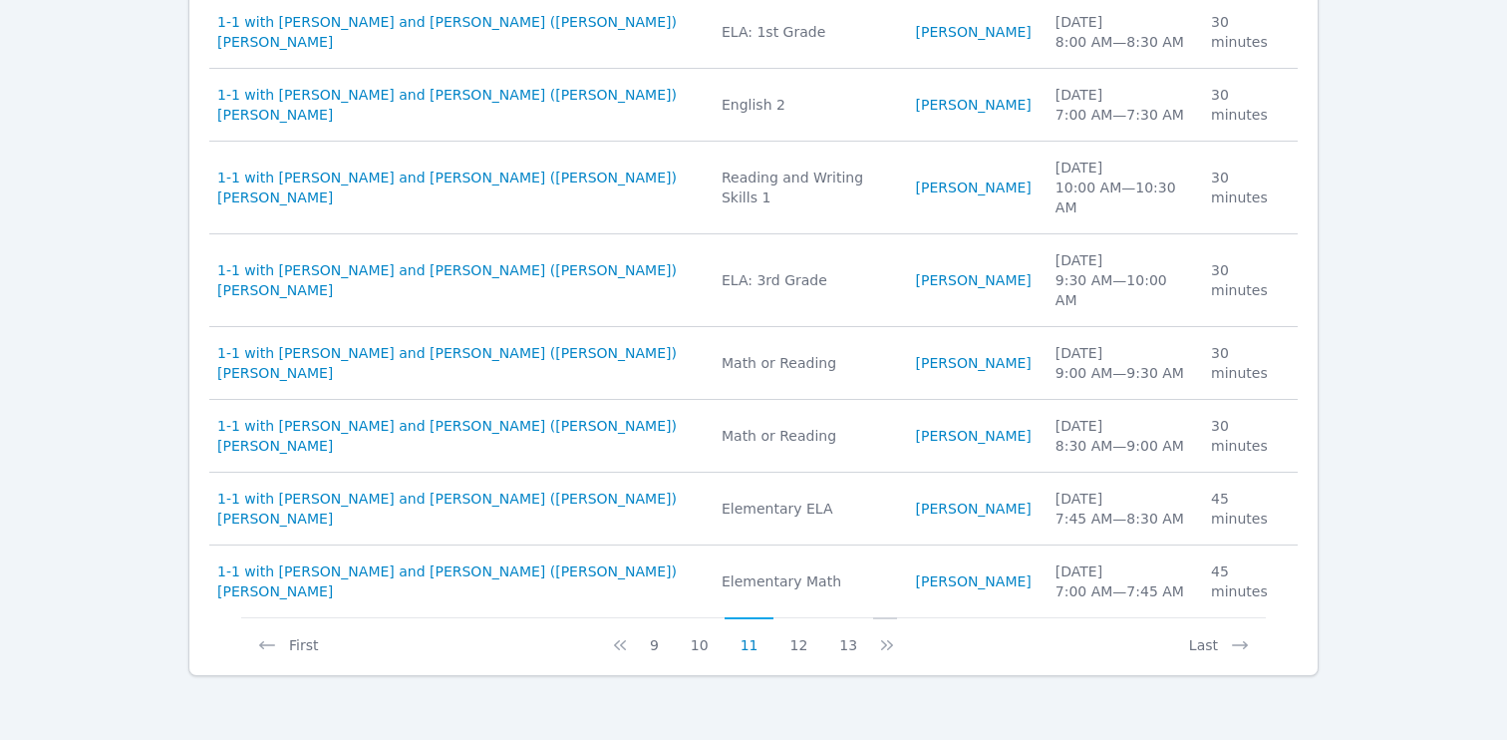
click at [880, 649] on icon at bounding box center [887, 645] width 20 height 20
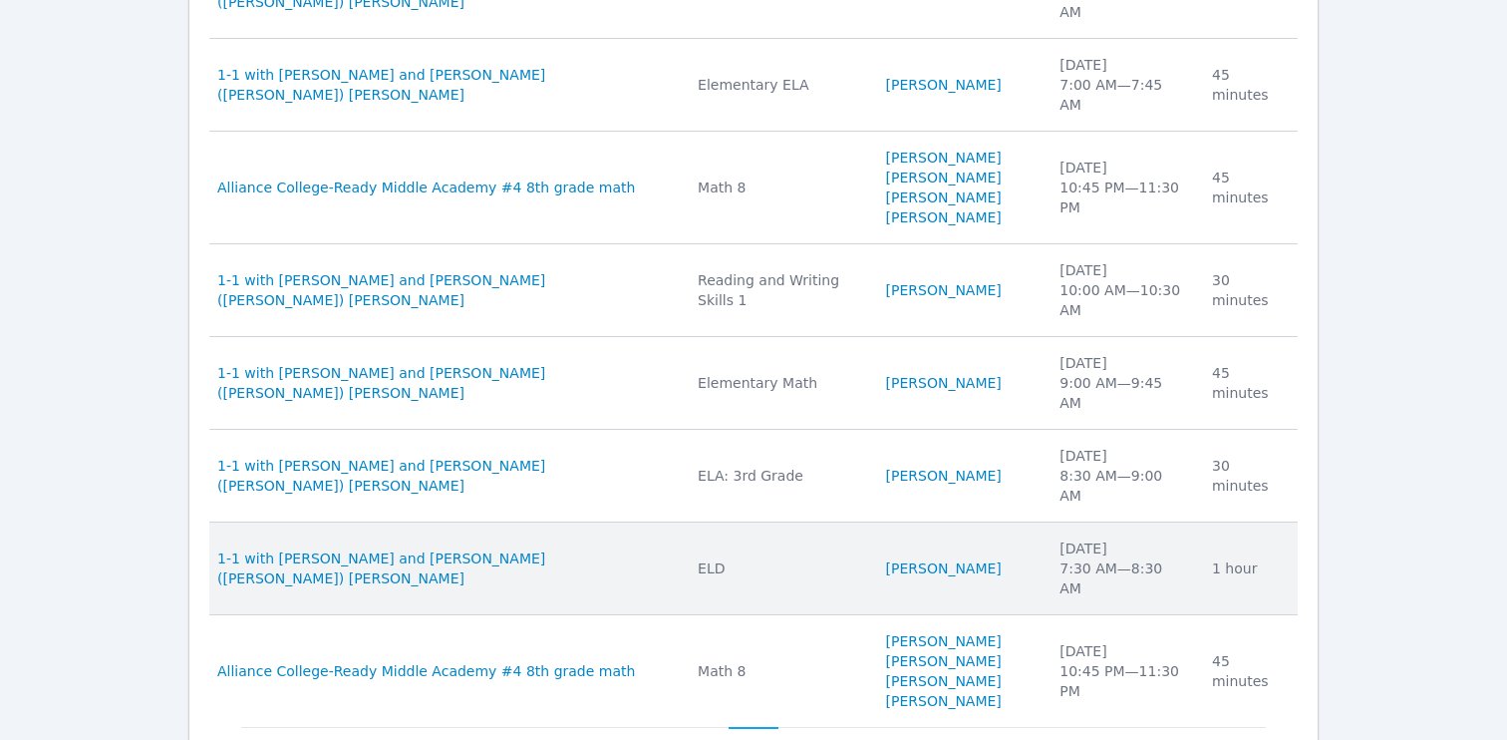
scroll to position [2278, 0]
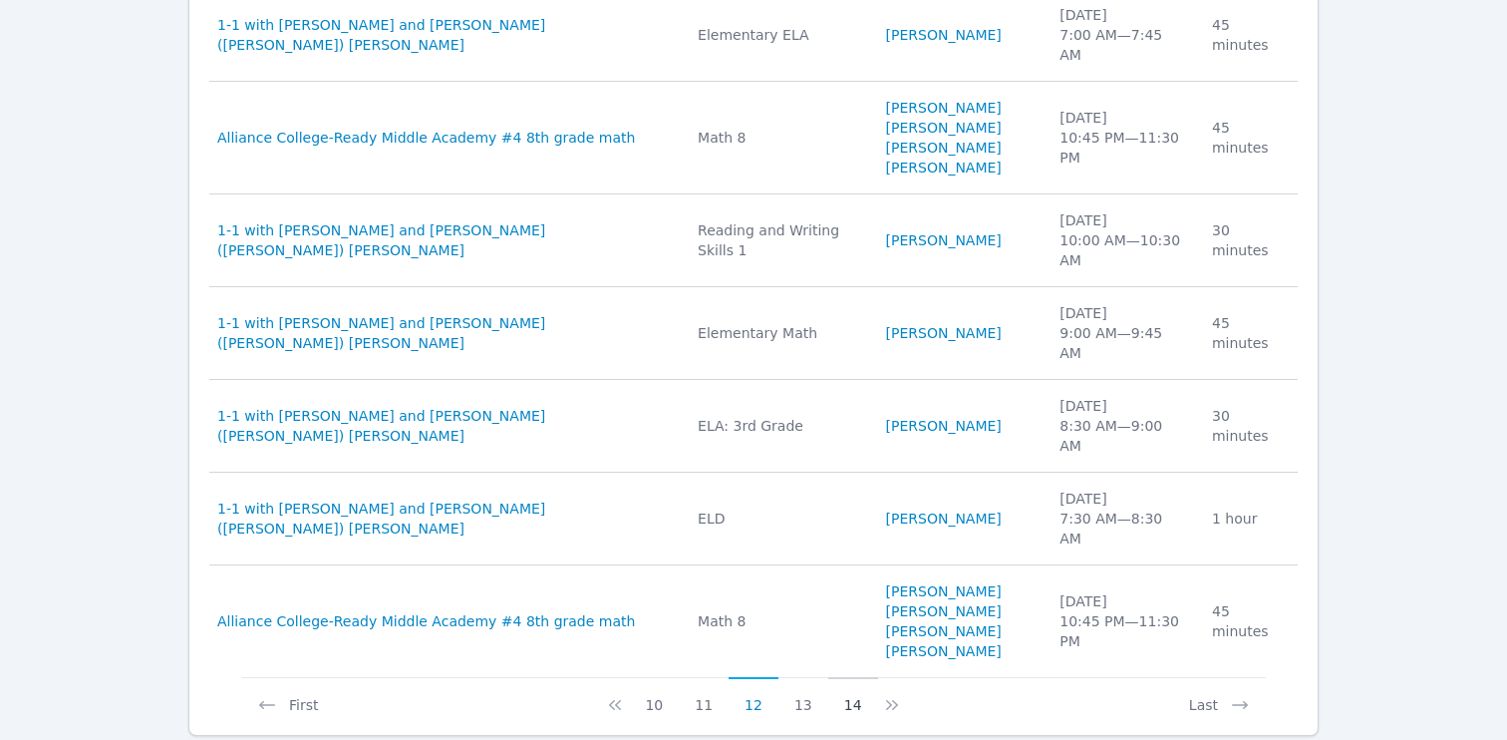
click at [842, 677] on button "14" at bounding box center [853, 696] width 50 height 38
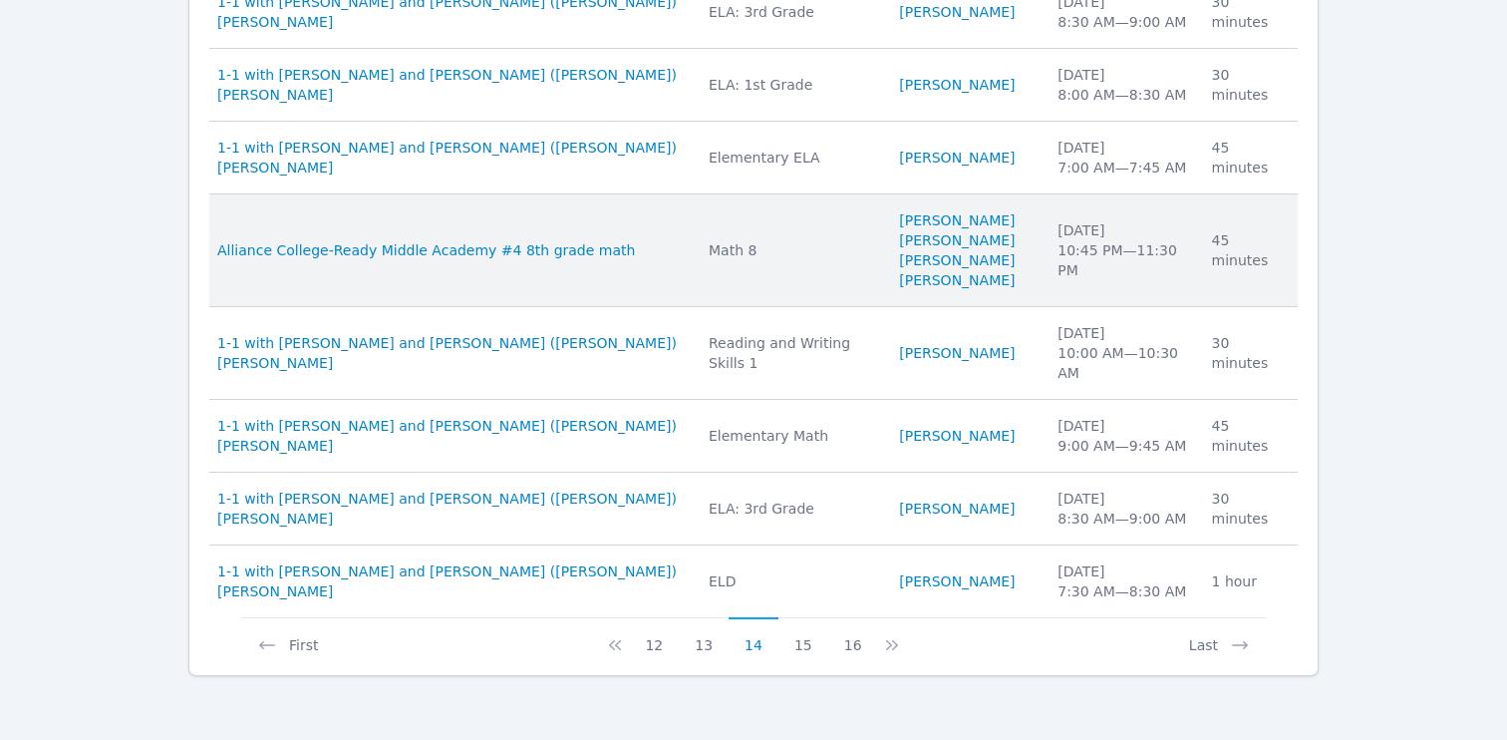
scroll to position [2179, 0]
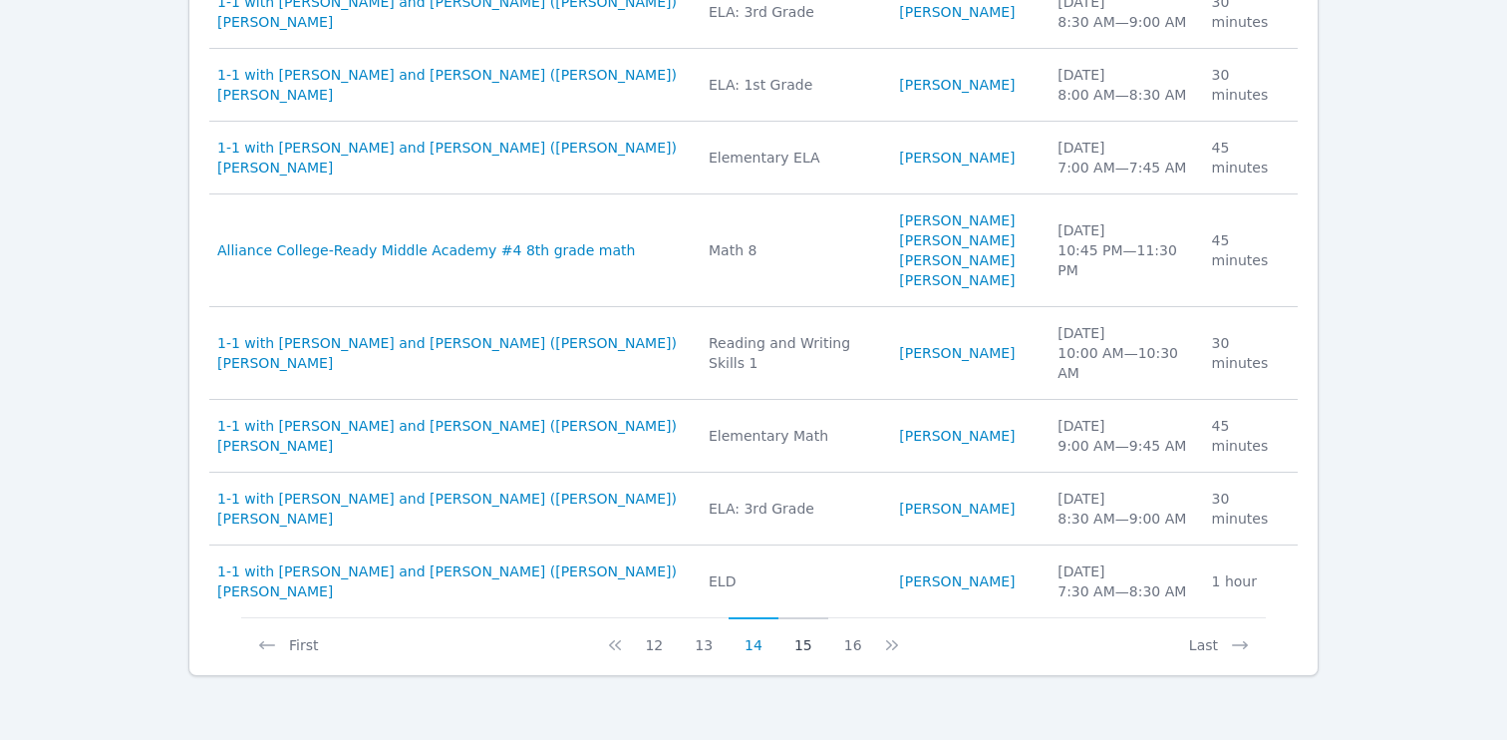
click at [799, 645] on button "15" at bounding box center [803, 636] width 50 height 38
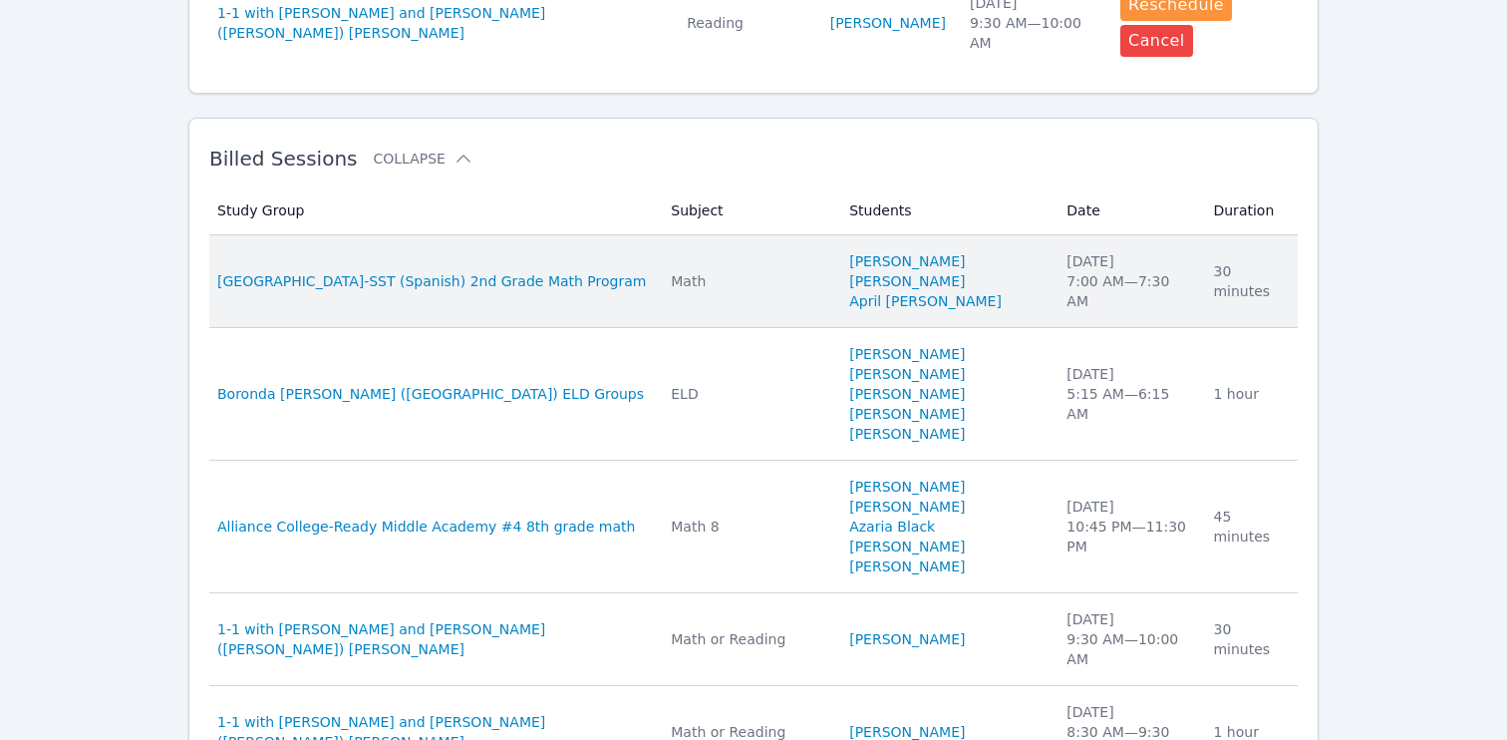
scroll to position [2219, 0]
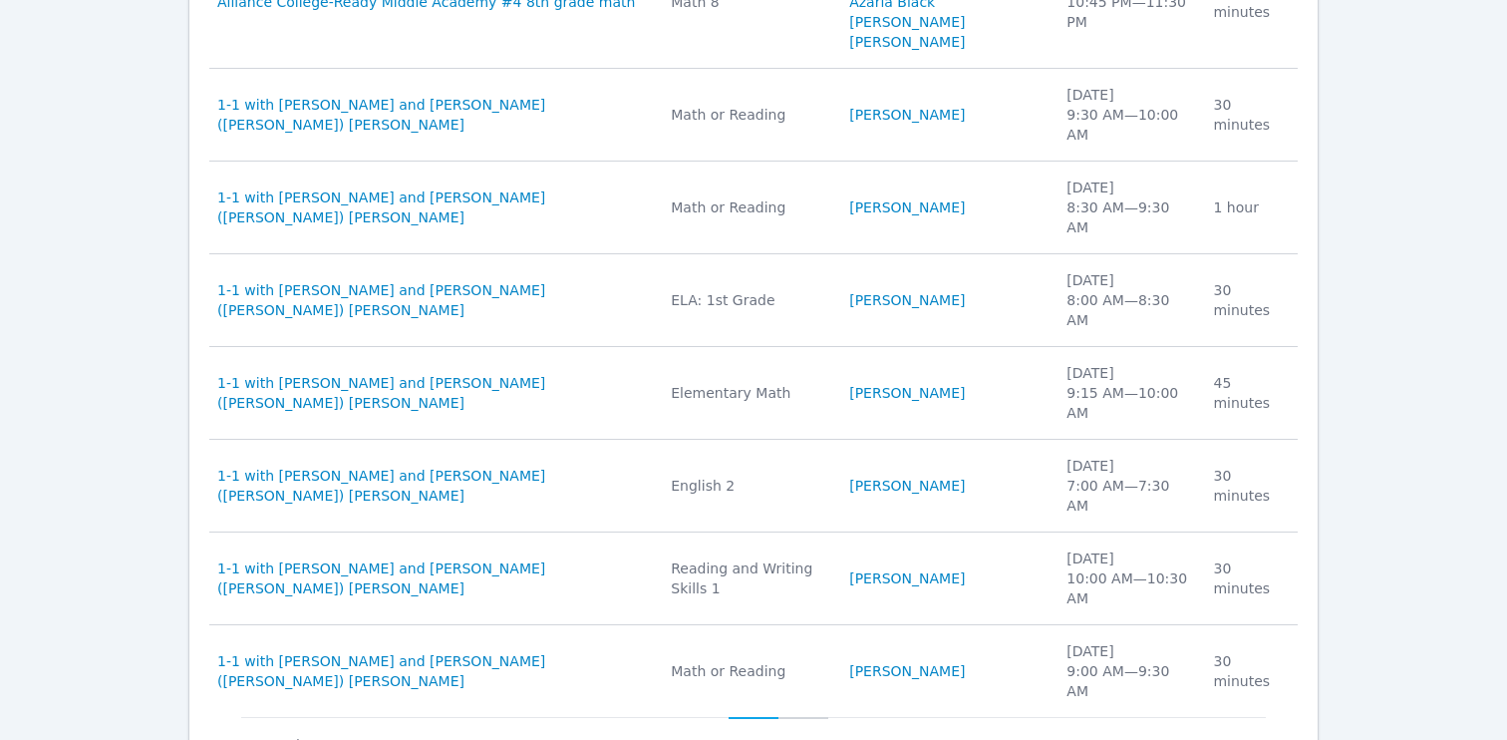
click at [811, 717] on button "16" at bounding box center [803, 736] width 50 height 38
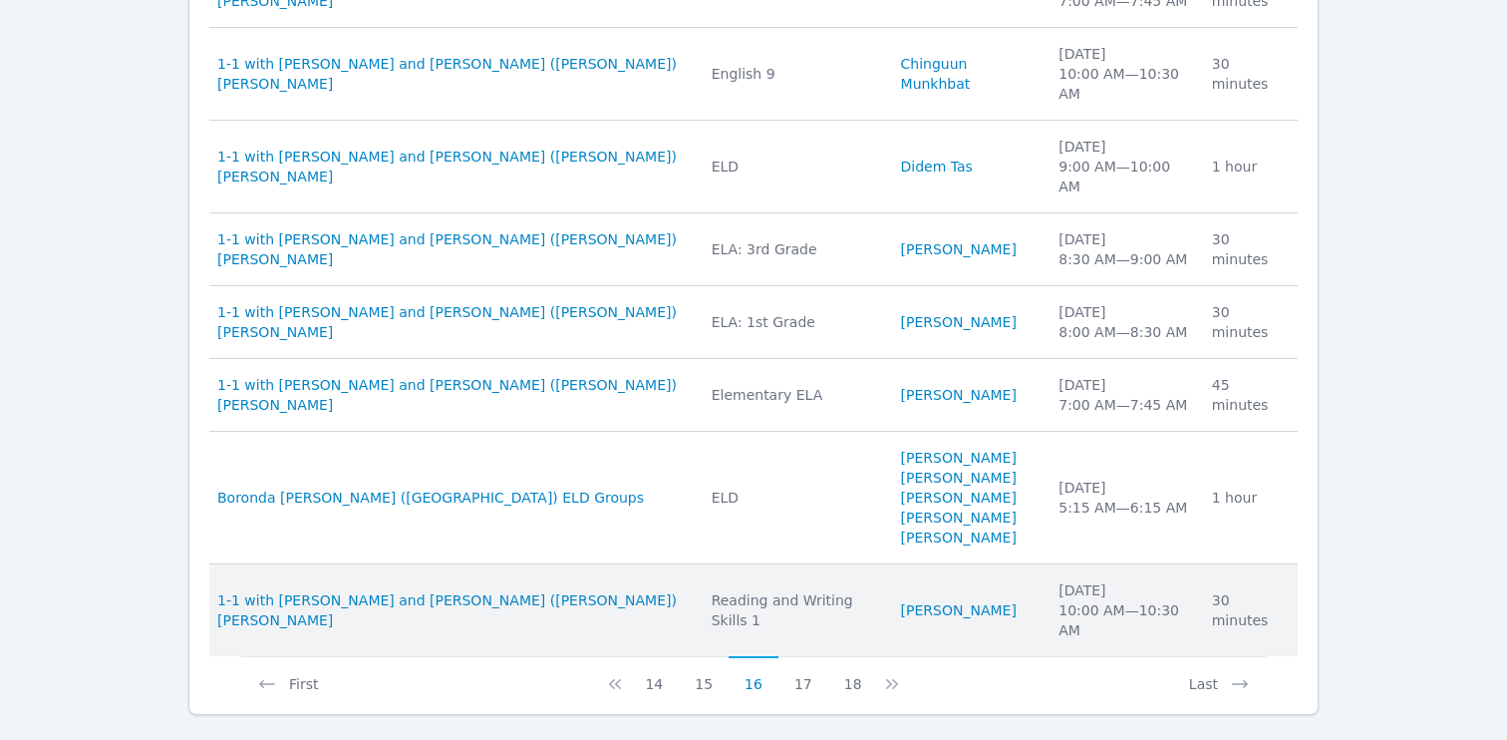
scroll to position [2199, 0]
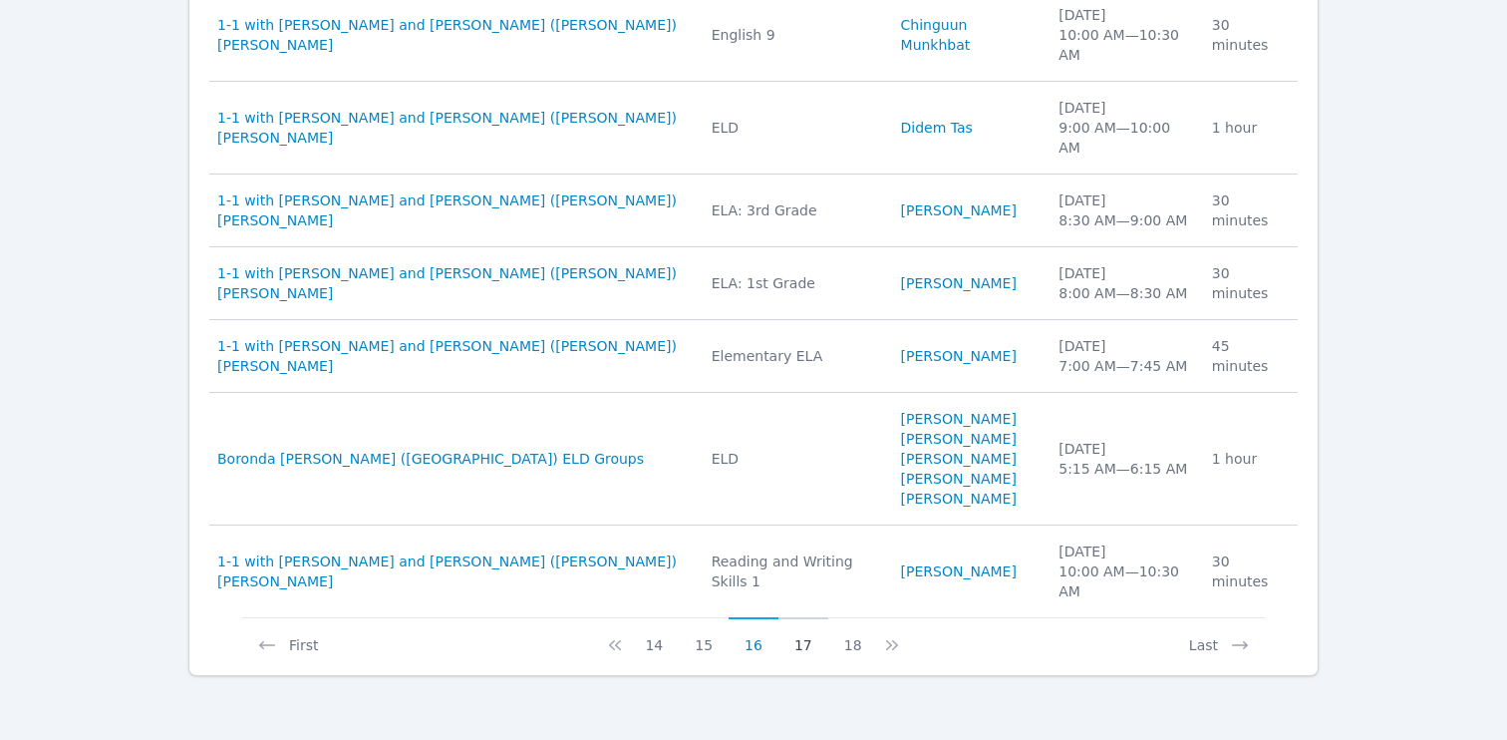
click at [800, 638] on button "17" at bounding box center [803, 636] width 50 height 38
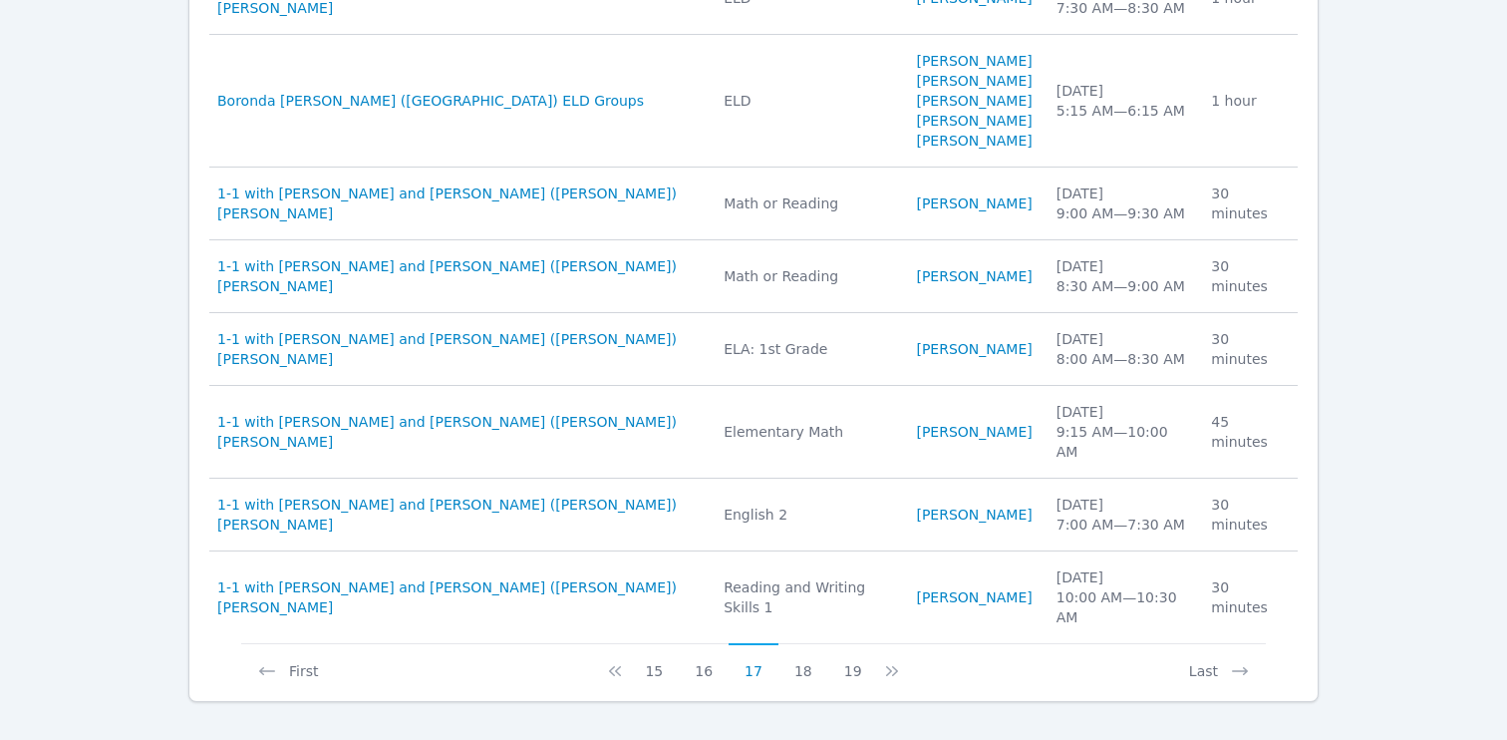
scroll to position [2179, 0]
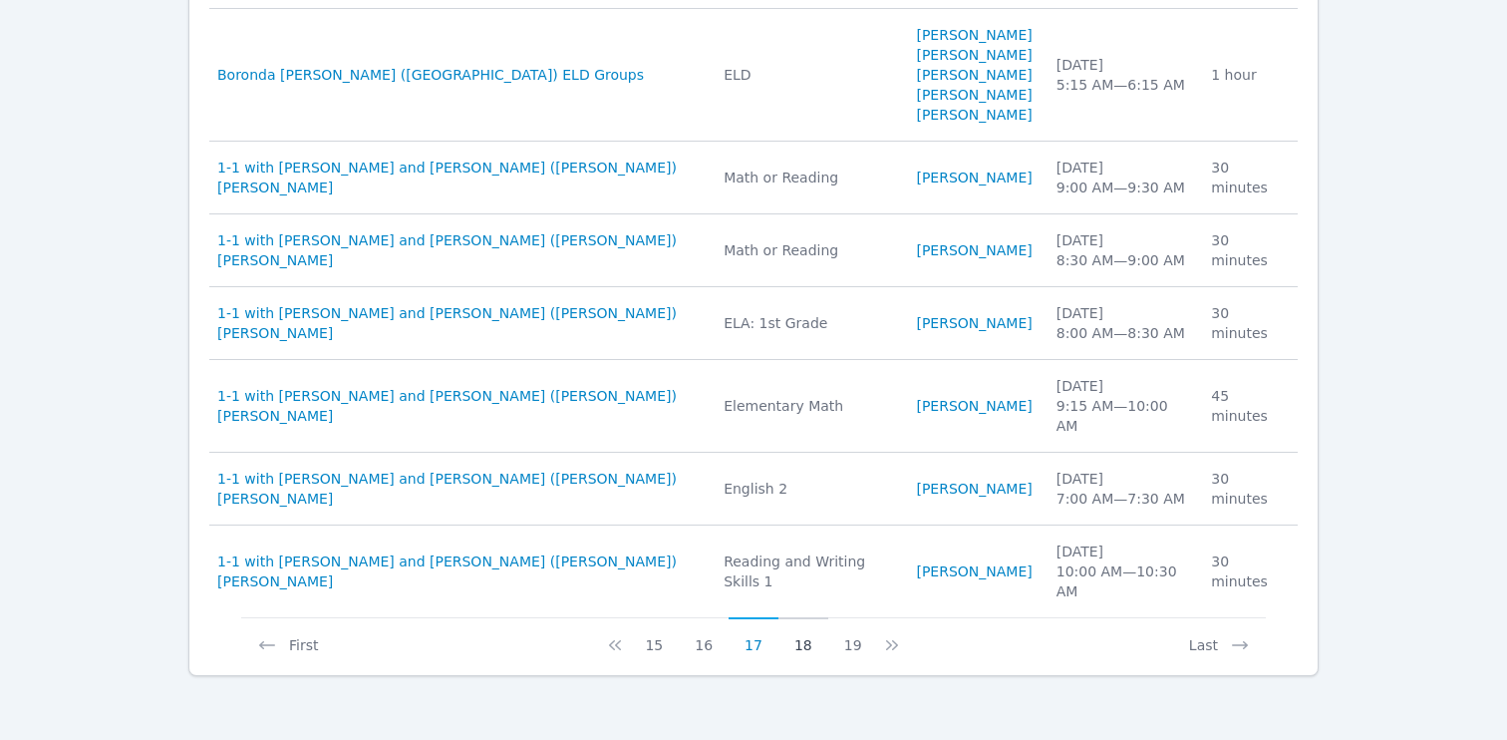
click at [804, 645] on button "18" at bounding box center [803, 636] width 50 height 38
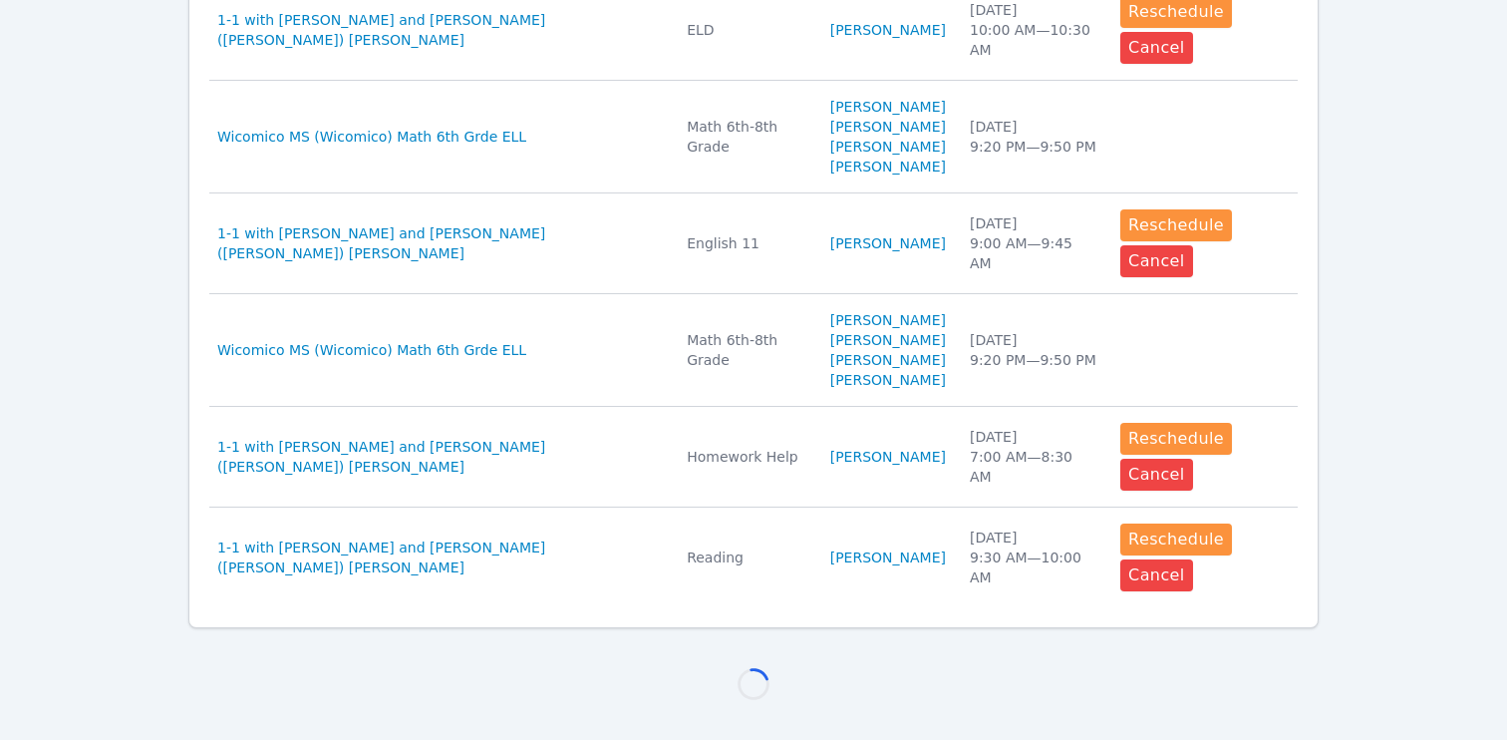
scroll to position [2099, 0]
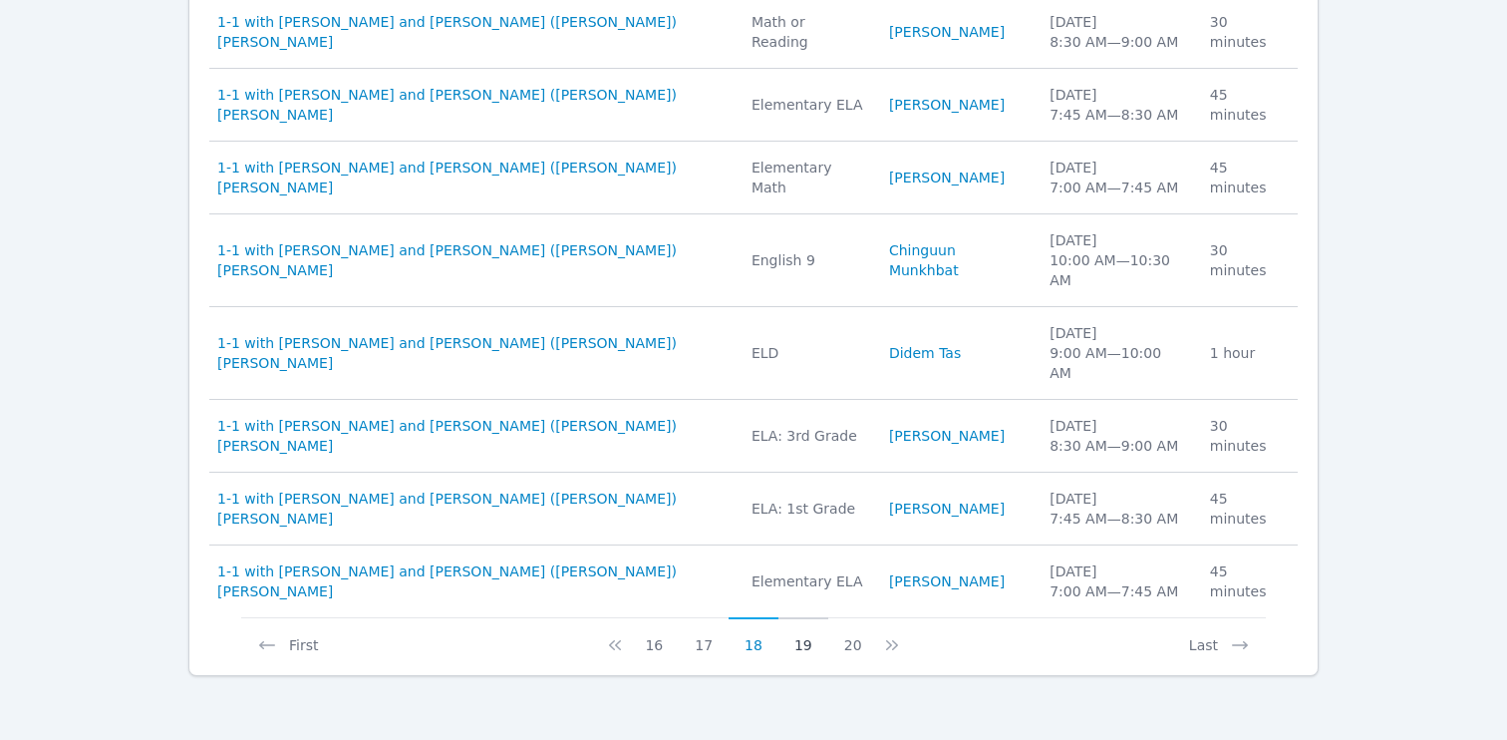
click at [812, 645] on button "19" at bounding box center [803, 636] width 50 height 38
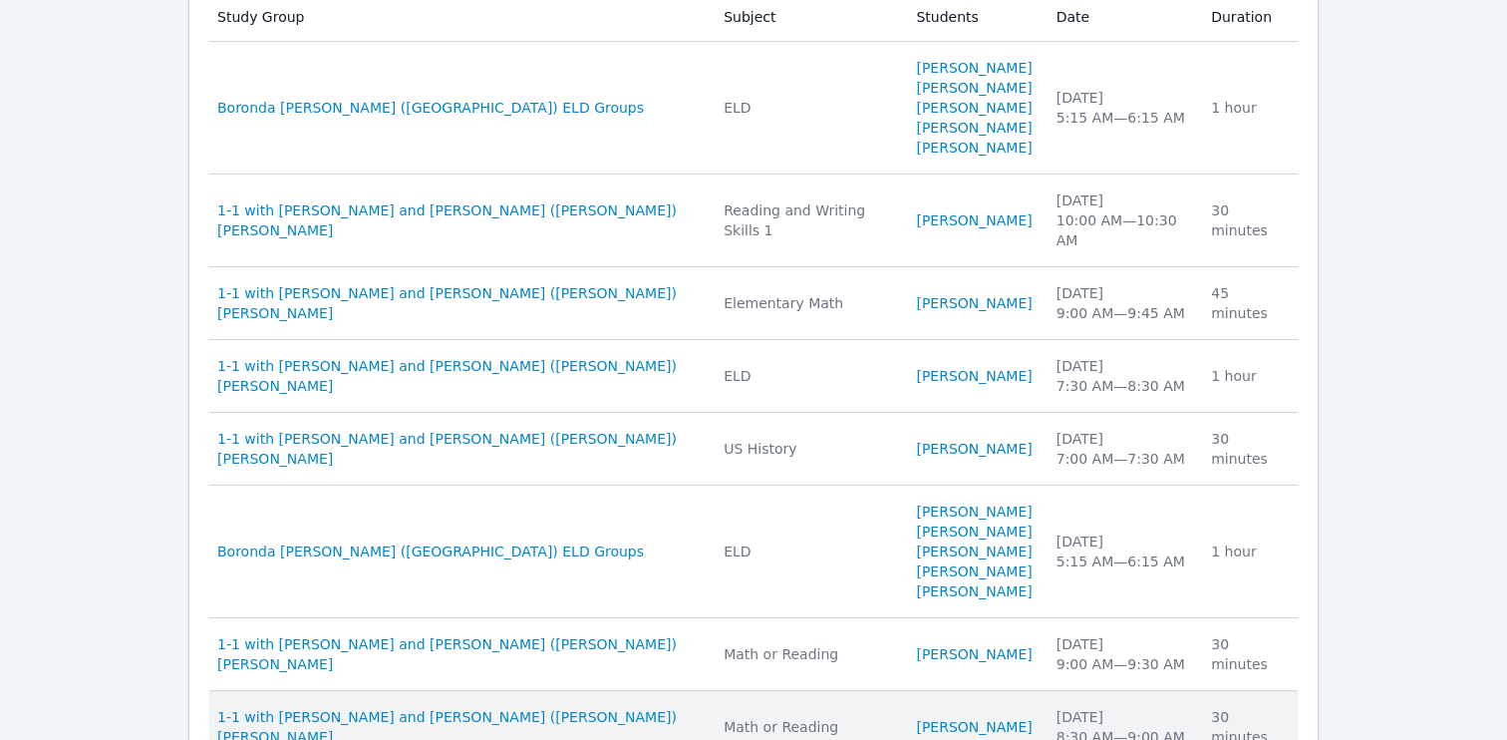
scroll to position [2278, 0]
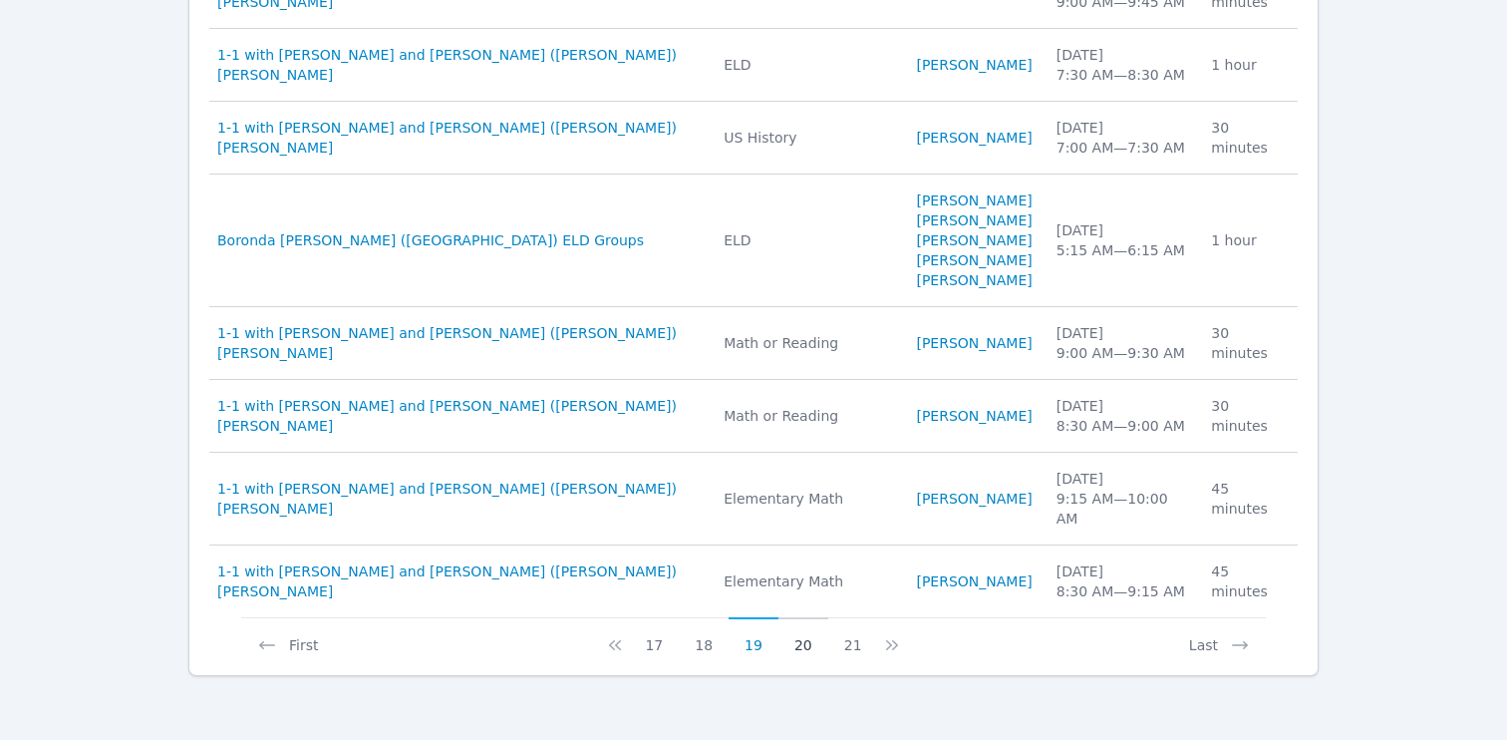
click at [801, 649] on button "20" at bounding box center [803, 636] width 50 height 38
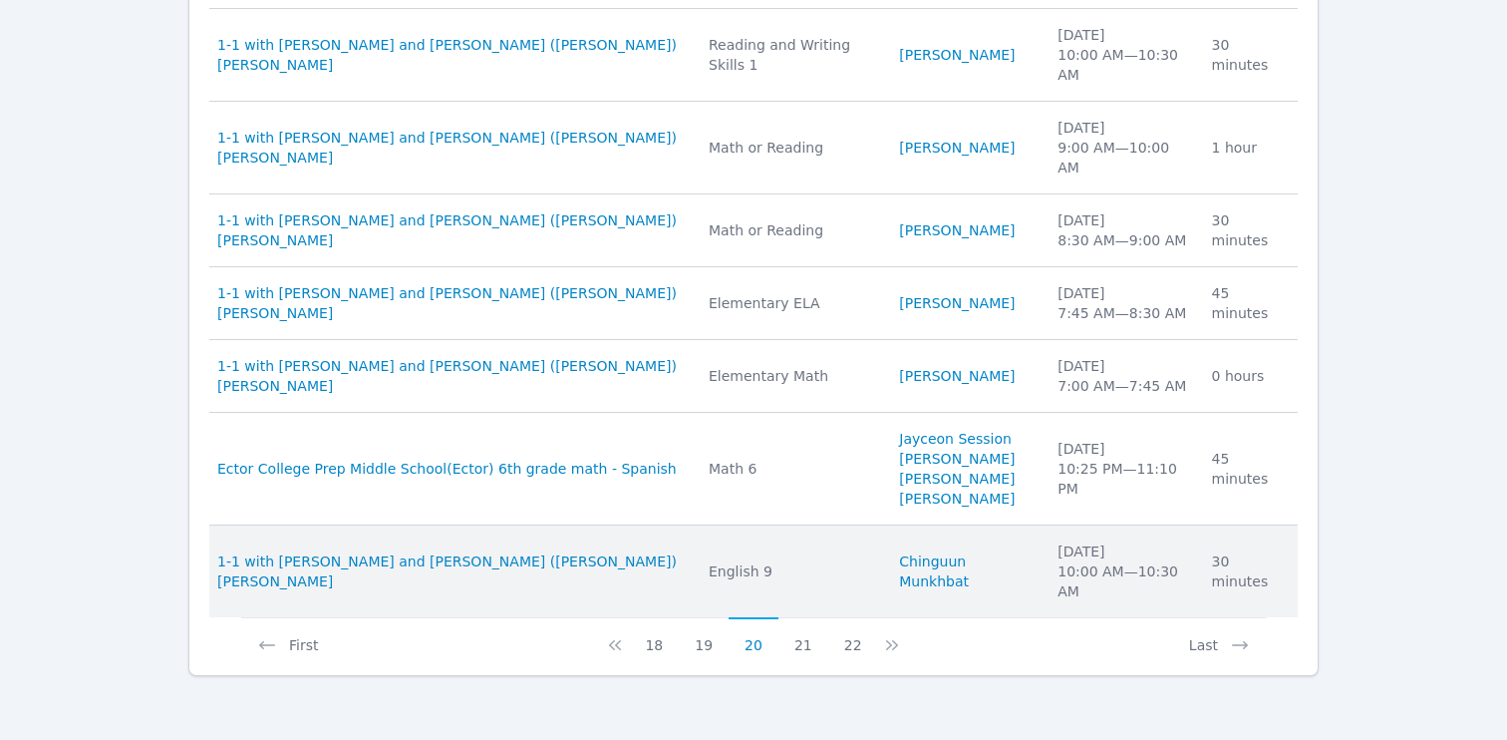
scroll to position [2212, 0]
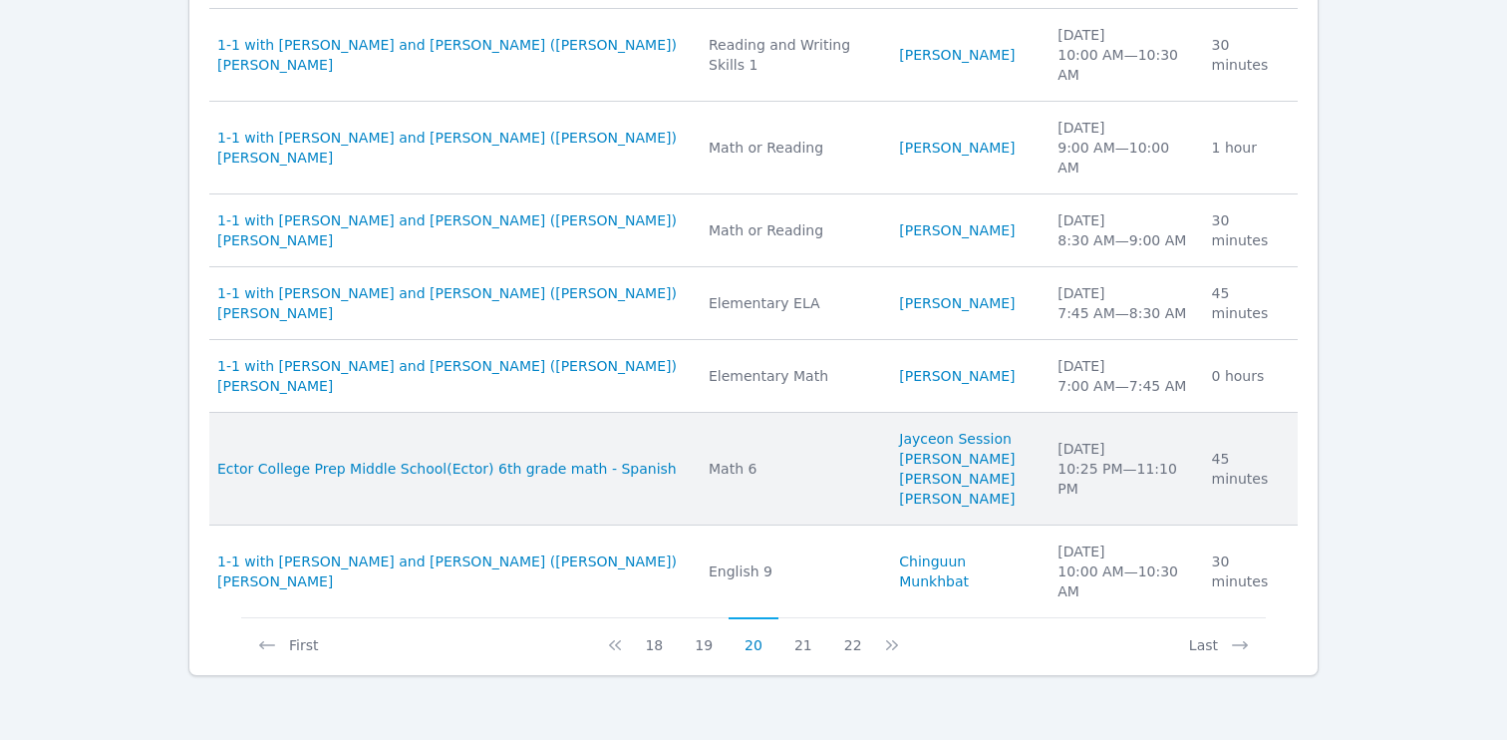
click at [818, 478] on div "Math 6" at bounding box center [792, 468] width 166 height 20
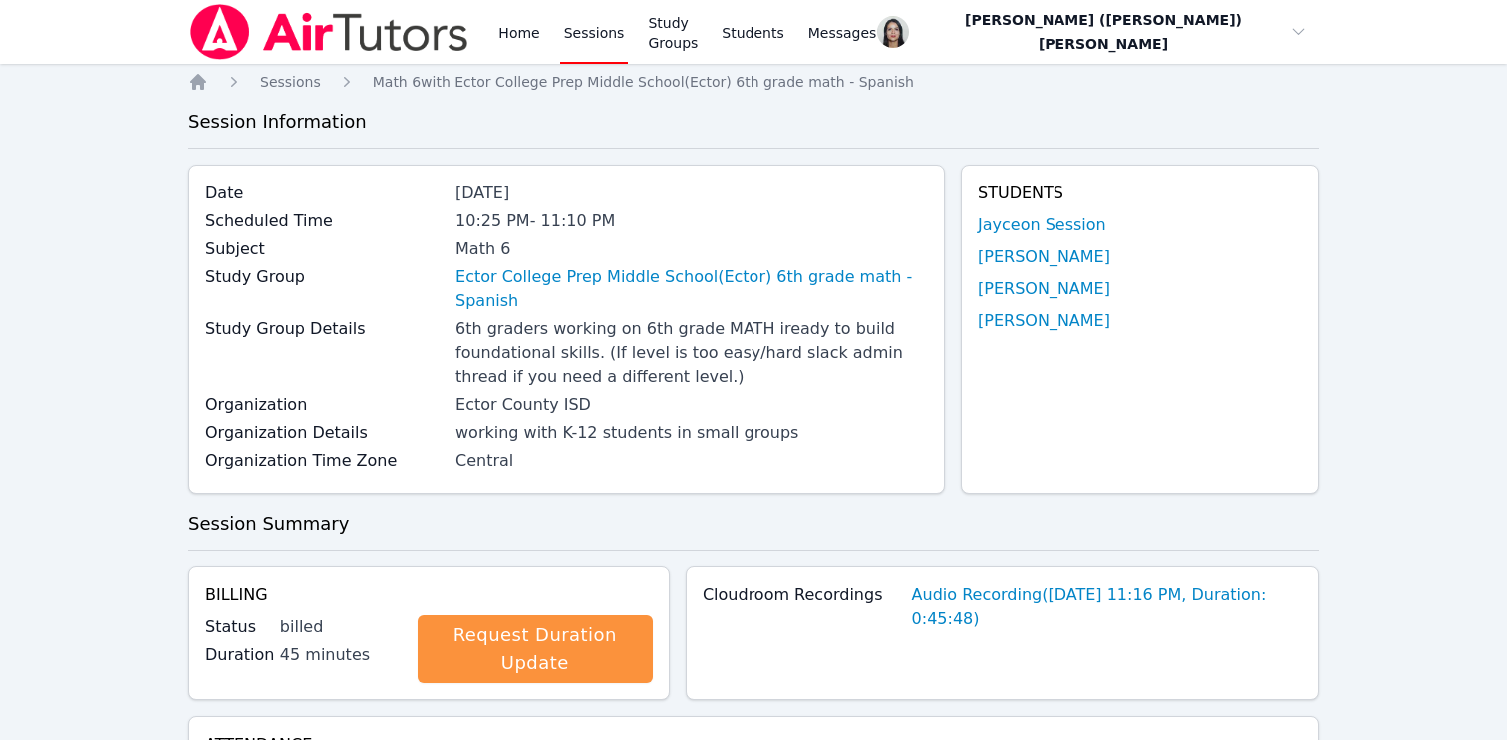
scroll to position [42, 0]
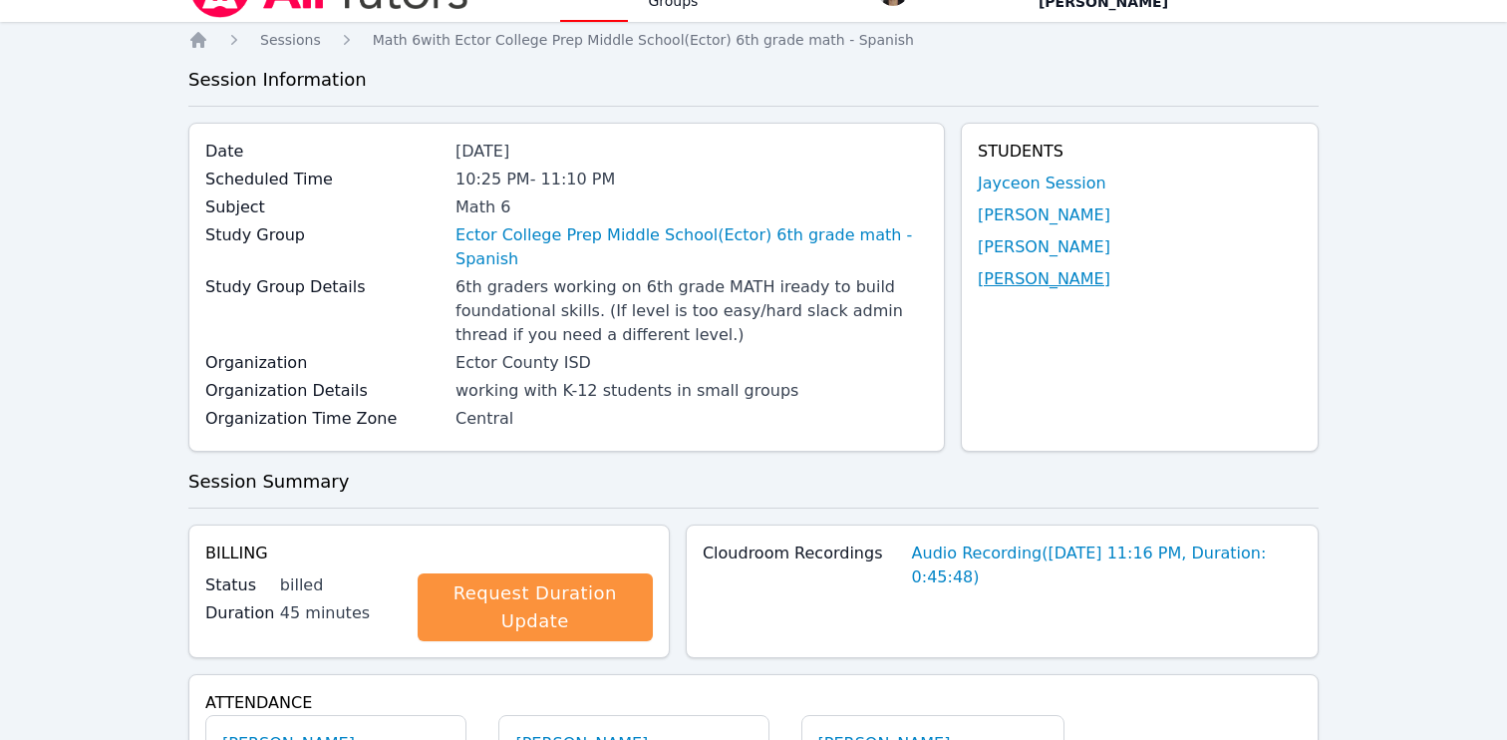
click at [1009, 270] on link "[PERSON_NAME]" at bounding box center [1044, 279] width 133 height 24
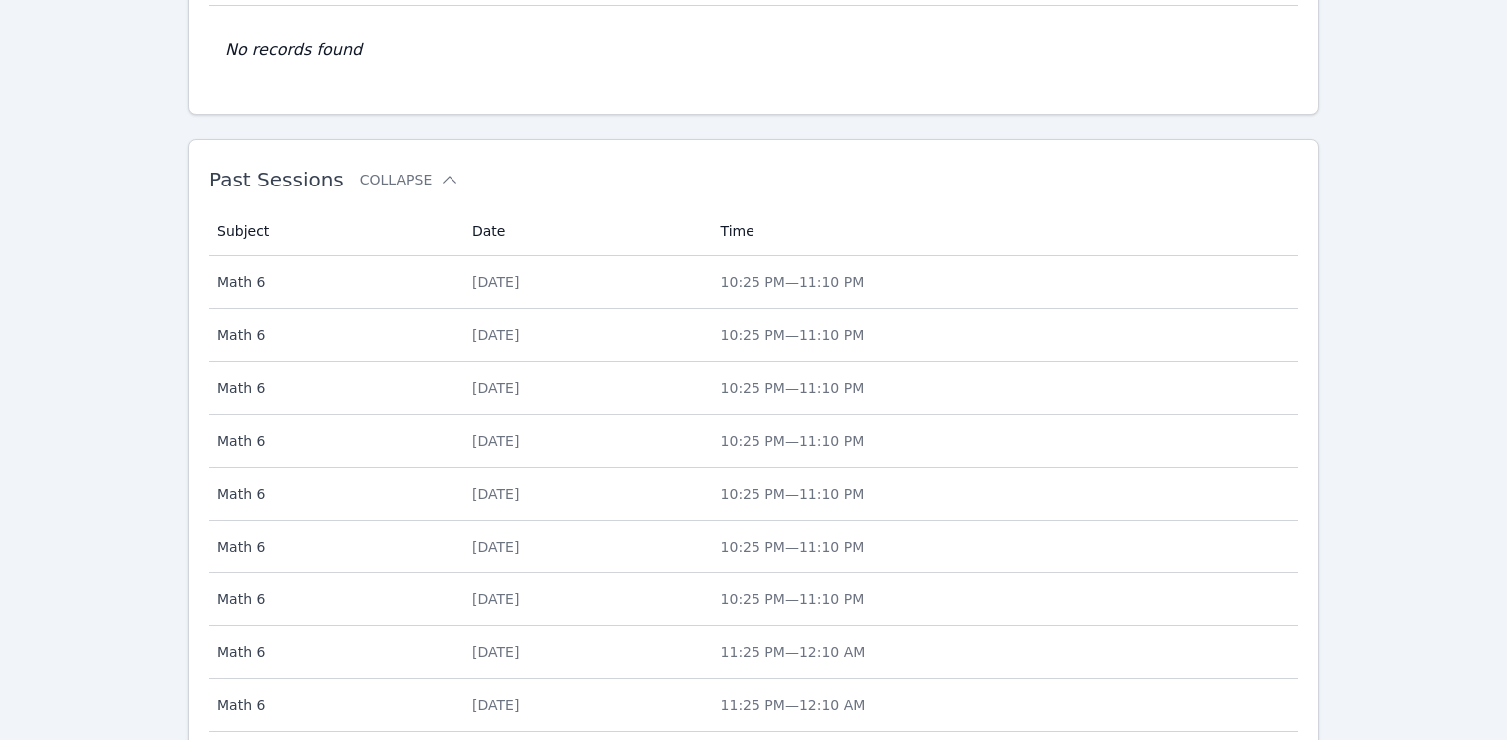
scroll to position [820, 0]
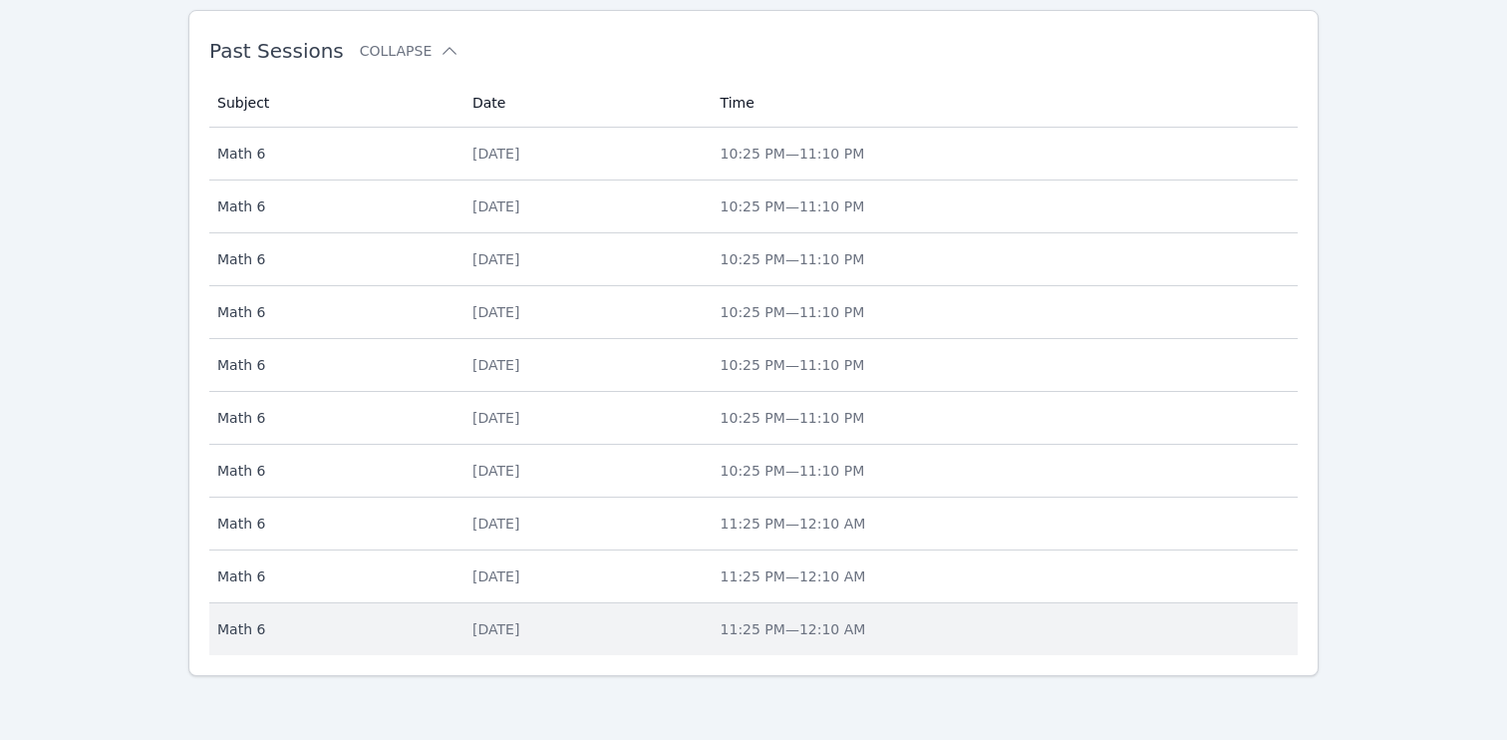
click at [697, 626] on div "[DATE]" at bounding box center [584, 629] width 224 height 20
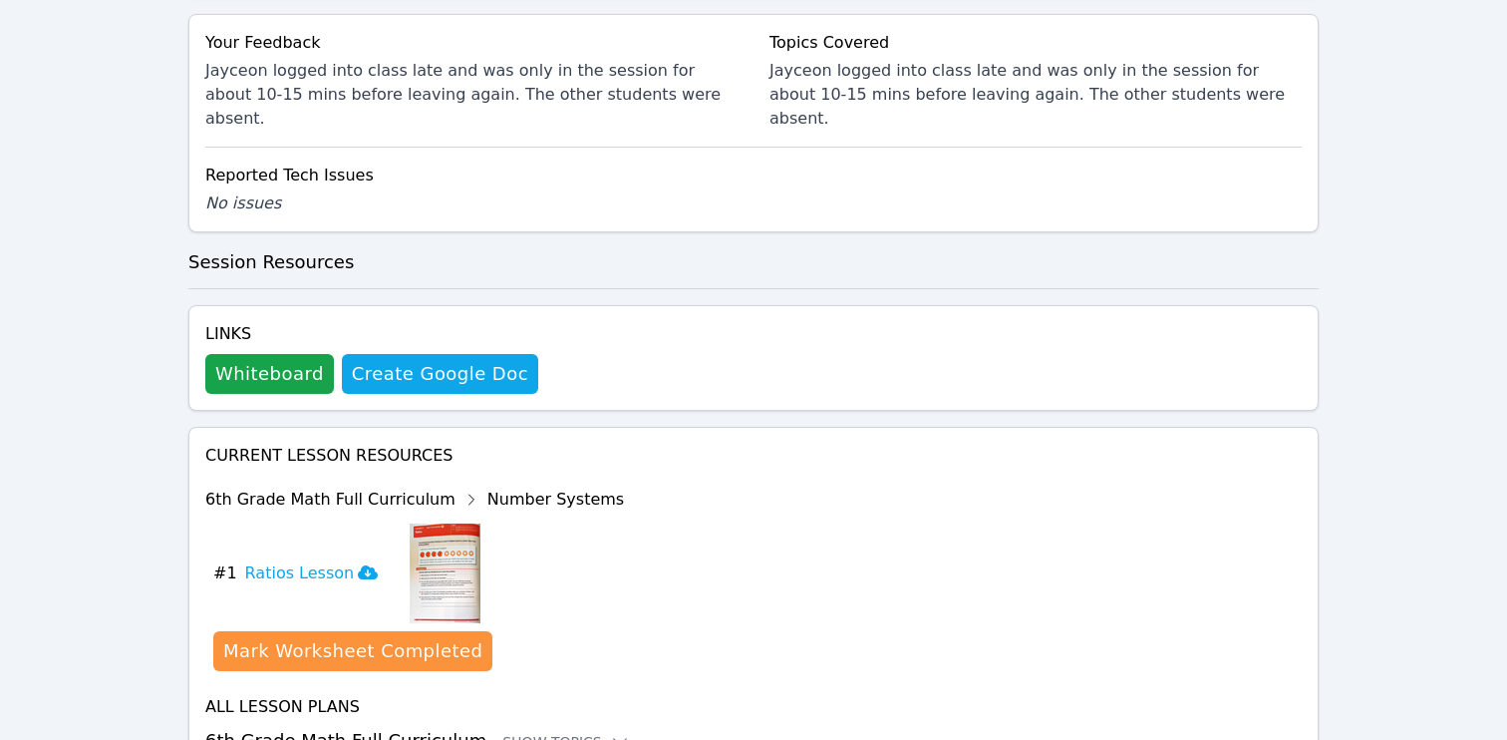
scroll to position [1116, 0]
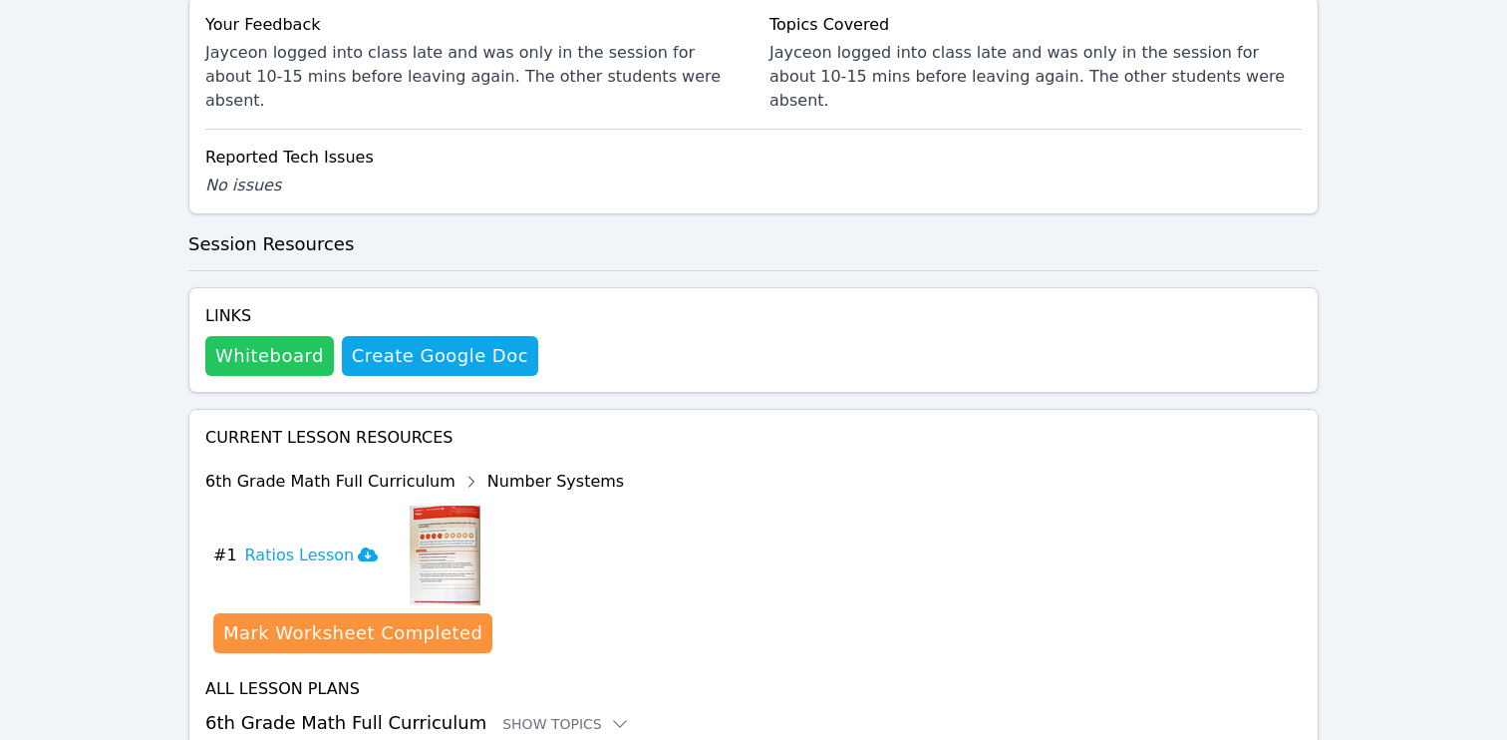
click at [257, 336] on button "Whiteboard" at bounding box center [269, 356] width 129 height 40
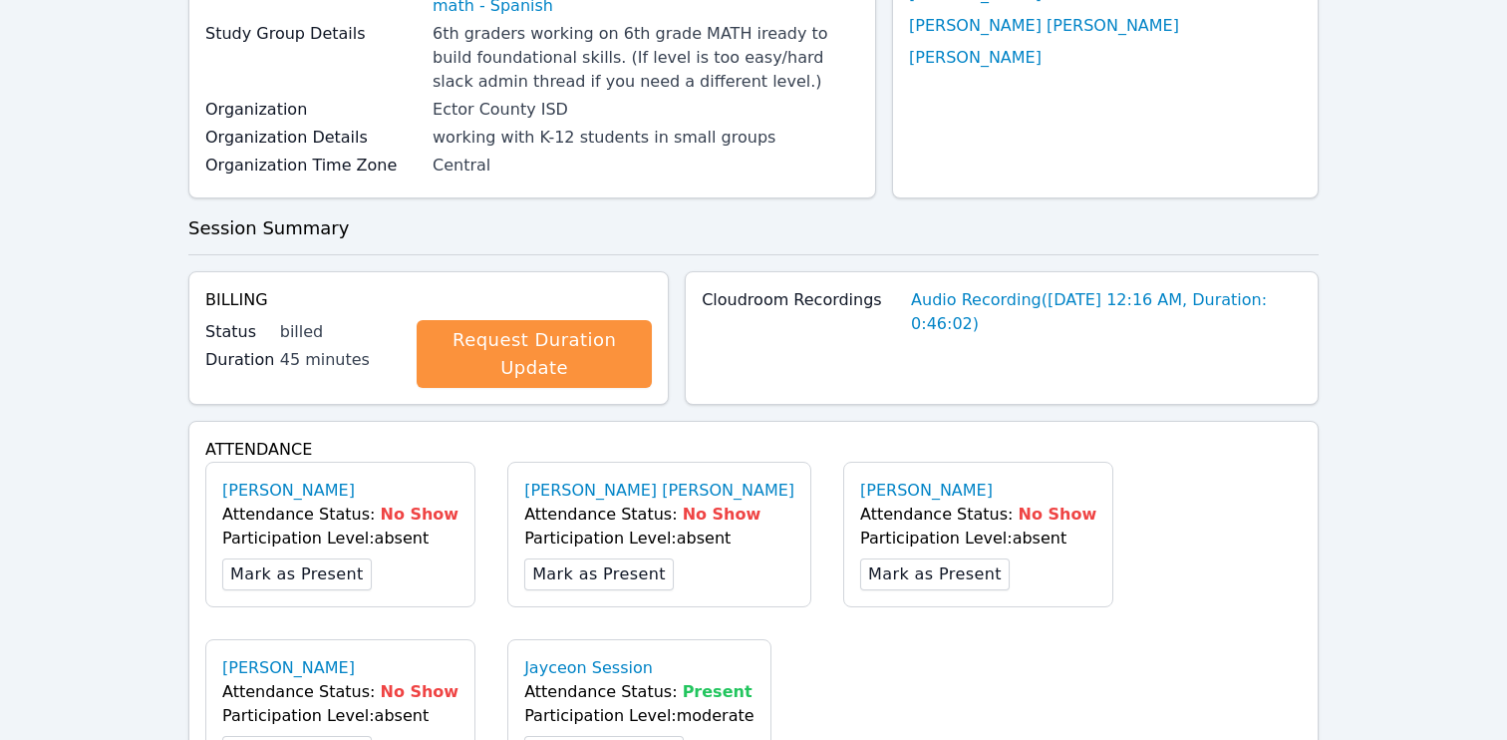
scroll to position [285, 0]
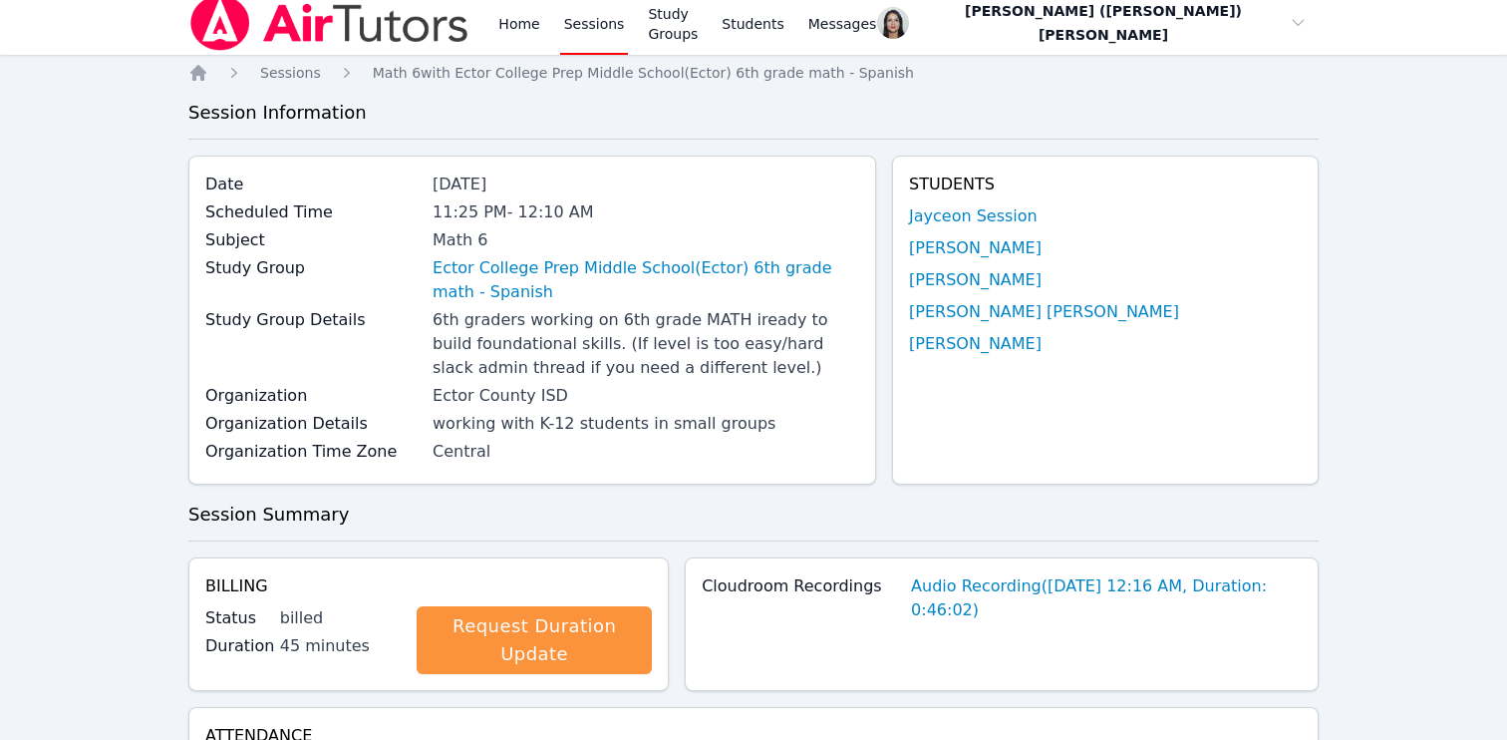
scroll to position [820, 0]
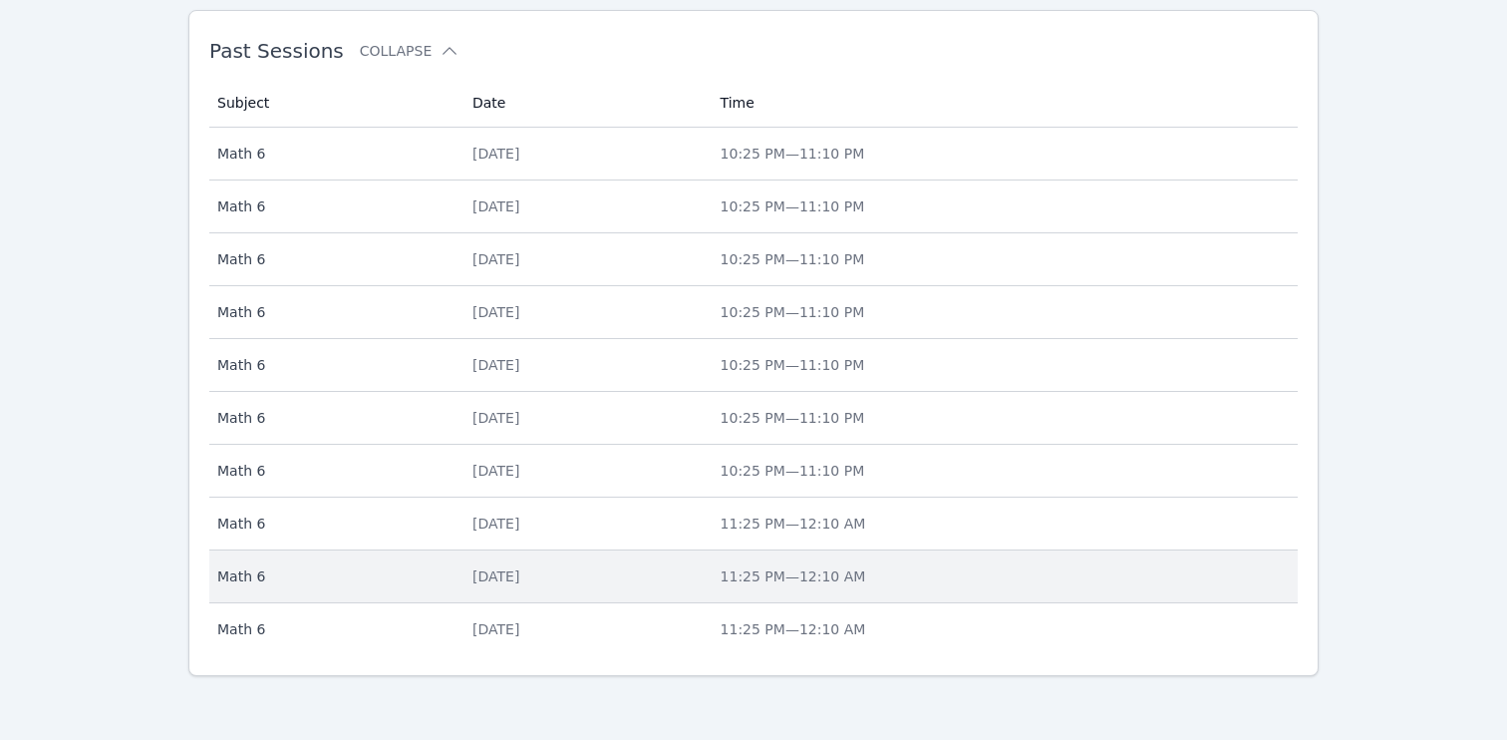
click at [551, 584] on div "[DATE]" at bounding box center [584, 576] width 224 height 20
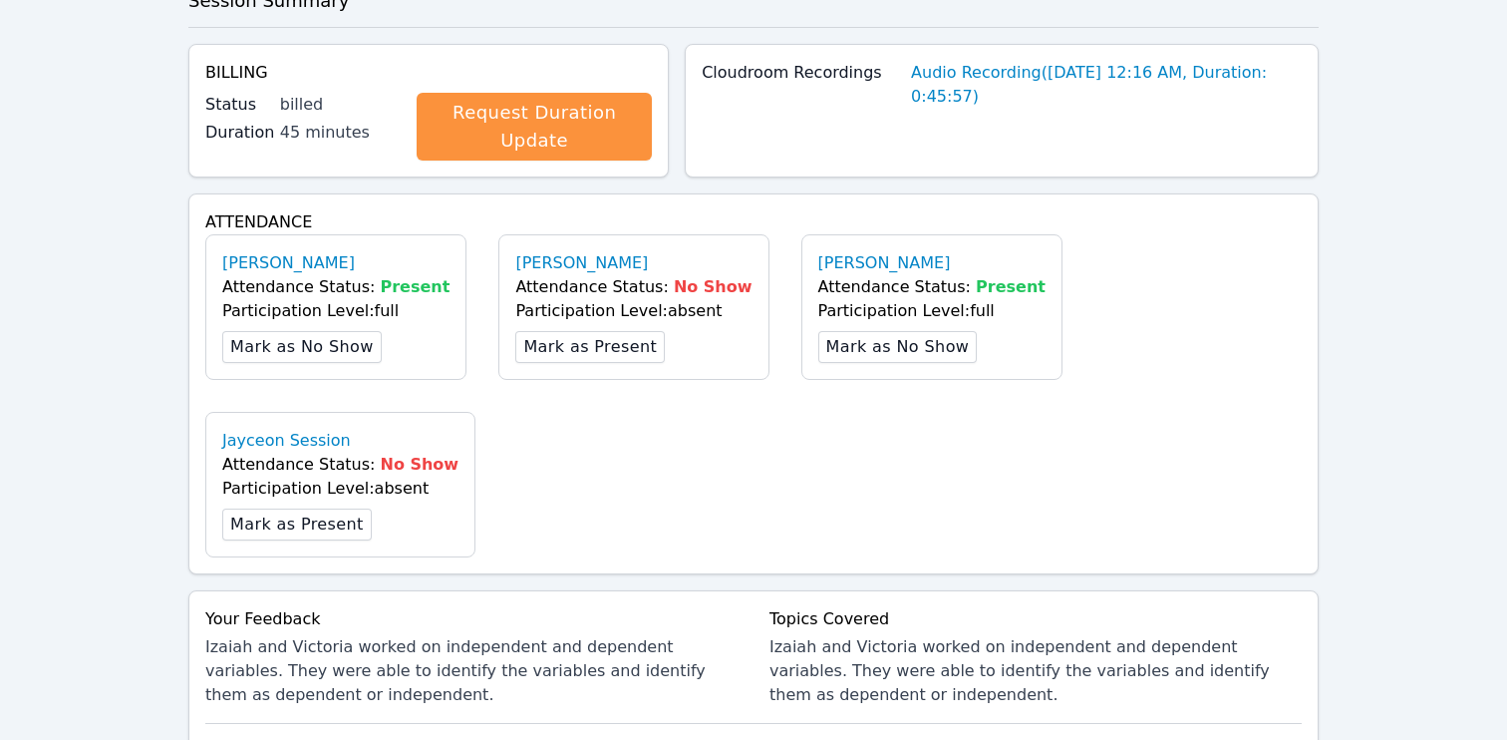
scroll to position [488, 0]
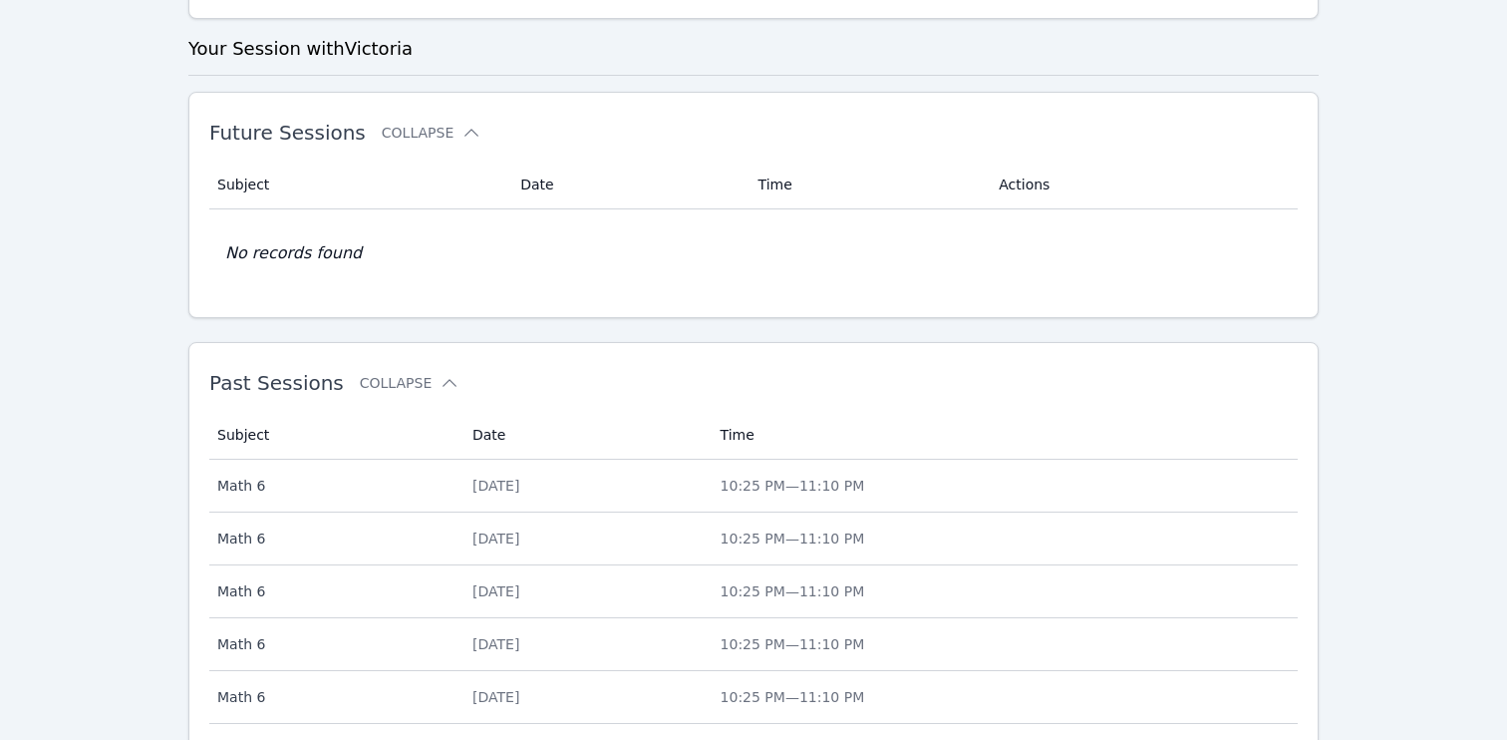
scroll to position [820, 0]
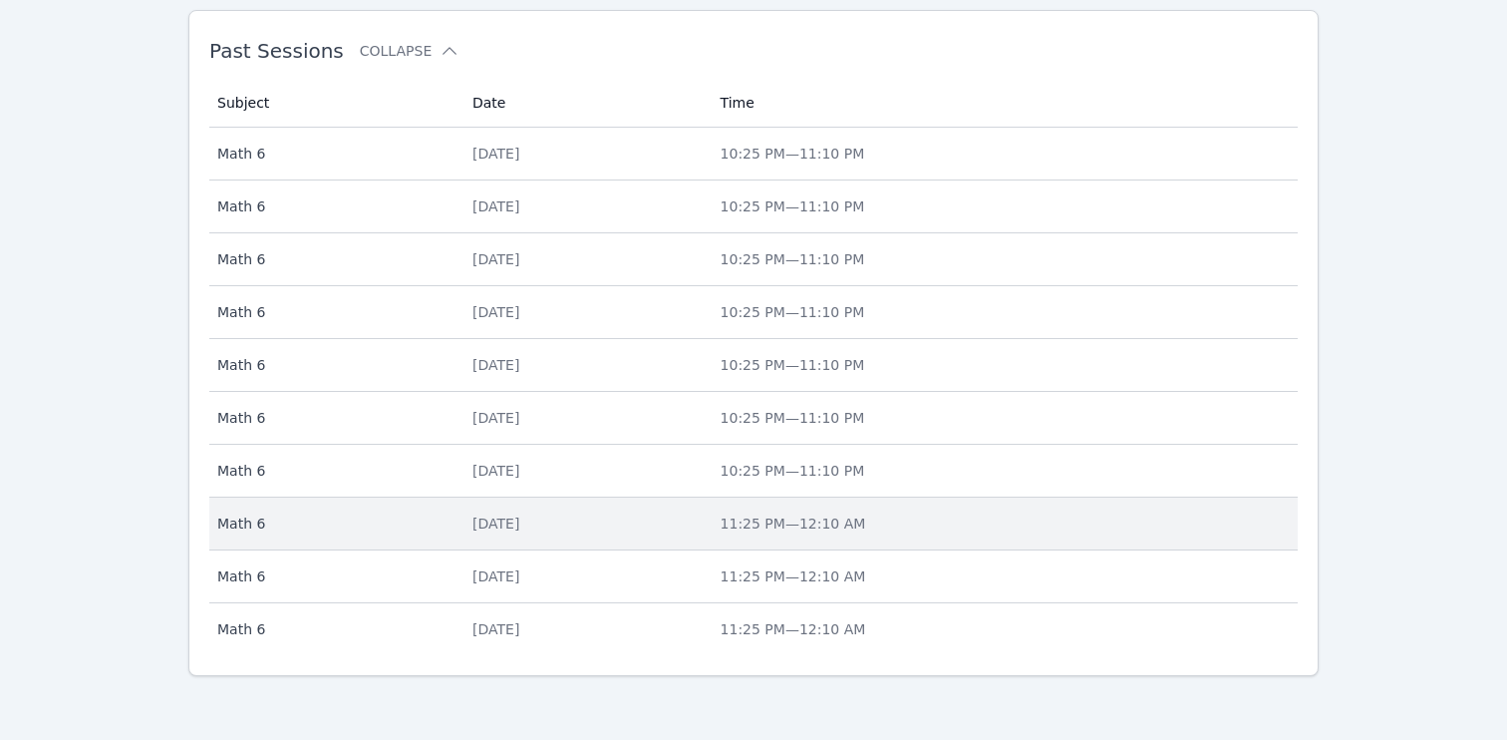
click at [524, 521] on div "[DATE]" at bounding box center [584, 523] width 224 height 20
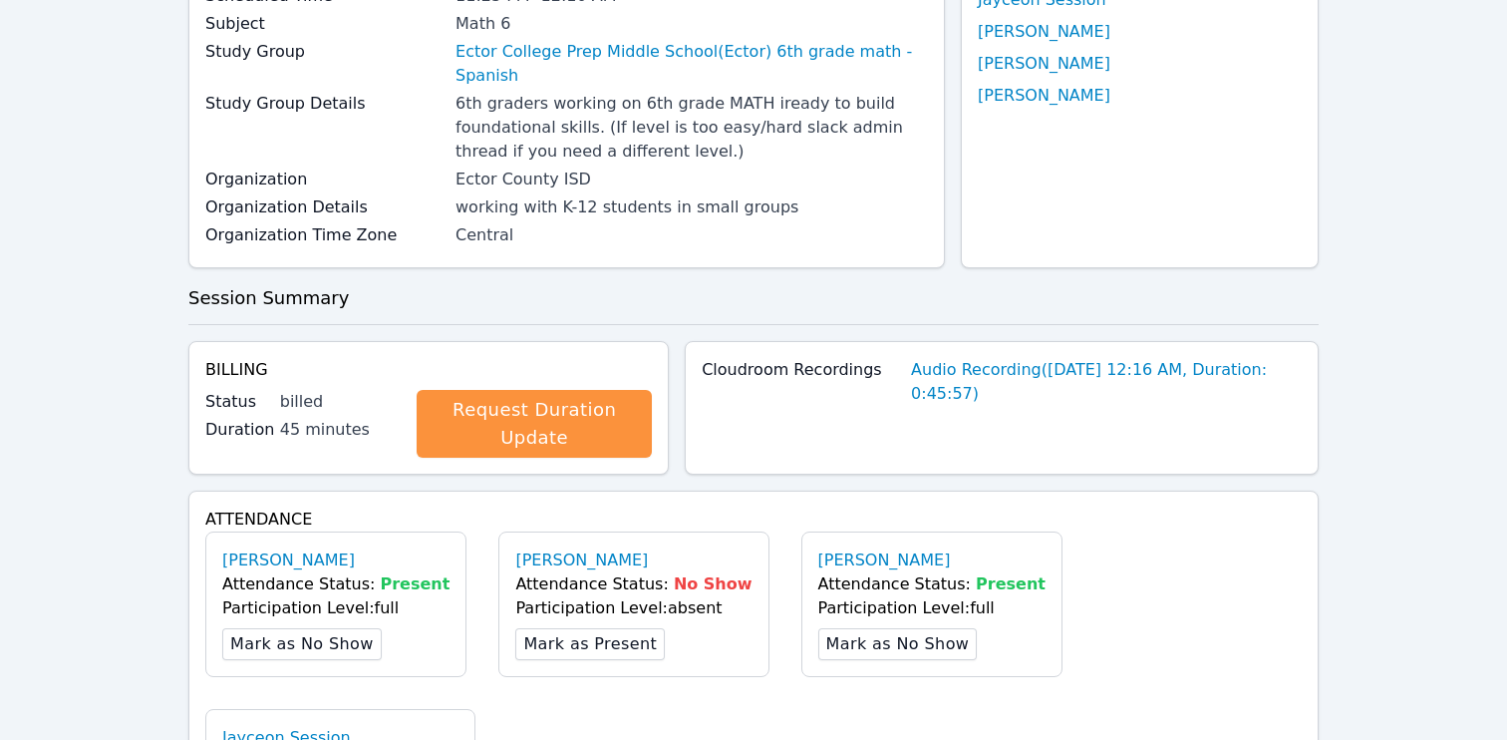
scroll to position [512, 0]
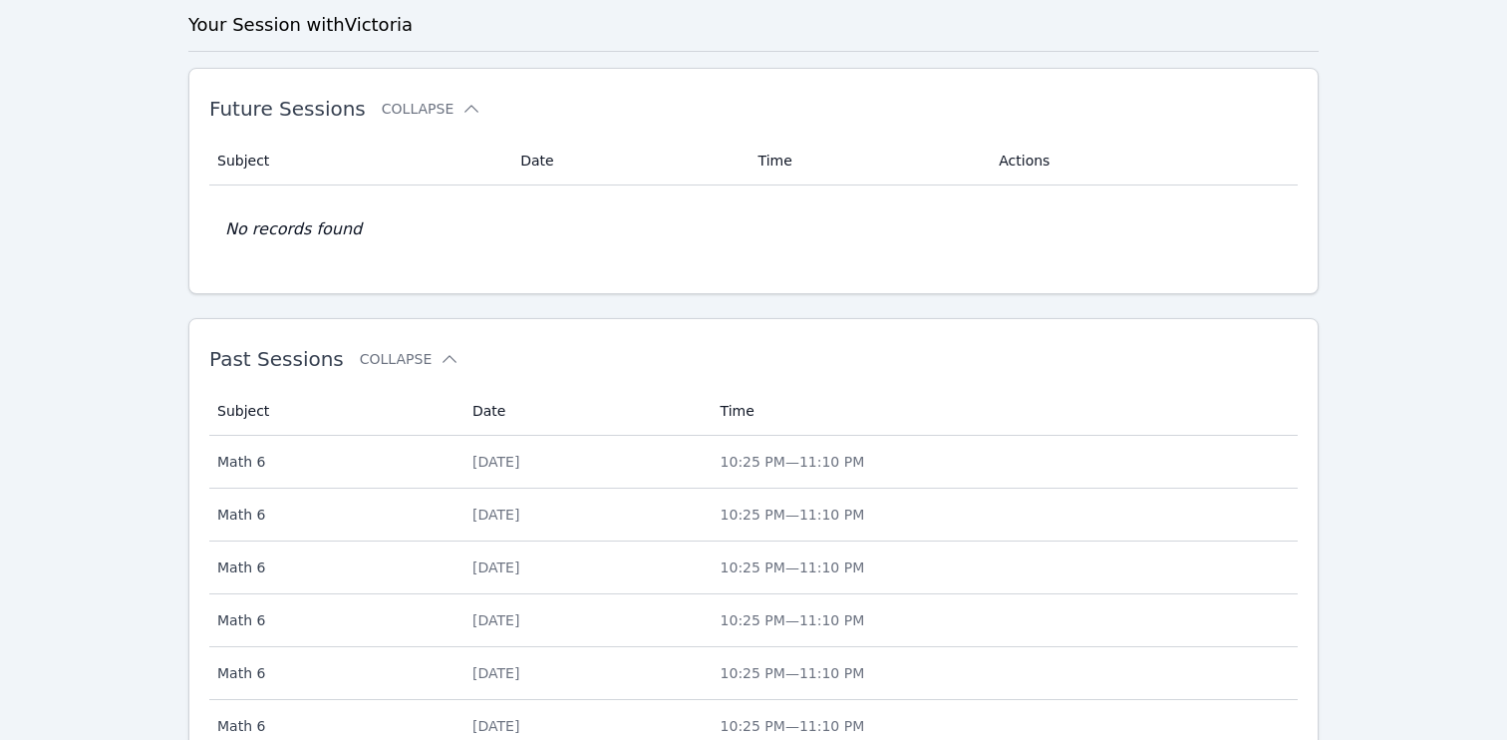
scroll to position [820, 0]
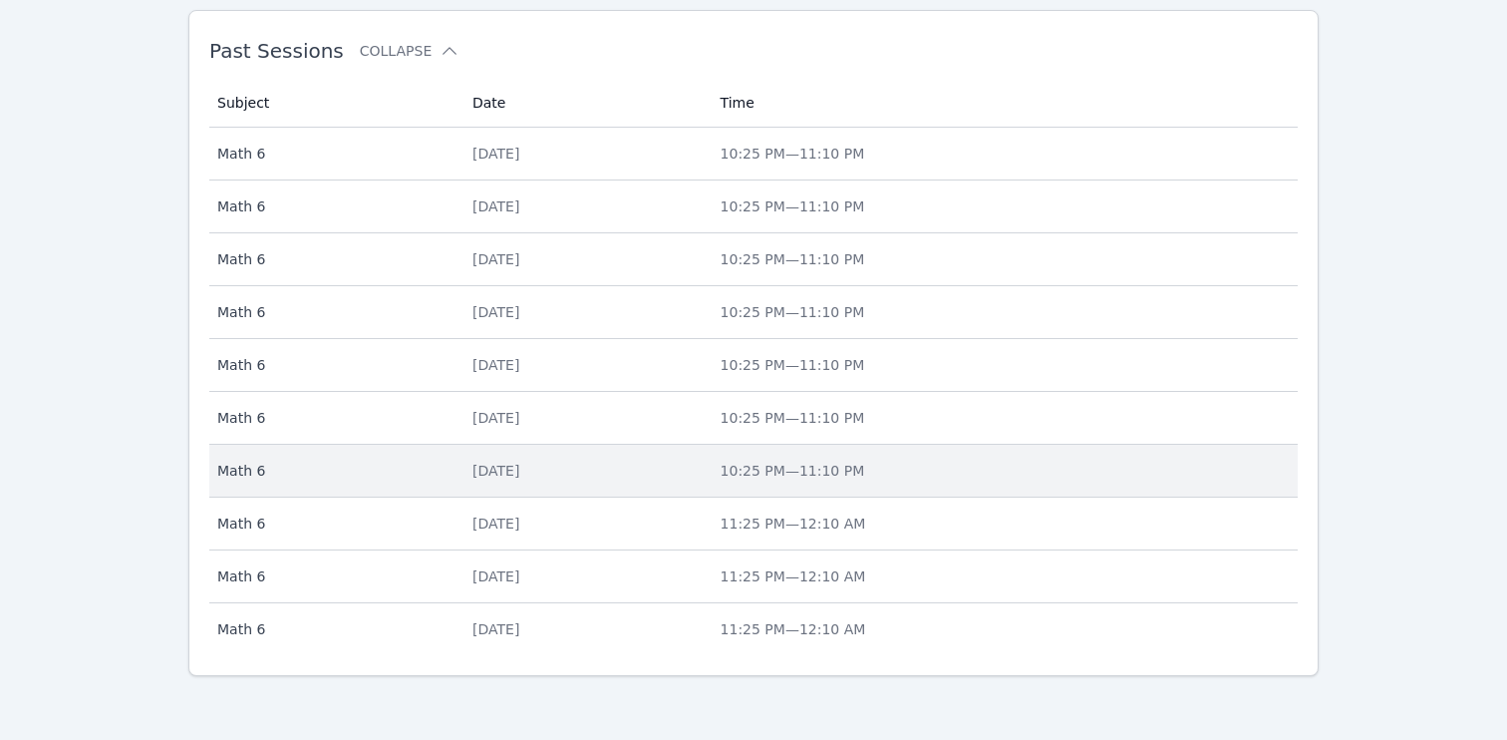
click at [537, 473] on div "[DATE]" at bounding box center [584, 470] width 224 height 20
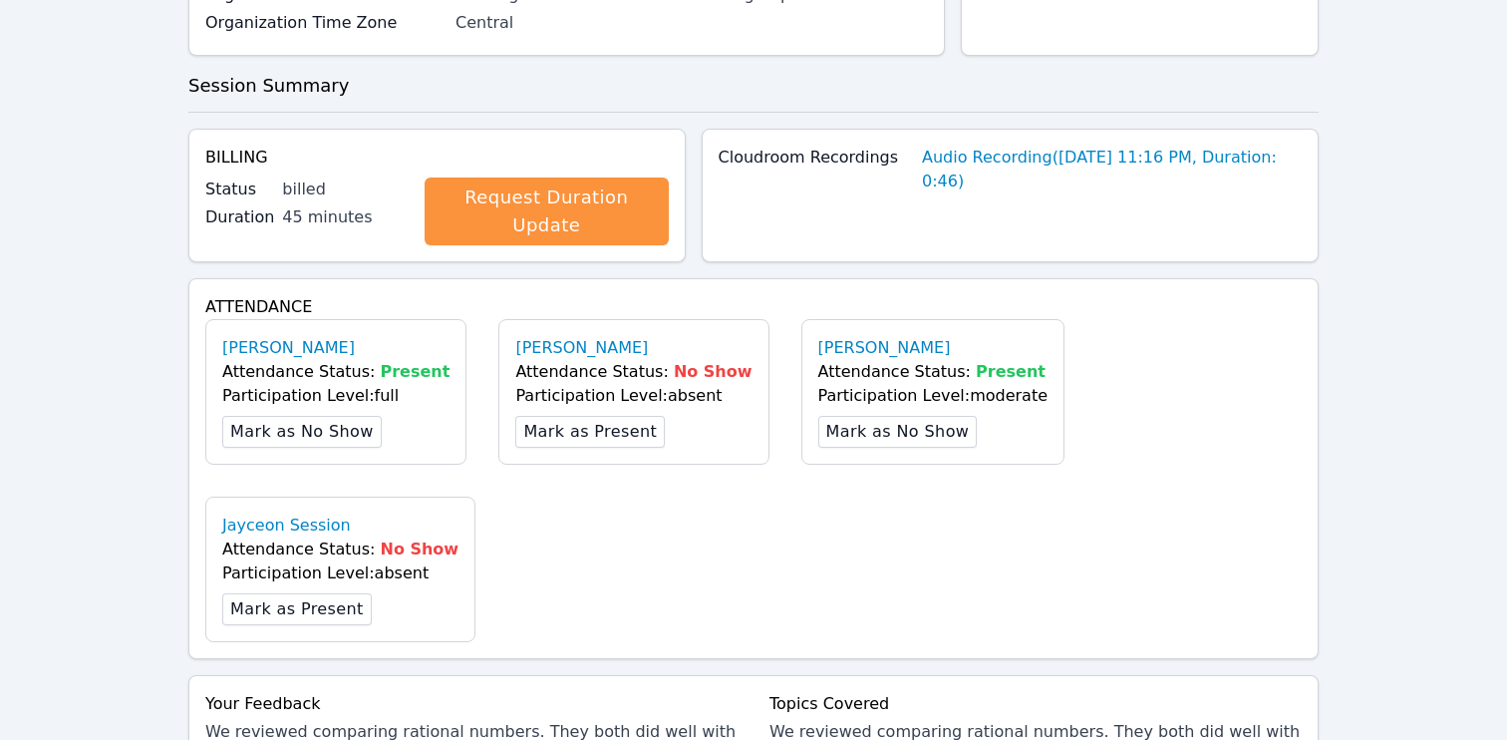
scroll to position [447, 0]
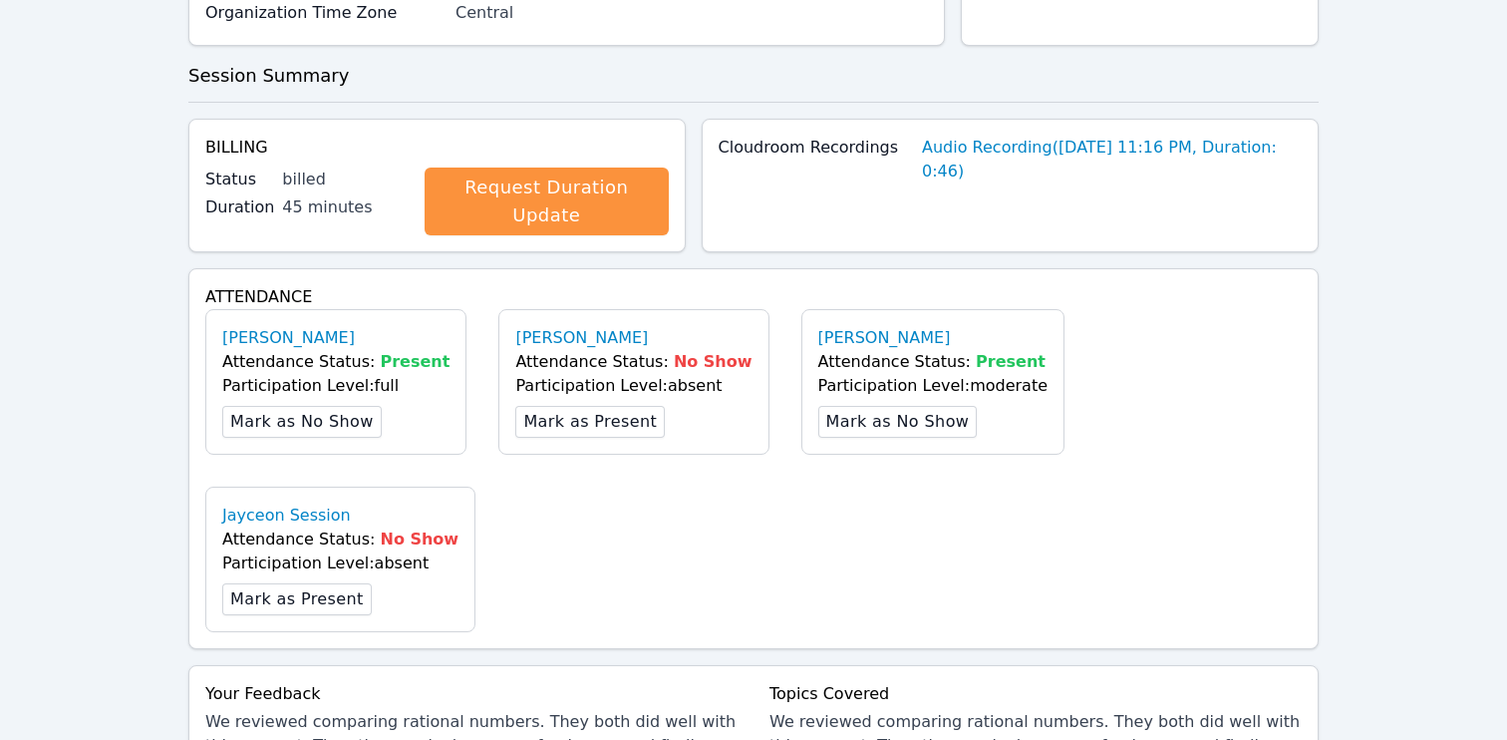
scroll to position [820, 0]
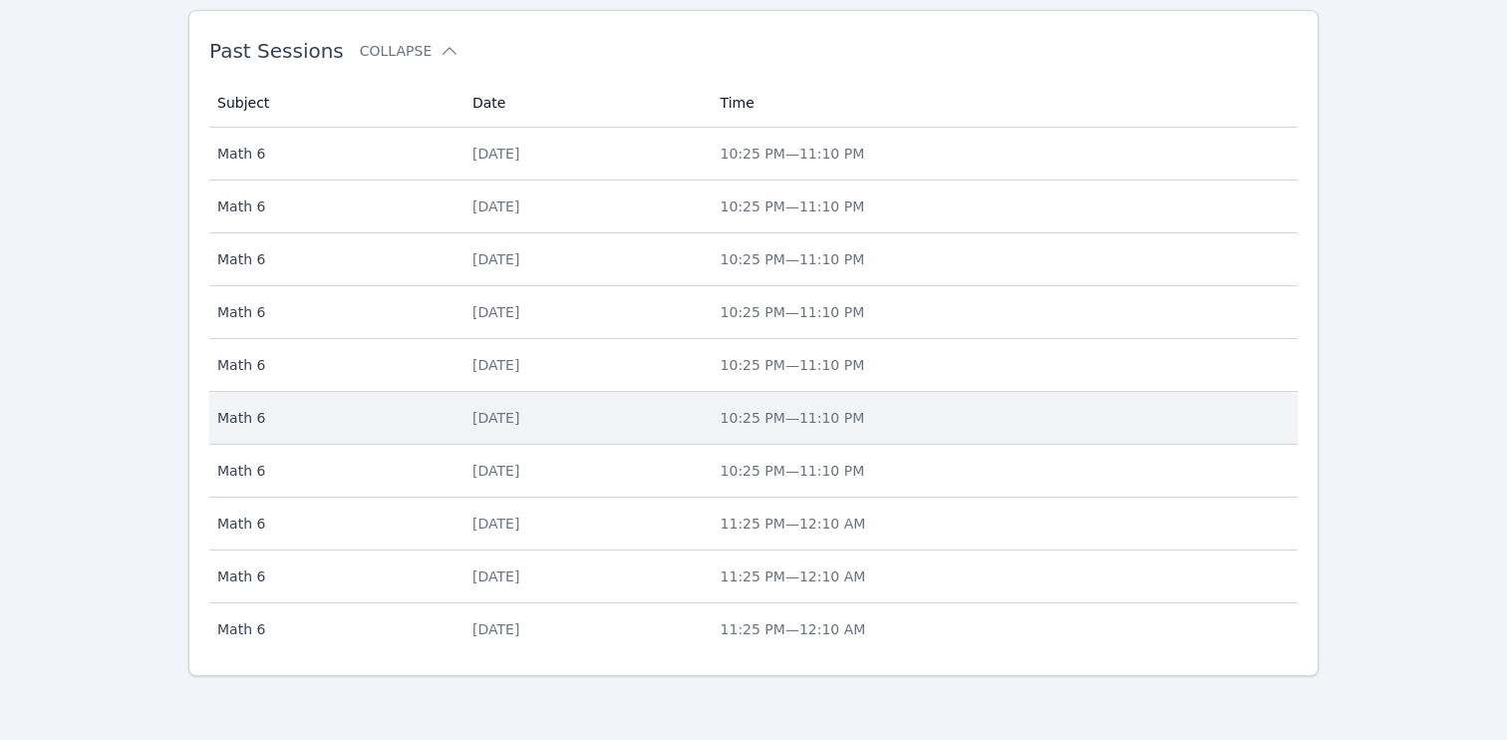
click at [542, 429] on td "Date [DATE]" at bounding box center [584, 418] width 248 height 53
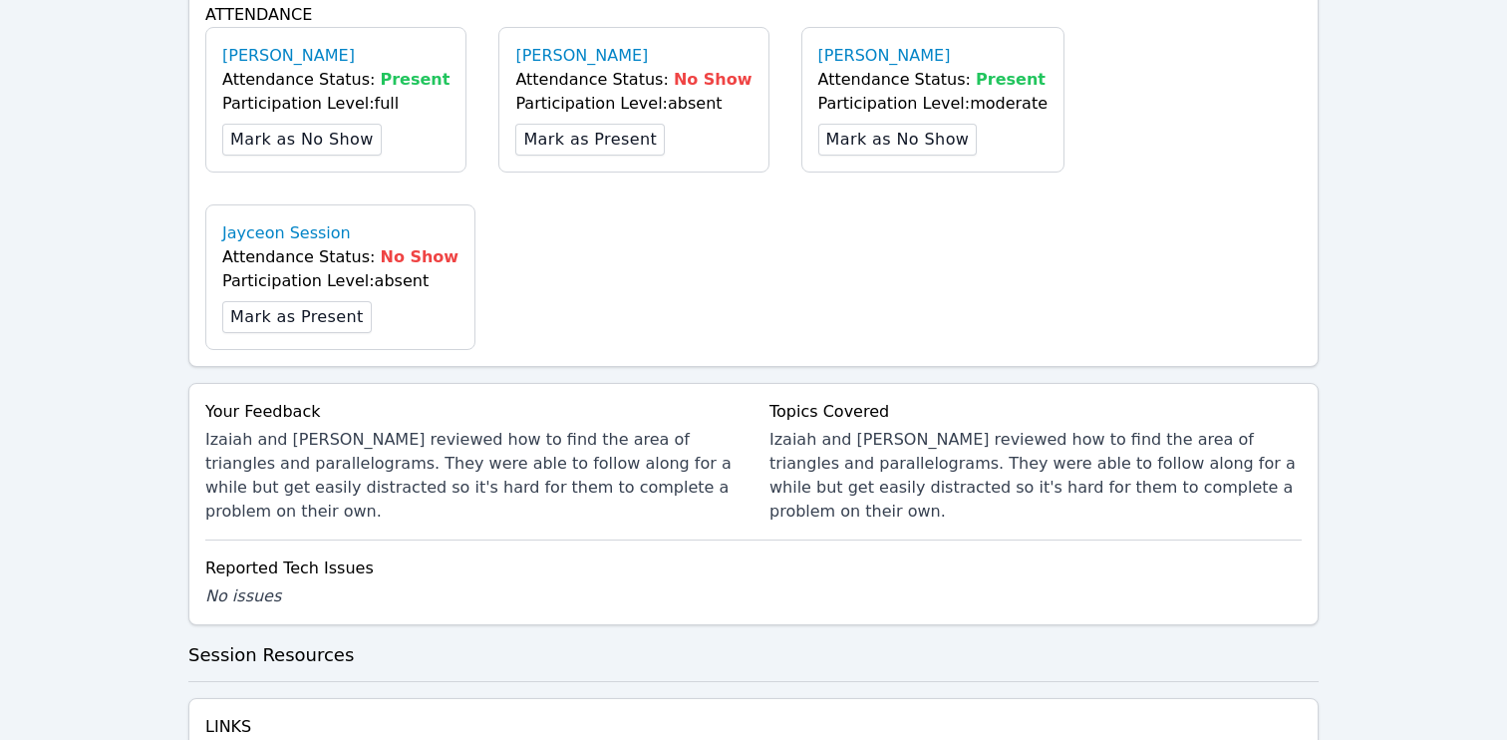
scroll to position [731, 0]
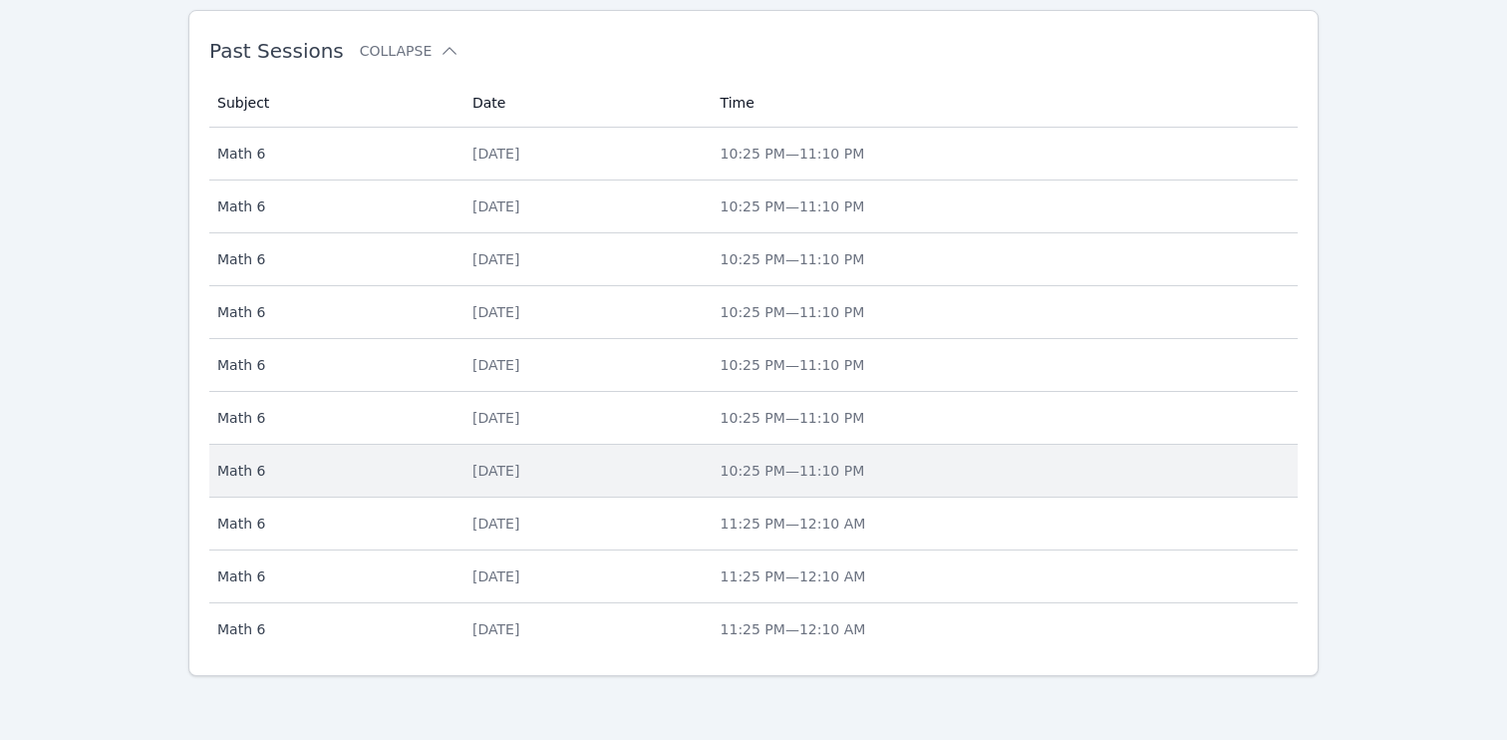
click at [553, 482] on td "Date [DATE]" at bounding box center [584, 471] width 248 height 53
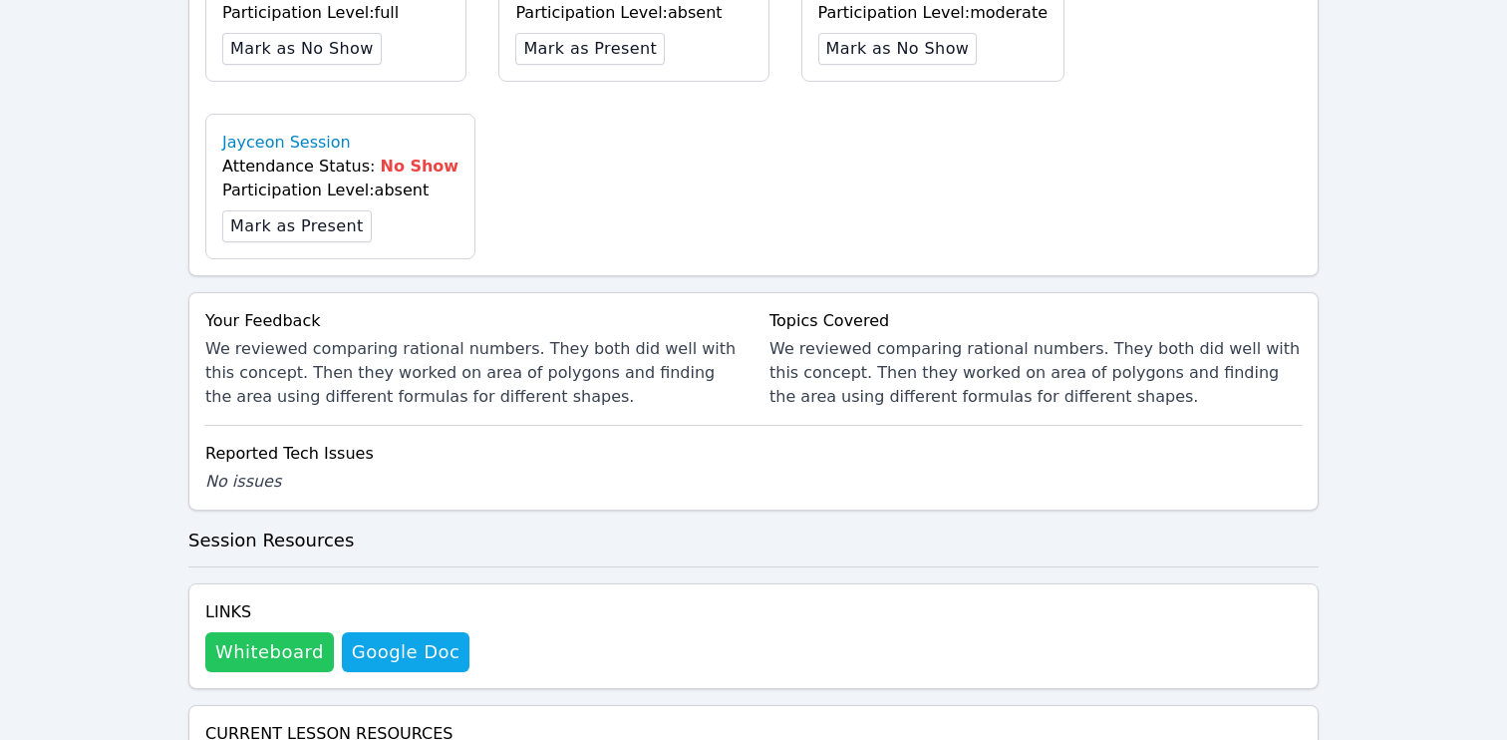
click at [294, 632] on button "Whiteboard" at bounding box center [269, 652] width 129 height 40
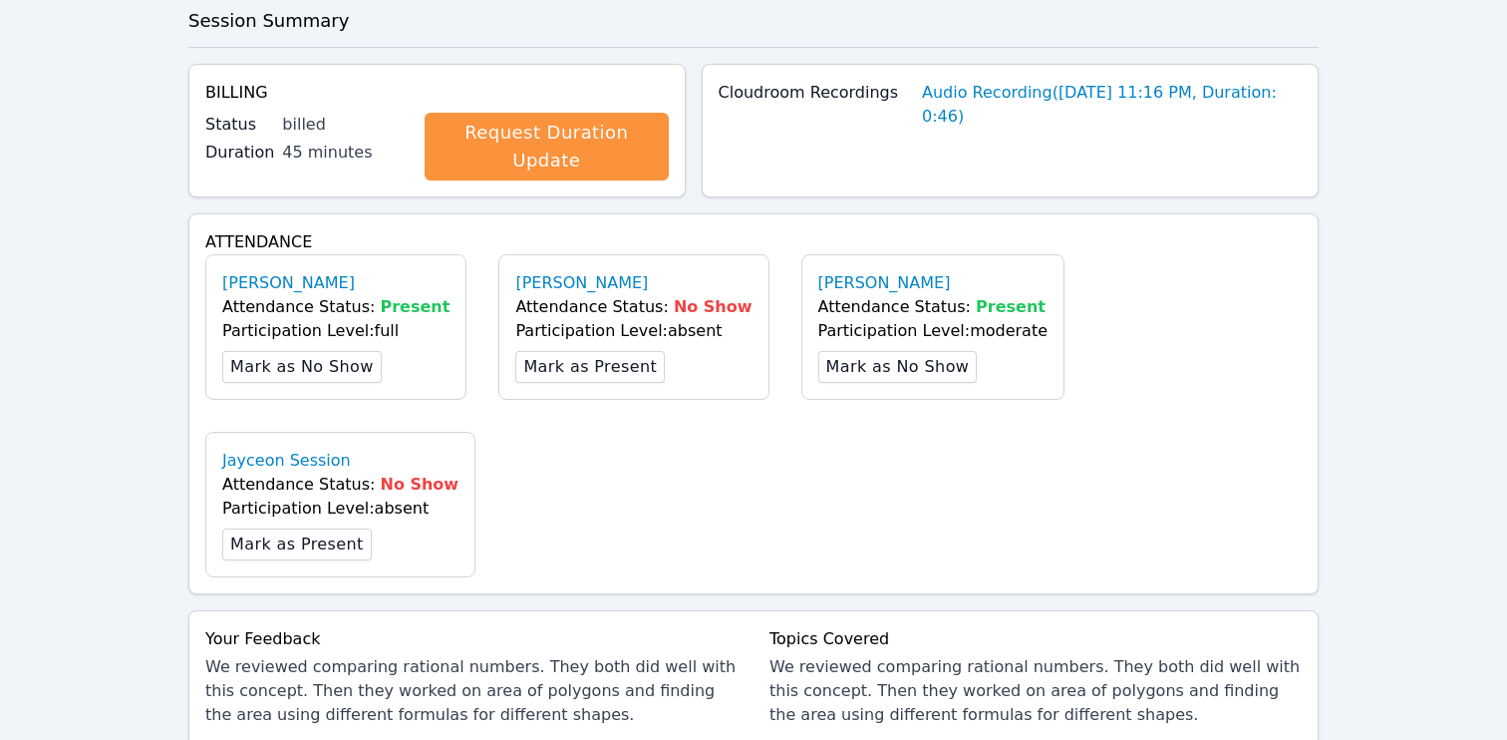
scroll to position [820, 0]
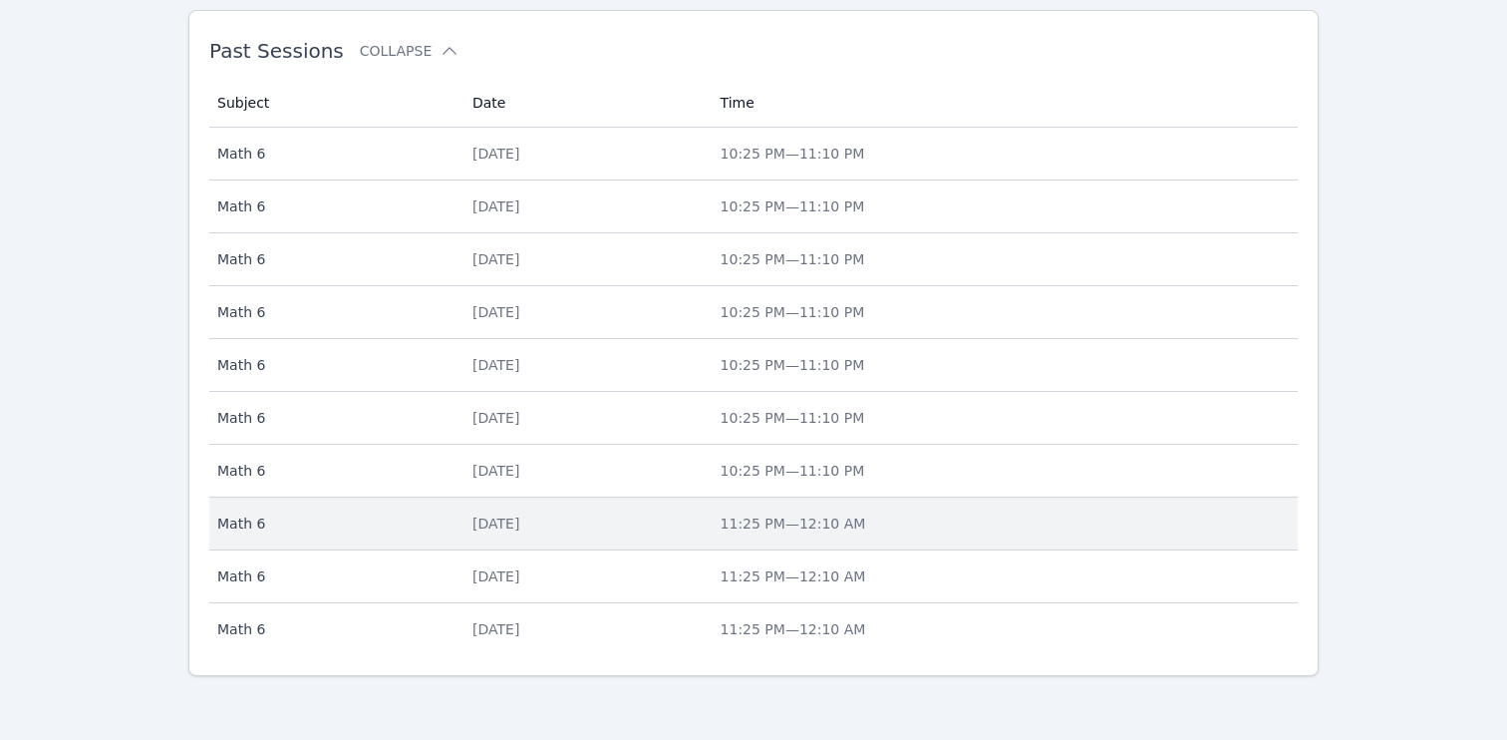
click at [520, 524] on div "[DATE]" at bounding box center [584, 523] width 224 height 20
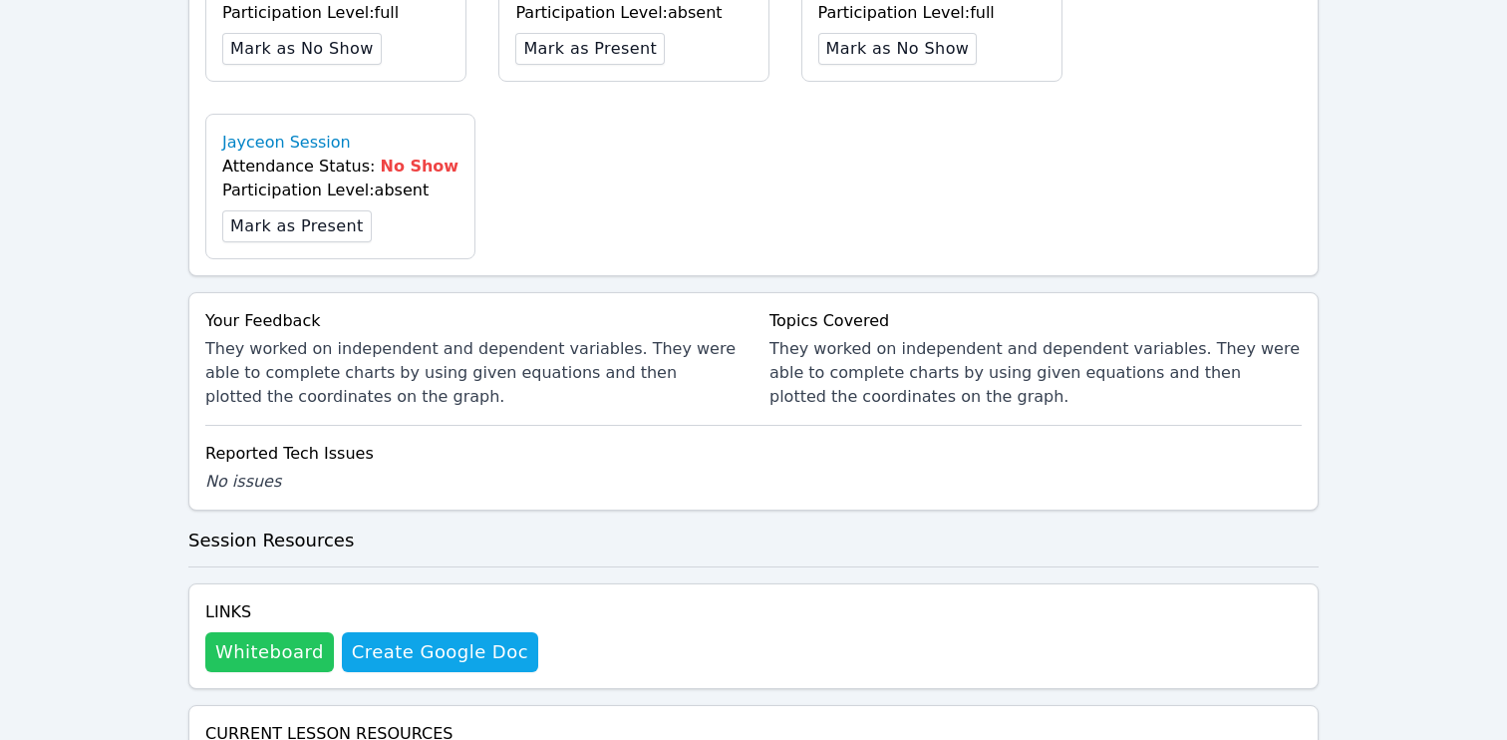
click at [263, 632] on button "Whiteboard" at bounding box center [269, 652] width 129 height 40
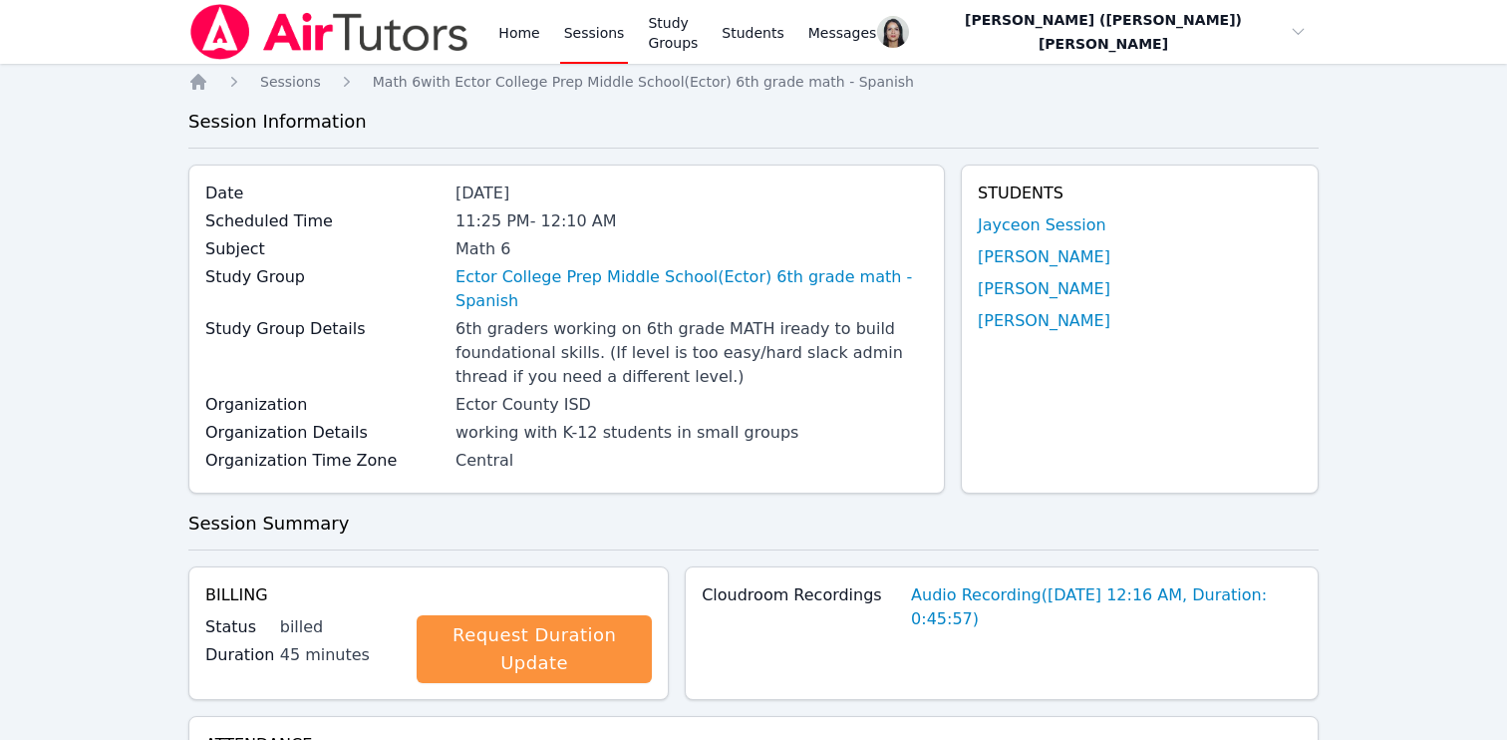
click at [588, 44] on link "Sessions" at bounding box center [594, 32] width 69 height 64
